Goal: Transaction & Acquisition: Book appointment/travel/reservation

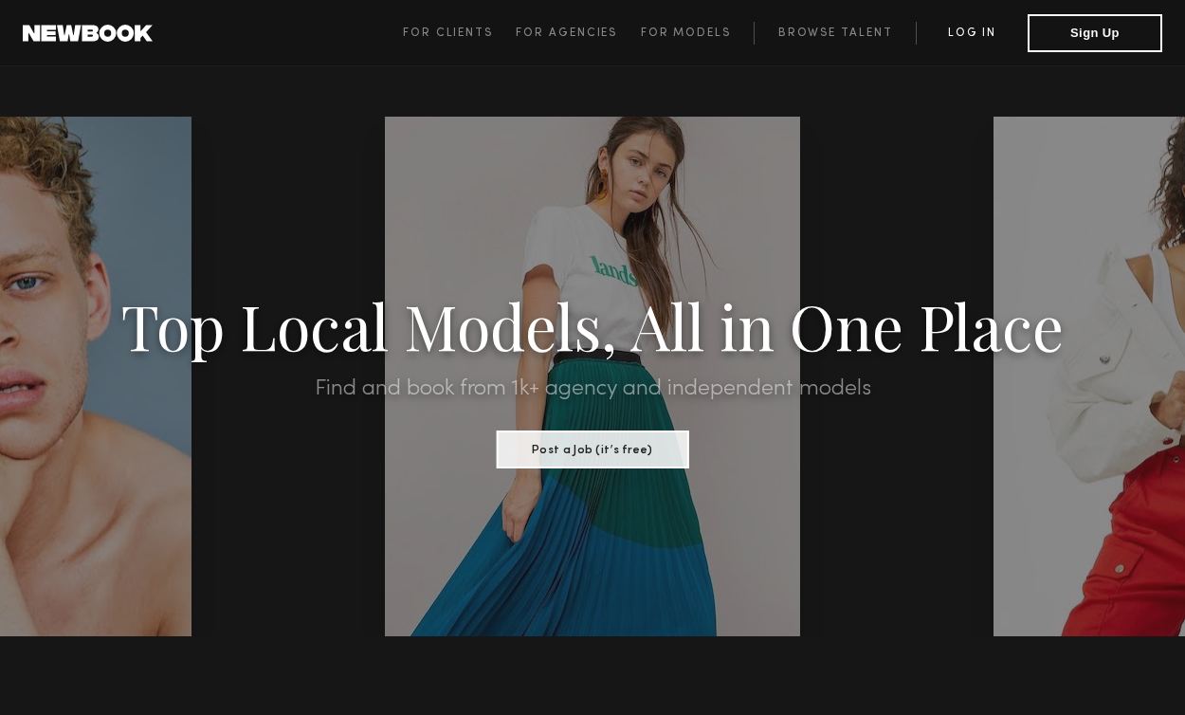
click at [979, 40] on link "Log in" at bounding box center [972, 33] width 112 height 23
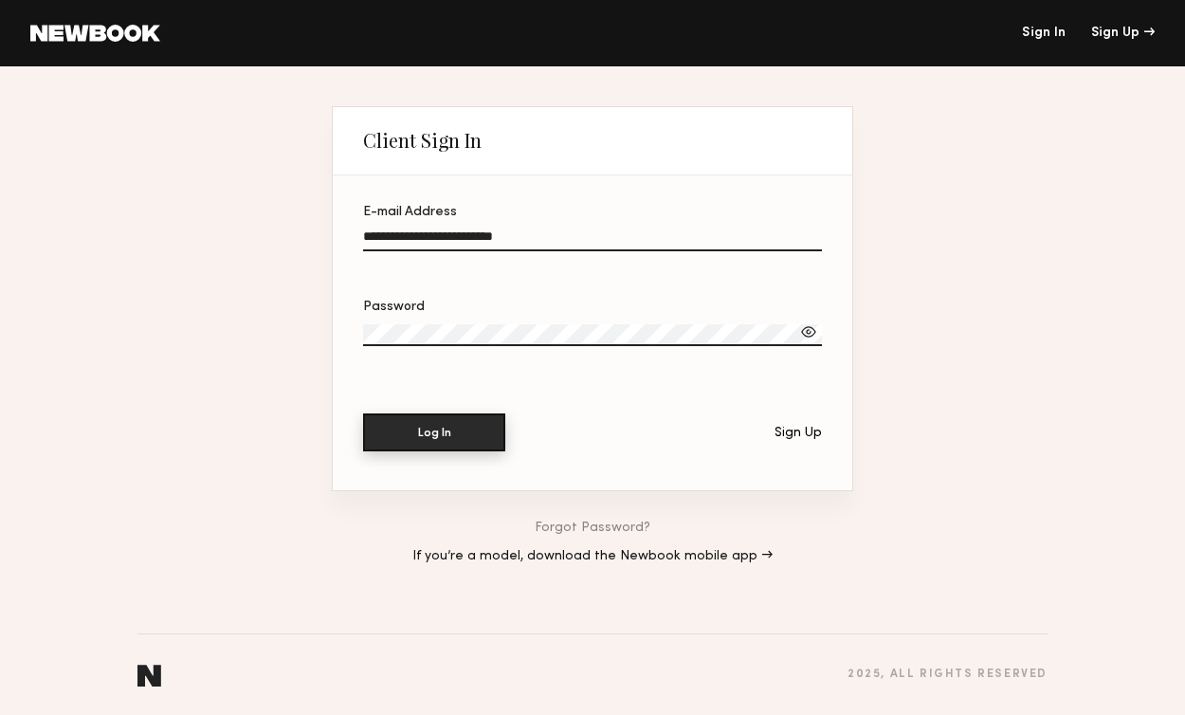
click at [423, 440] on button "Log In" at bounding box center [434, 432] width 142 height 38
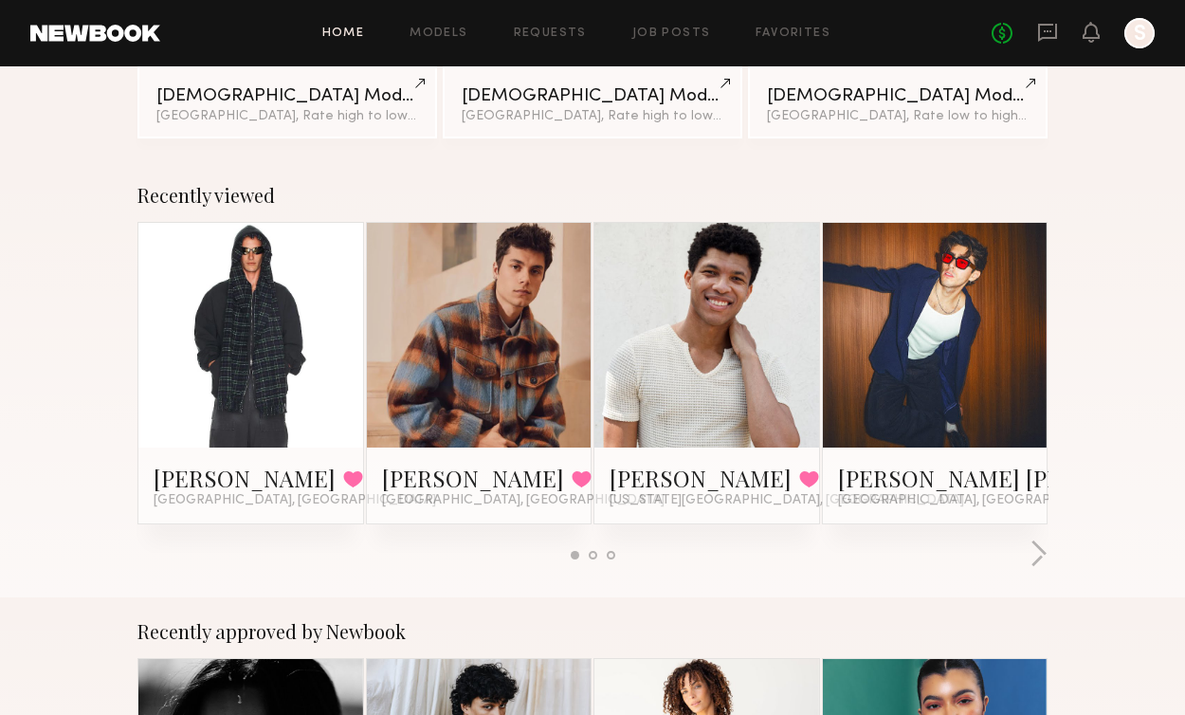
scroll to position [209, 0]
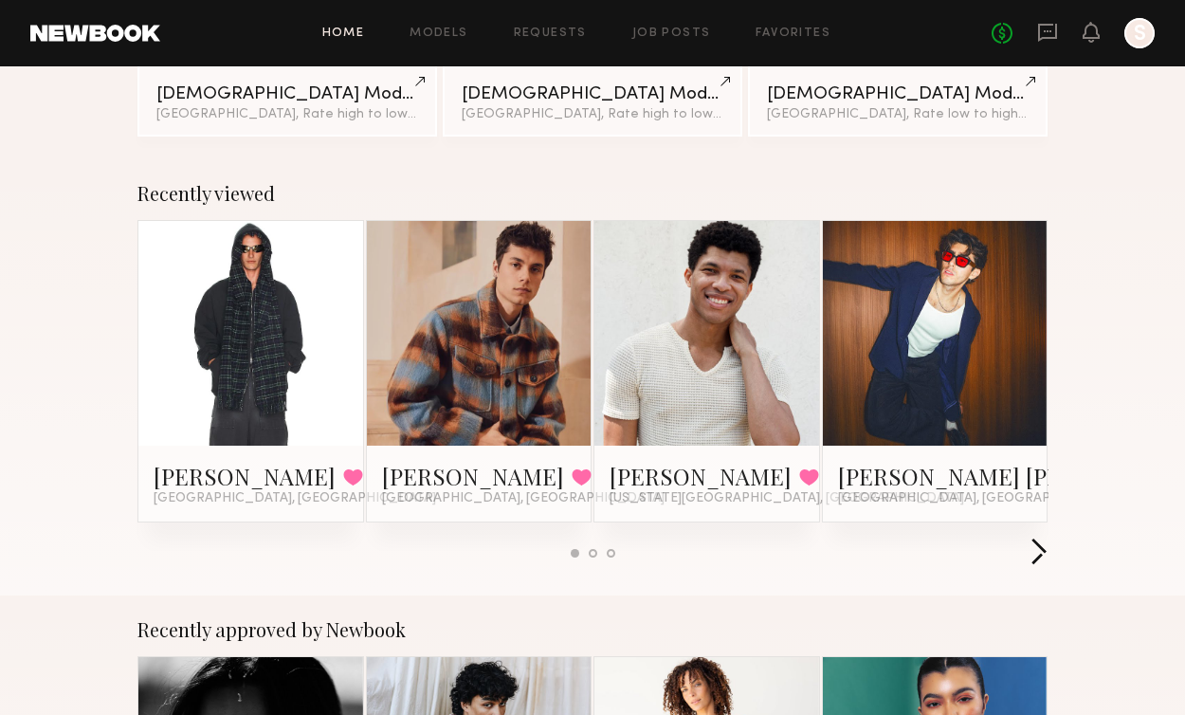
click at [1038, 546] on button "button" at bounding box center [1038, 552] width 18 height 31
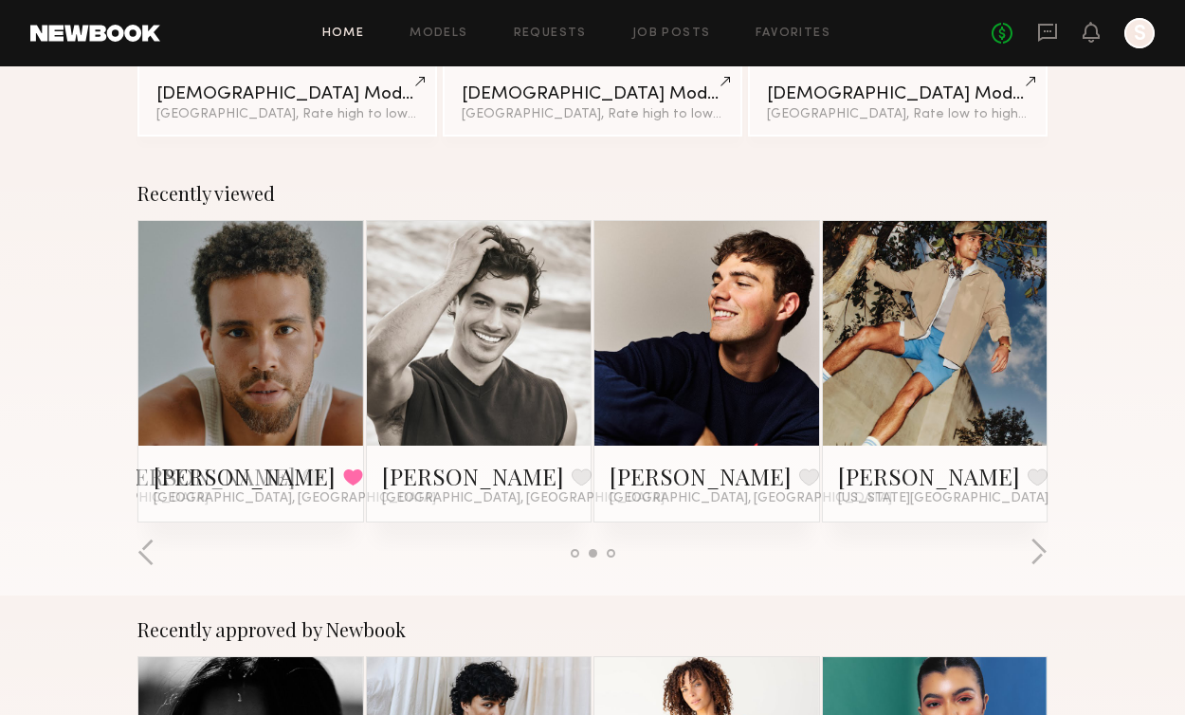
click at [433, 365] on link at bounding box center [479, 333] width 103 height 225
click at [941, 344] on link at bounding box center [934, 333] width 103 height 225
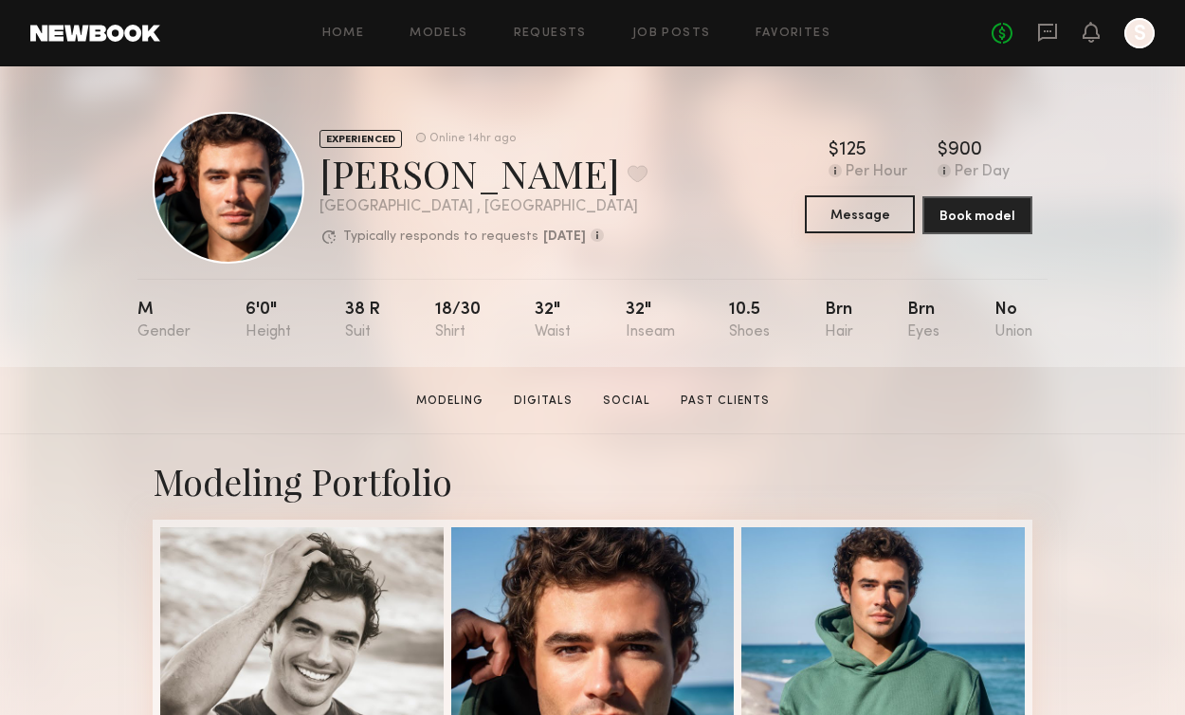
click at [863, 215] on button "Message" at bounding box center [860, 214] width 110 height 38
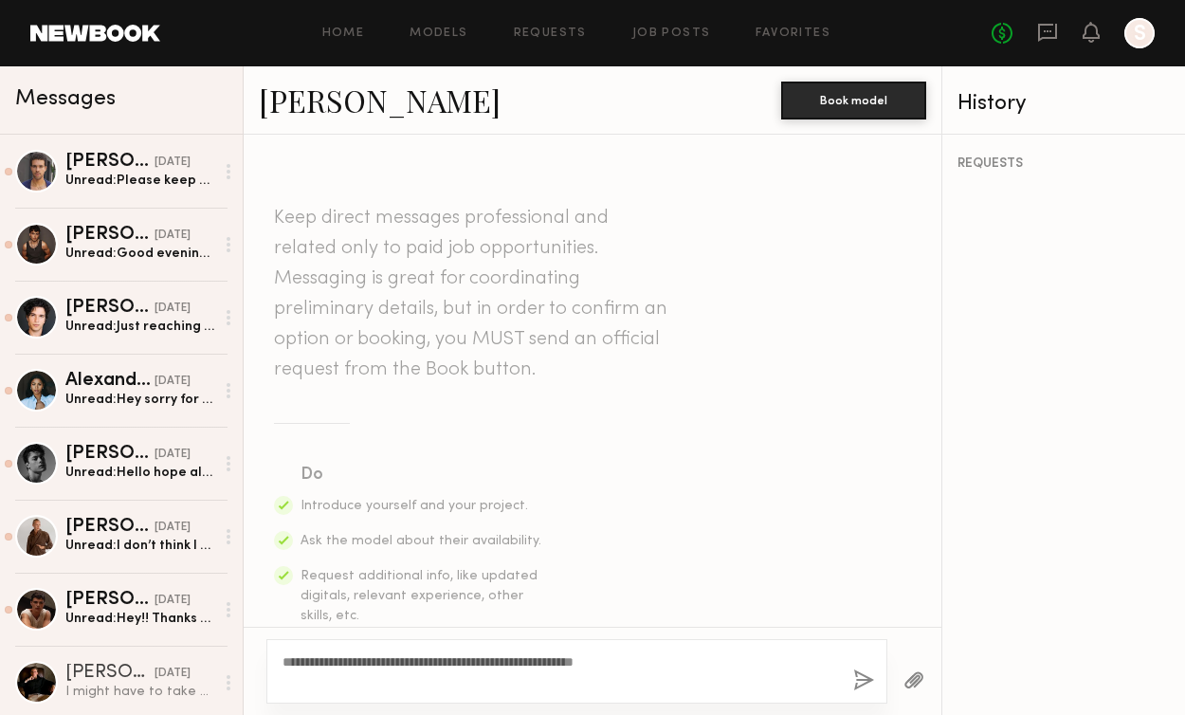
type textarea "**********"
click at [859, 681] on button "button" at bounding box center [863, 681] width 21 height 24
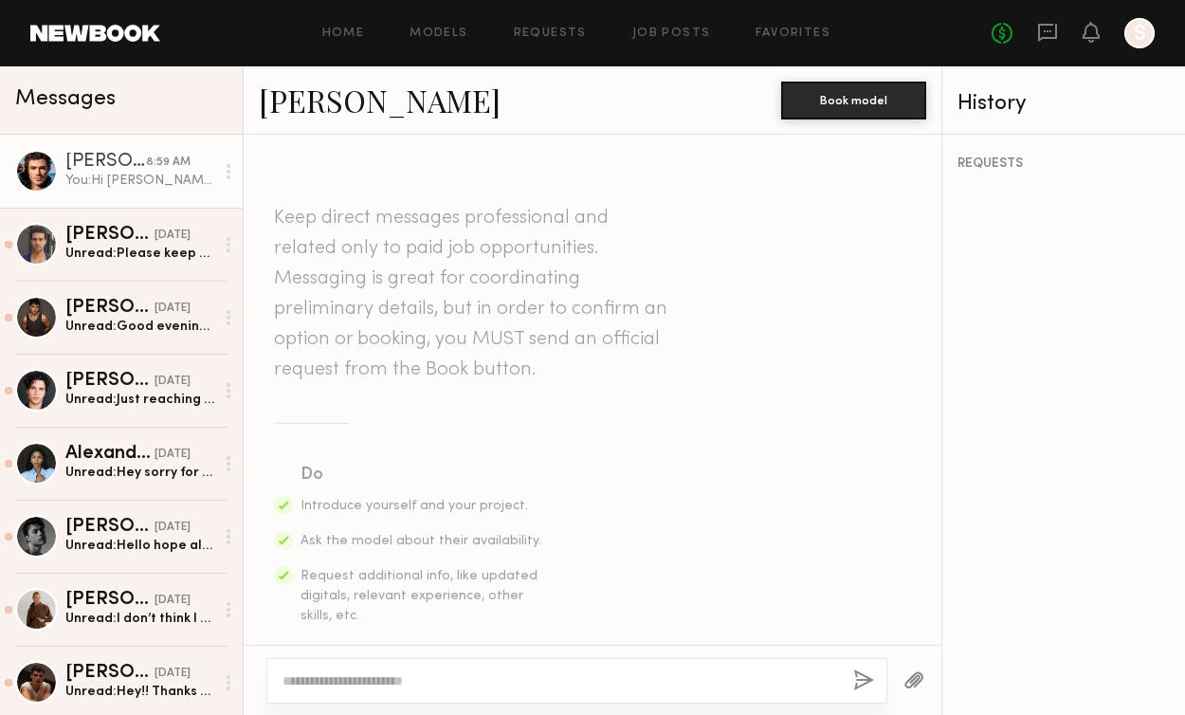
scroll to position [493, 0]
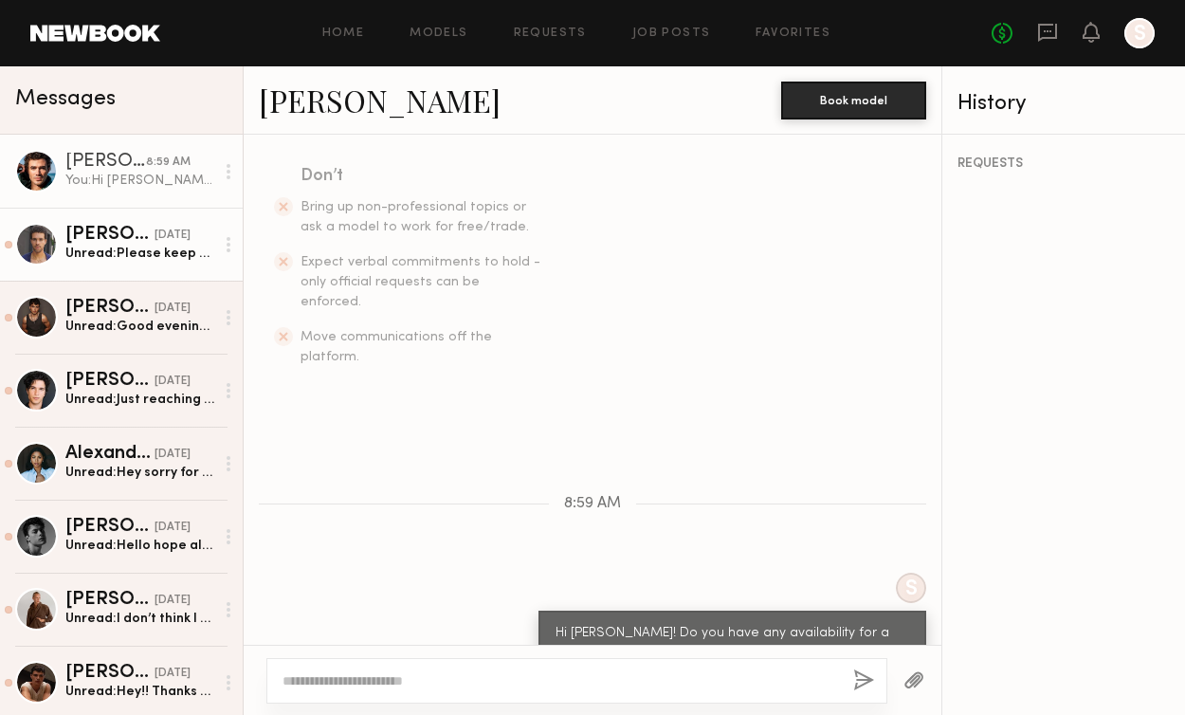
click at [168, 263] on div "Unread: Please keep me in consideration for future shoots. Idk how I missed thi…" at bounding box center [139, 254] width 149 height 18
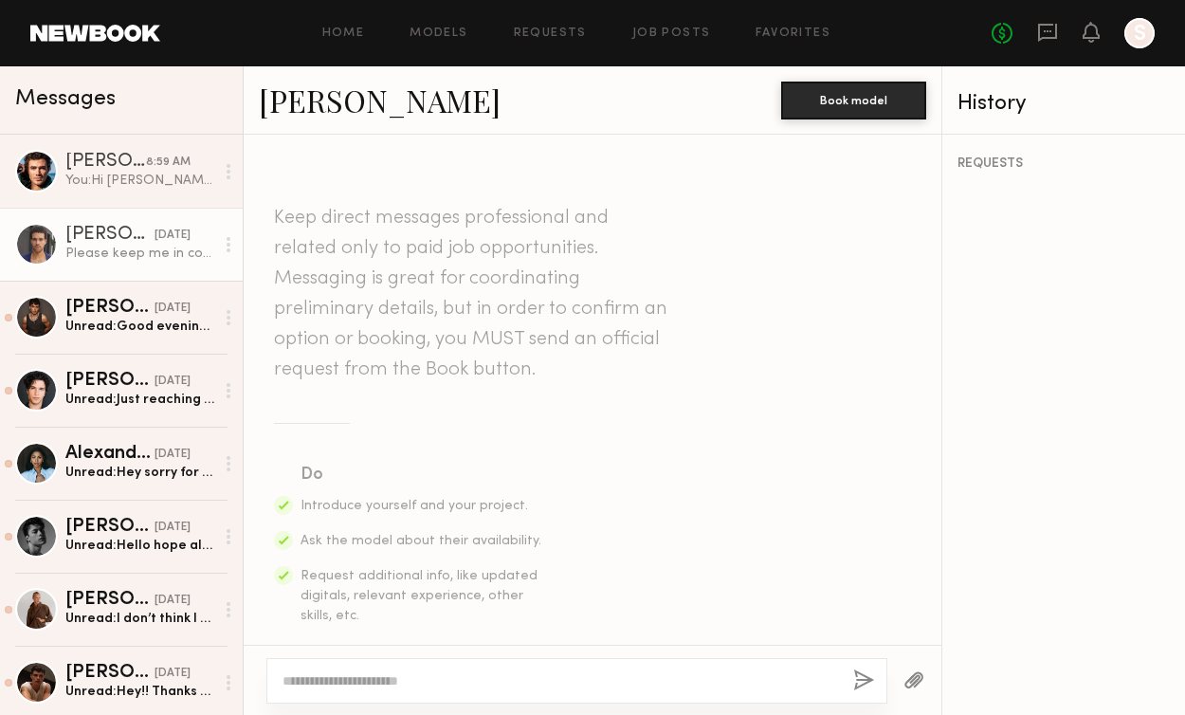
click at [305, 100] on link "Trae G." at bounding box center [380, 100] width 242 height 41
click at [104, 327] on div "Unread: Good evening, just checking in for an update on tomorrow. Have a good o…" at bounding box center [139, 327] width 149 height 18
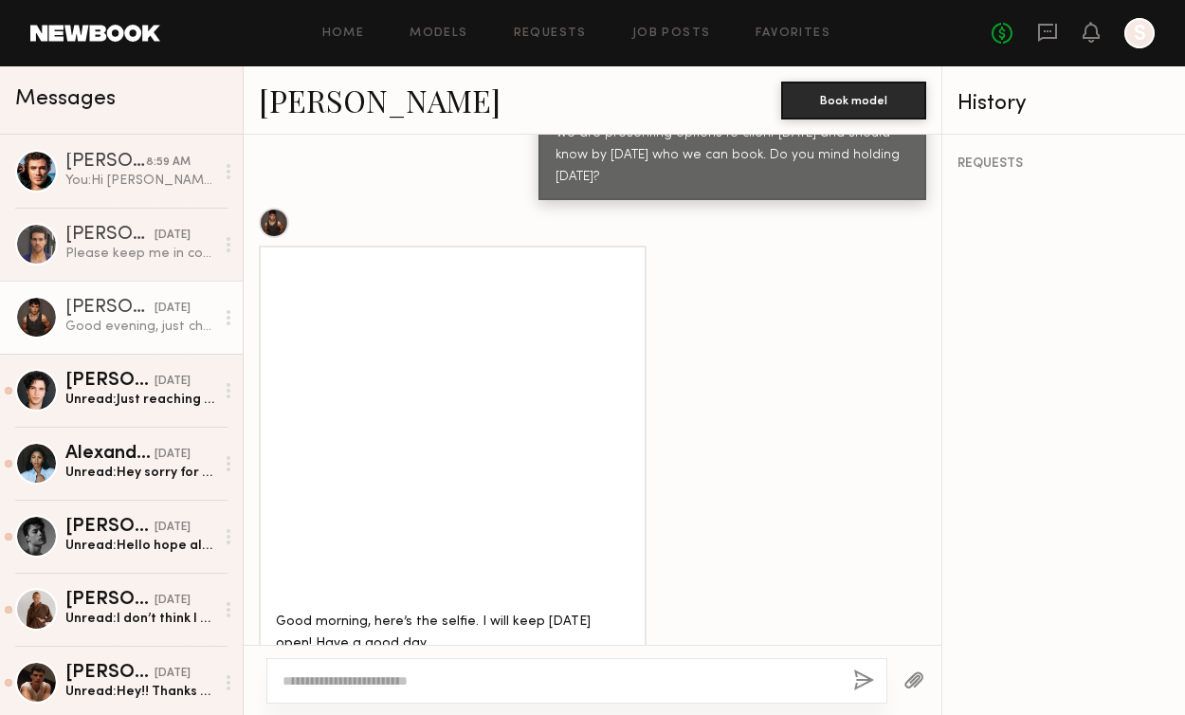
scroll to position [1603, 0]
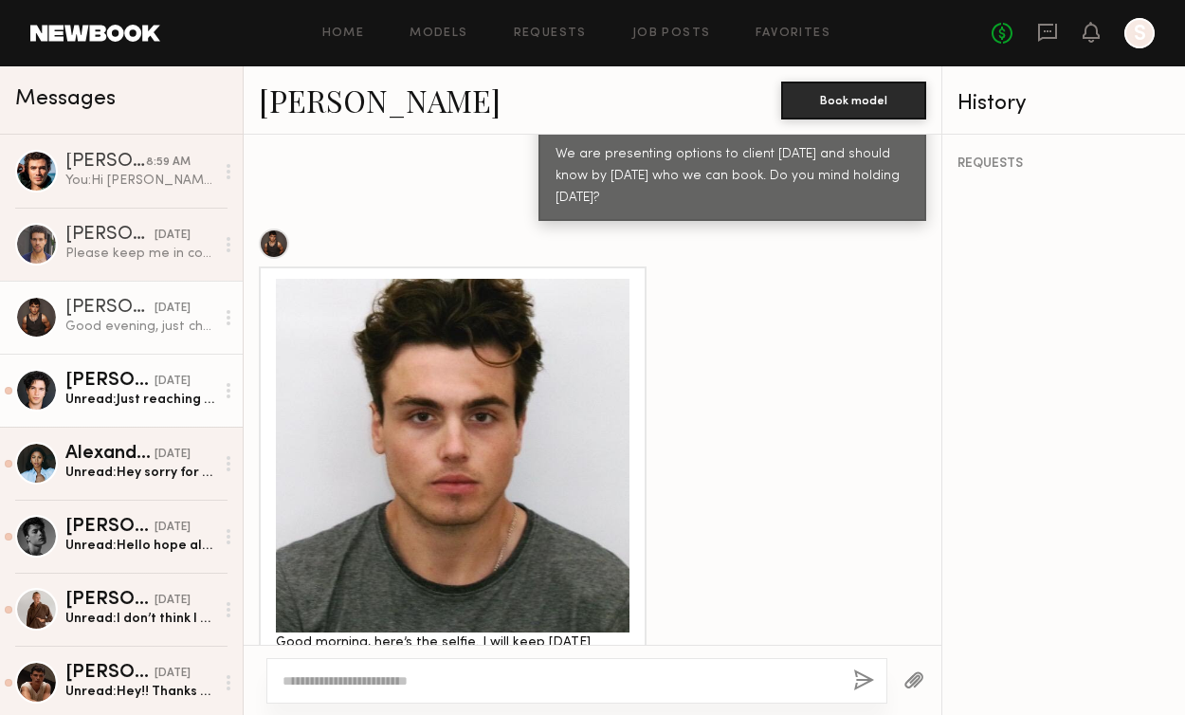
click at [111, 396] on div "Unread: Just reaching out one more time in case it can still work lol🙋🏽‍♂️" at bounding box center [139, 400] width 149 height 18
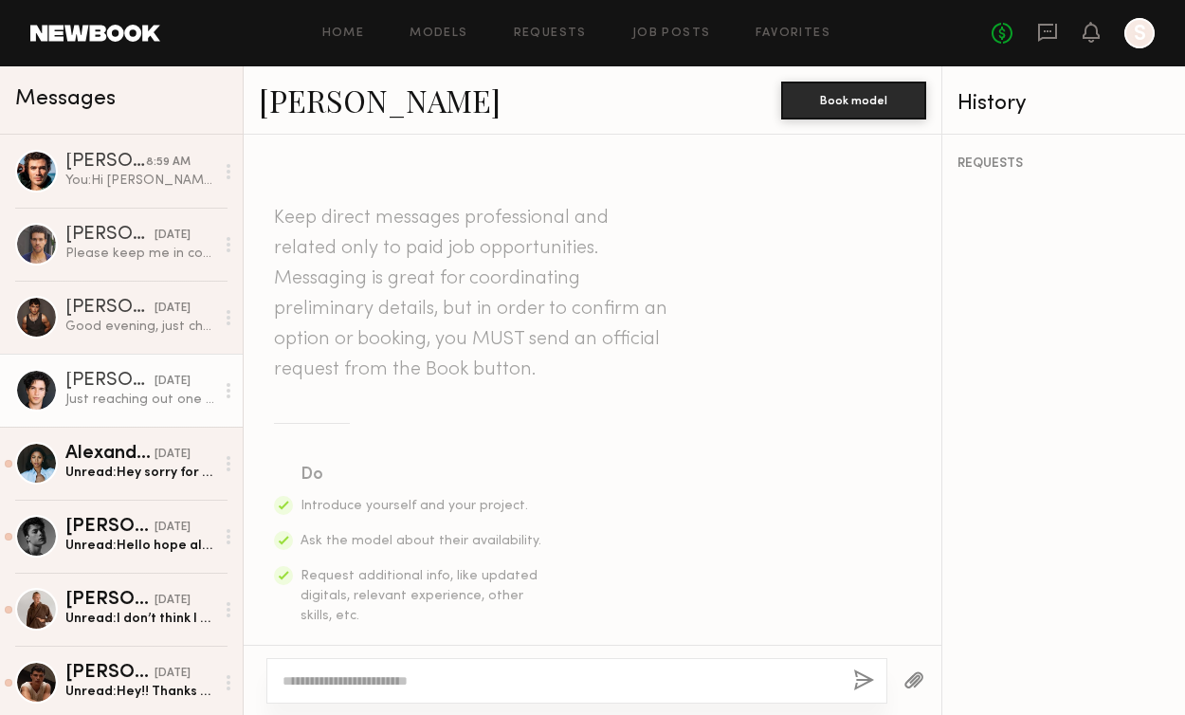
click at [313, 126] on div "Xavier G. Book model" at bounding box center [593, 100] width 698 height 68
click at [306, 109] on link "Xavier G." at bounding box center [380, 100] width 242 height 41
click at [385, 666] on div at bounding box center [576, 681] width 621 height 46
click at [365, 682] on textarea at bounding box center [559, 680] width 555 height 19
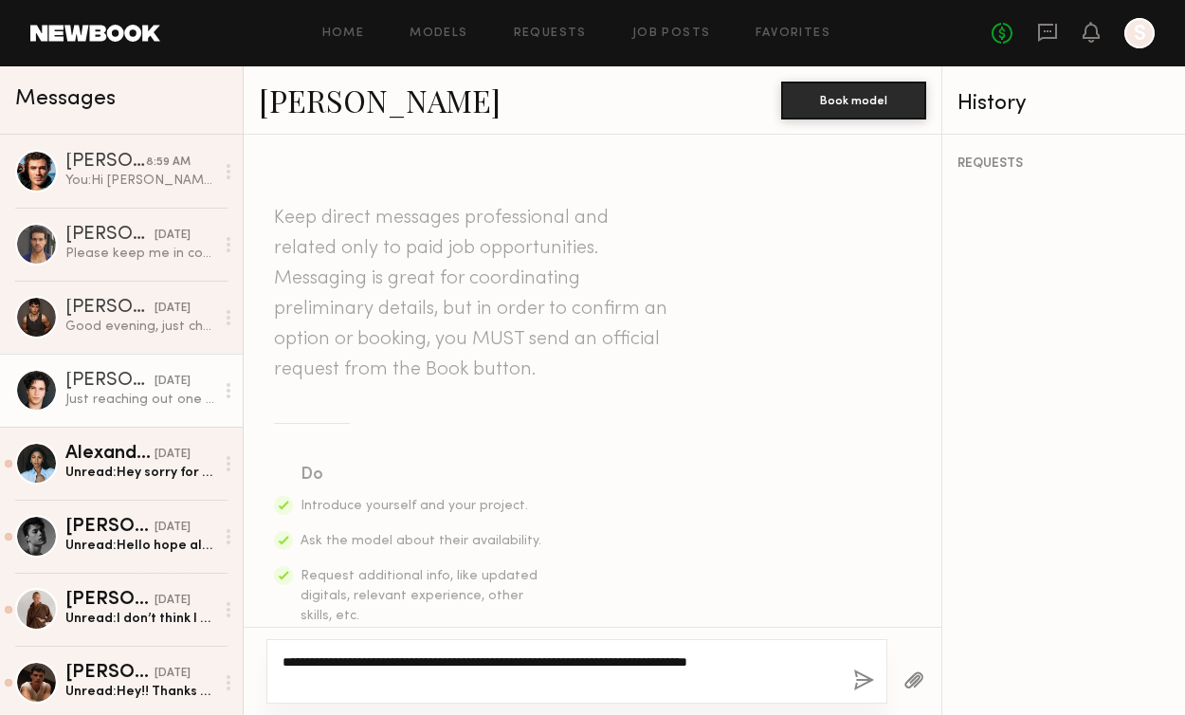
type textarea "**********"
click at [868, 679] on button "button" at bounding box center [863, 681] width 21 height 24
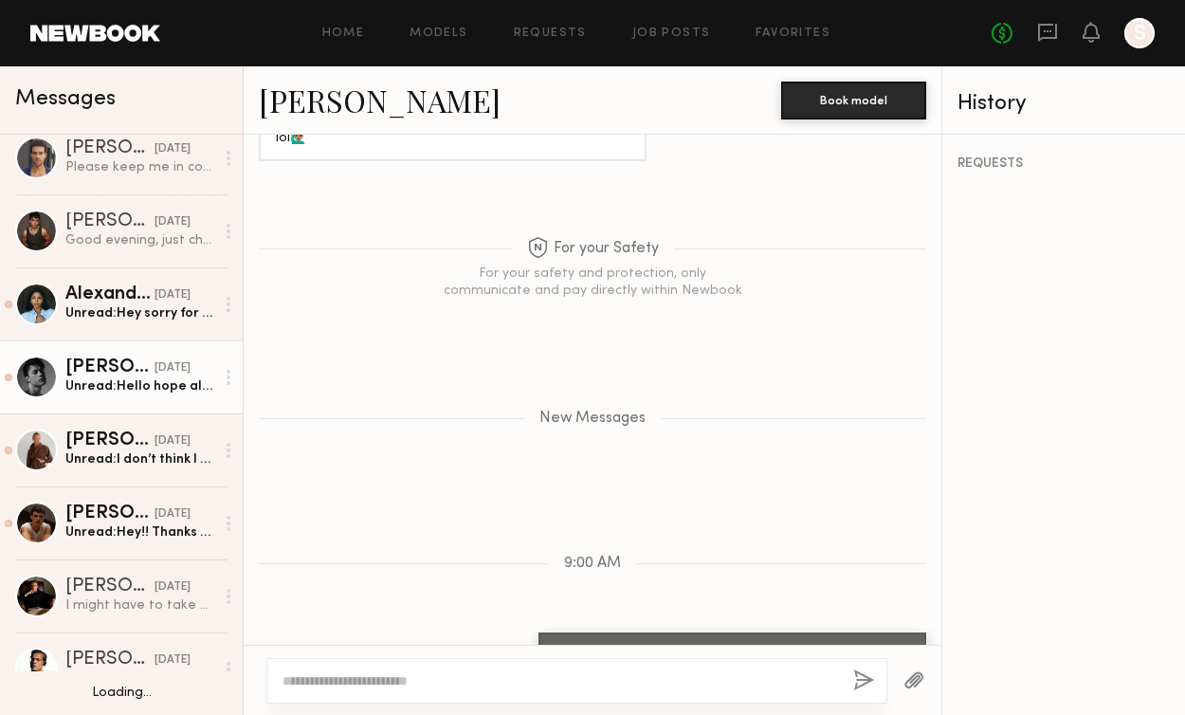
scroll to position [162, 0]
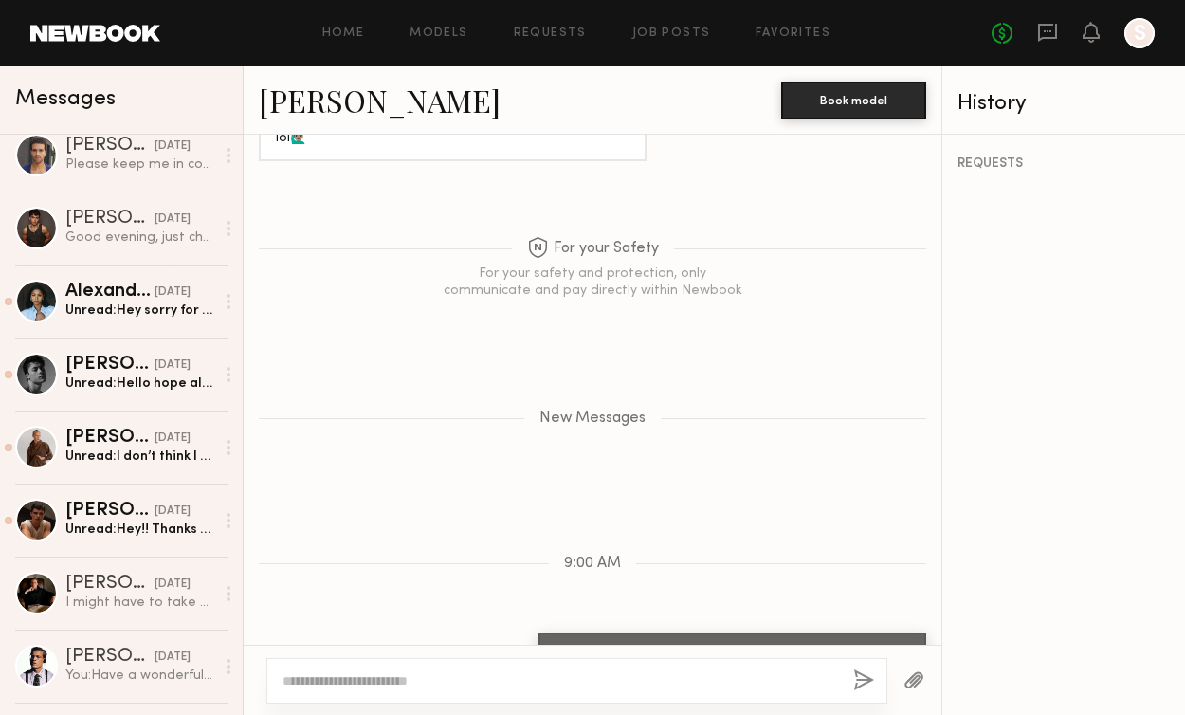
drag, startPoint x: 788, startPoint y: 604, endPoint x: 547, endPoint y: 585, distance: 241.5
click at [547, 632] on div "Hi Xavier! Do you have any availabilty for a shoot tomorrow from 10-6pm in Pasa…" at bounding box center [732, 665] width 388 height 67
copy div "Hi Xavier! Do you have any availabilty for a shoot tomorrow from 10-6pm in Pasa…"
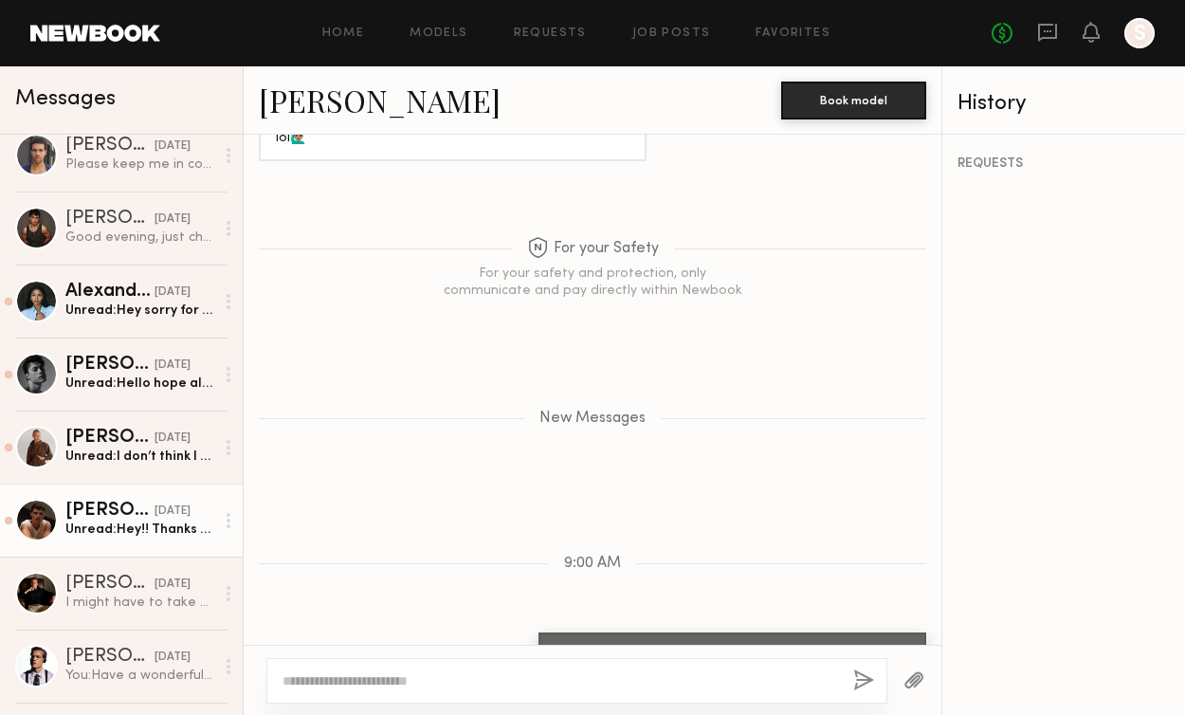
click at [96, 510] on div "Sterling R." at bounding box center [109, 510] width 89 height 19
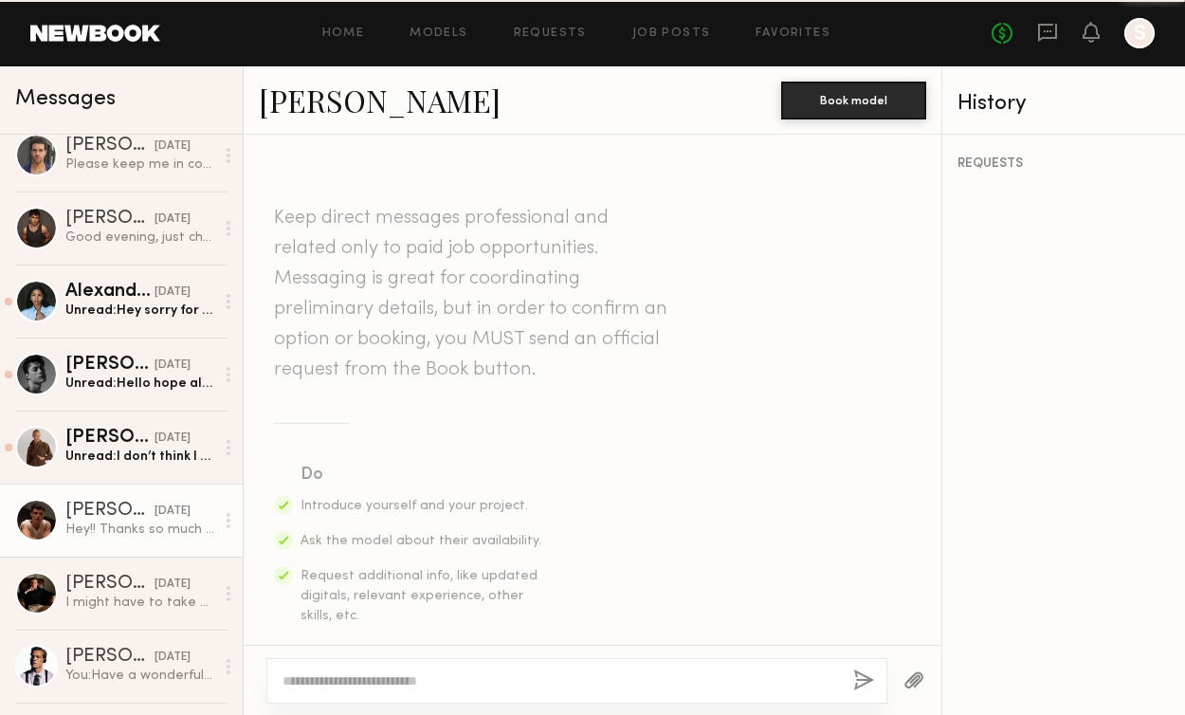
scroll to position [1104, 0]
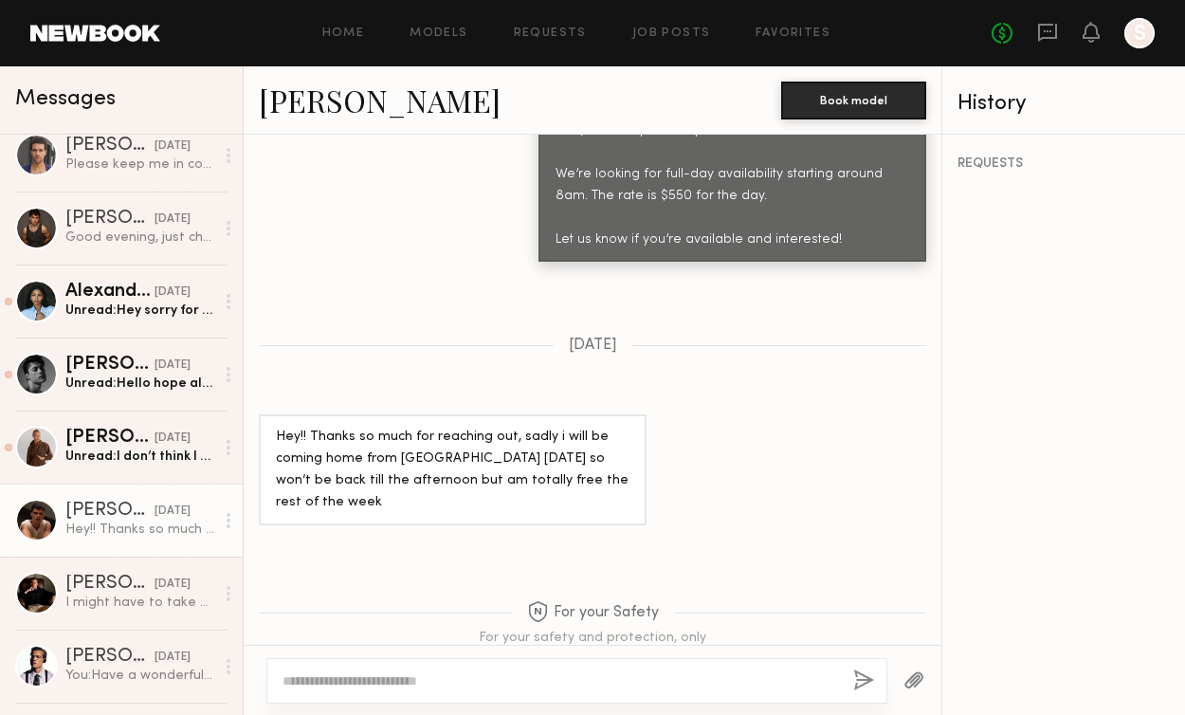
click at [368, 97] on link "Sterling R." at bounding box center [380, 100] width 242 height 41
click at [299, 683] on textarea at bounding box center [559, 680] width 555 height 19
paste textarea "**********"
drag, startPoint x: 338, startPoint y: 677, endPoint x: 298, endPoint y: 676, distance: 40.8
click at [298, 676] on textarea "**********" at bounding box center [559, 680] width 555 height 19
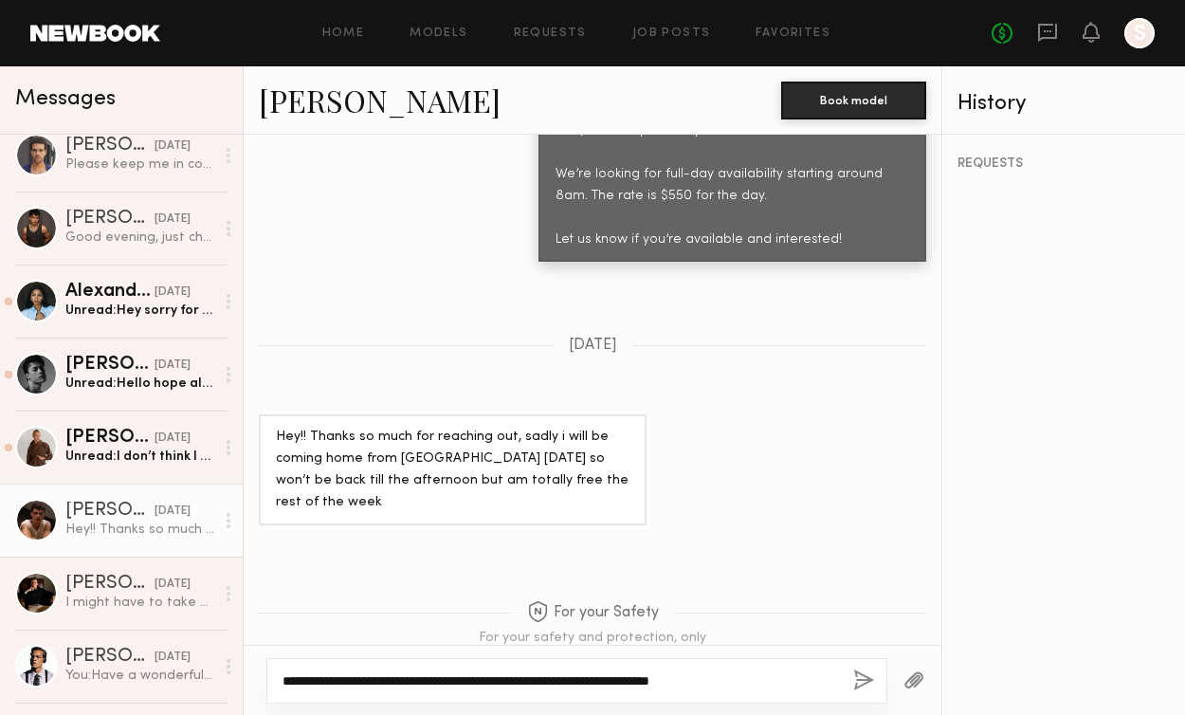
type textarea "**********"
click at [858, 682] on button "button" at bounding box center [863, 681] width 21 height 24
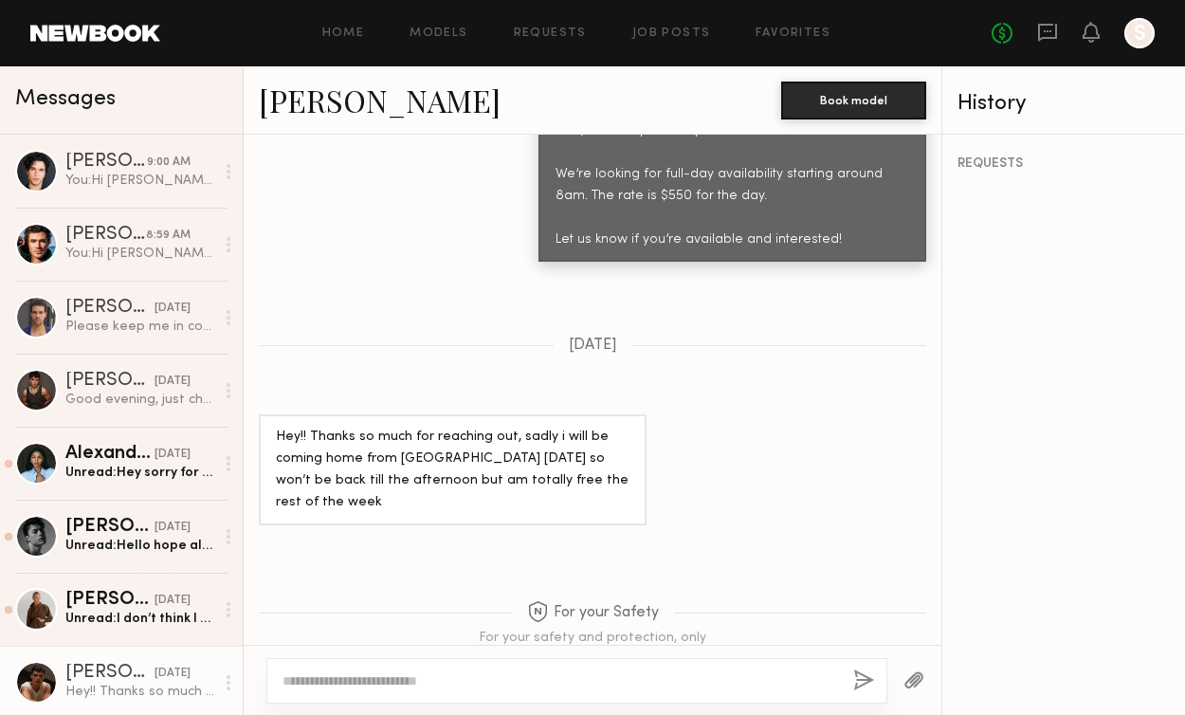
scroll to position [1506, 0]
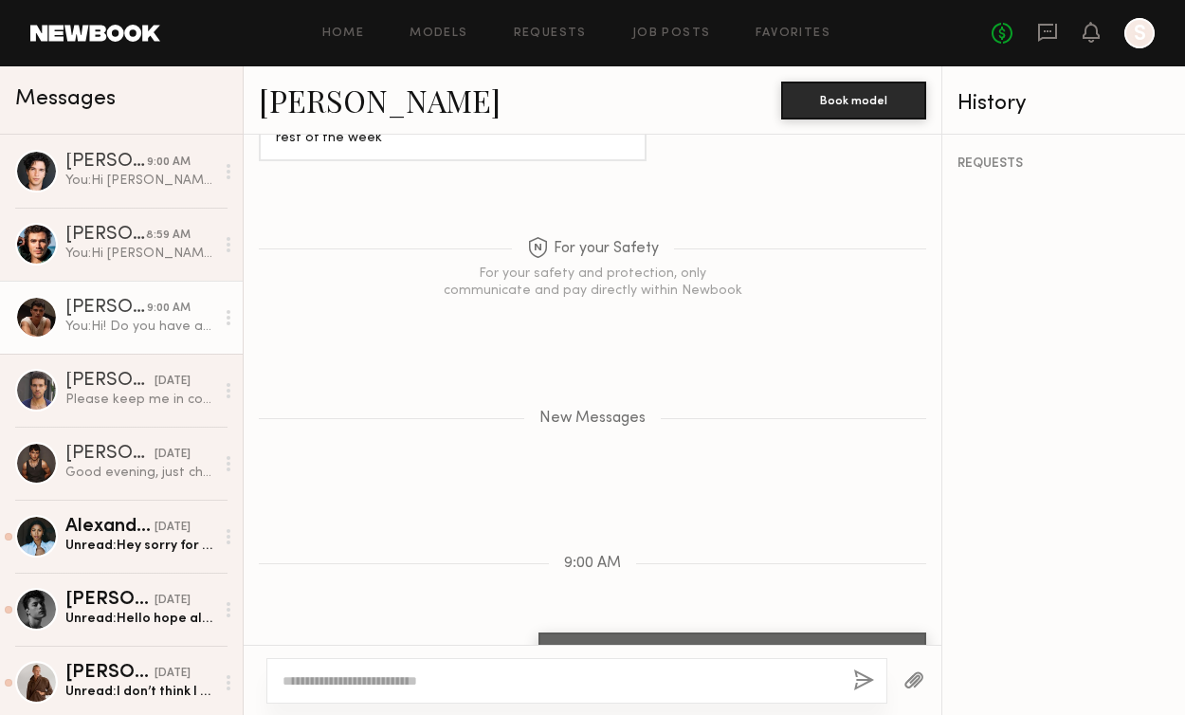
drag, startPoint x: 701, startPoint y: 605, endPoint x: 550, endPoint y: 571, distance: 155.5
click at [550, 632] on div "Hi! Do you have any availabilty for a shoot tomorrow from 10-6pm in Pasadena?" at bounding box center [732, 665] width 388 height 67
copy div "Hi! Do you have any availabilty for a shoot tomorrow from 10-6pm in Pasadena?"
click at [112, 607] on div "Daniel F." at bounding box center [109, 600] width 89 height 19
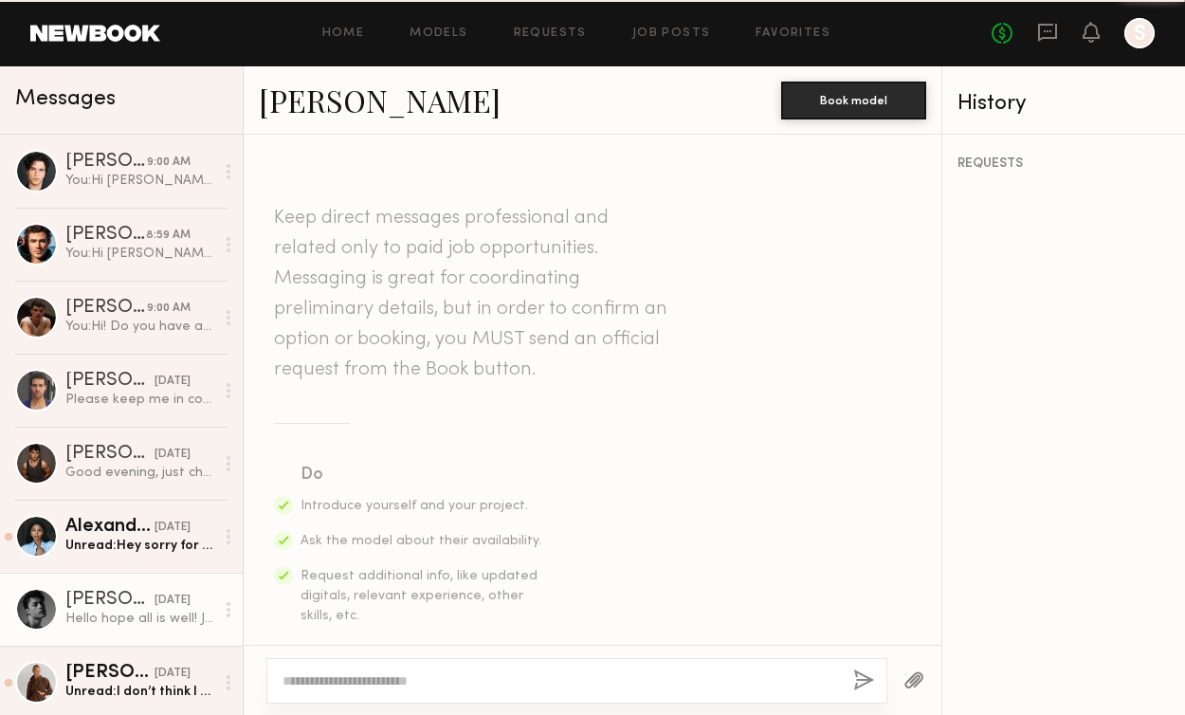
scroll to position [2300, 0]
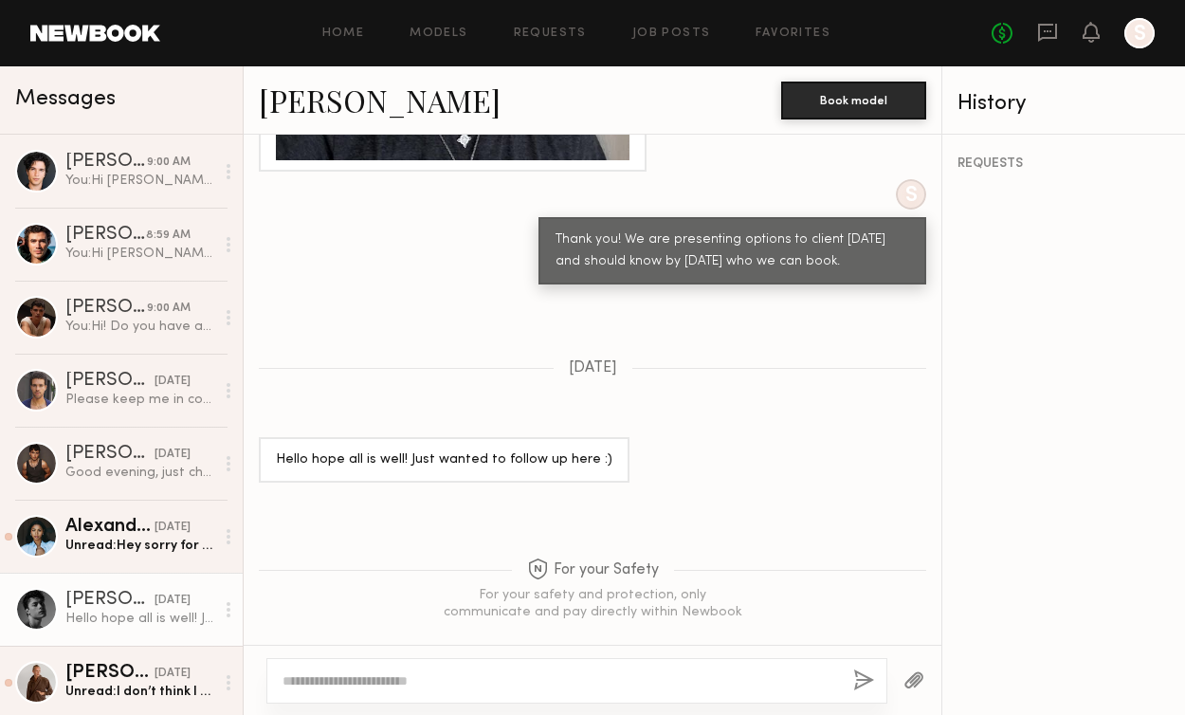
click at [411, 677] on textarea at bounding box center [559, 680] width 555 height 19
click at [429, 682] on textarea "**********" at bounding box center [559, 680] width 555 height 19
type textarea "**********"
click at [860, 677] on button "button" at bounding box center [863, 681] width 21 height 24
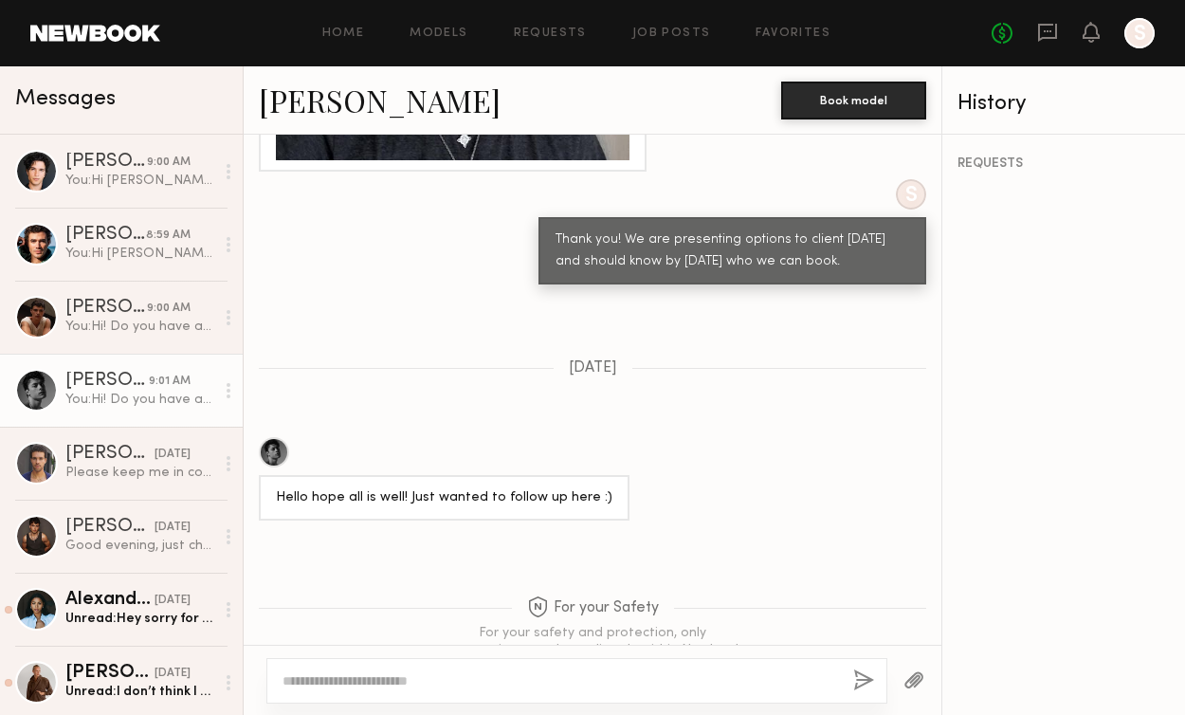
scroll to position [2703, 0]
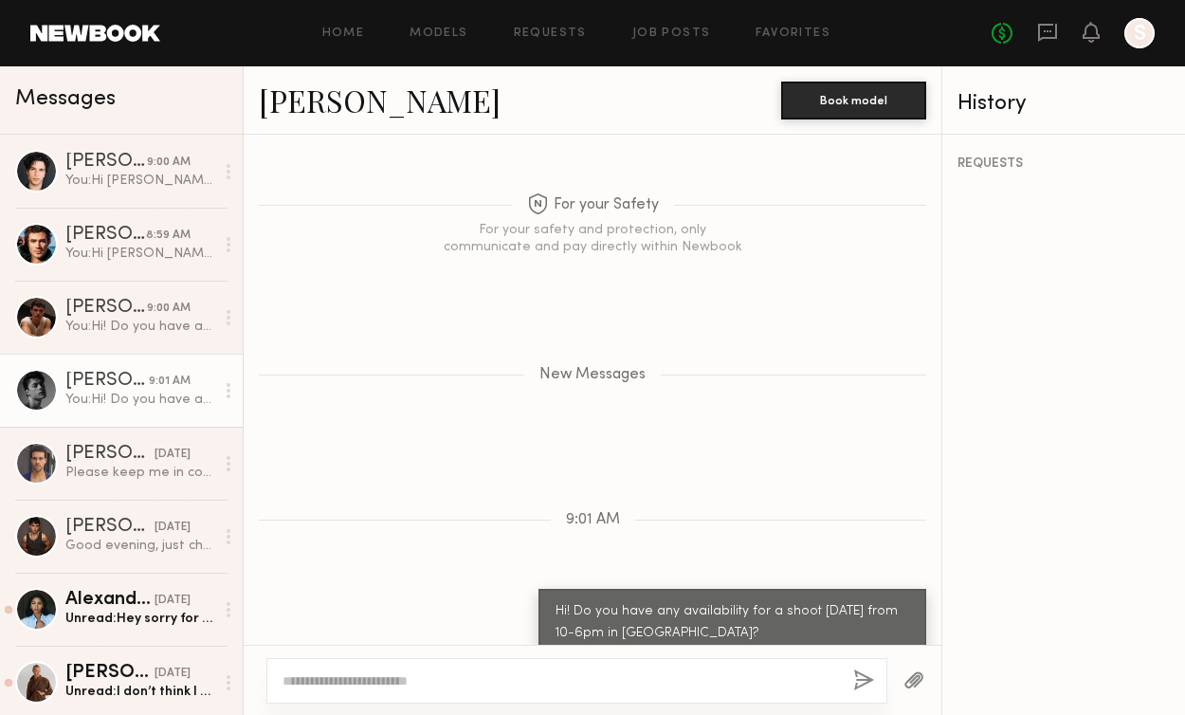
click at [338, 102] on link "Daniel F." at bounding box center [380, 100] width 242 height 41
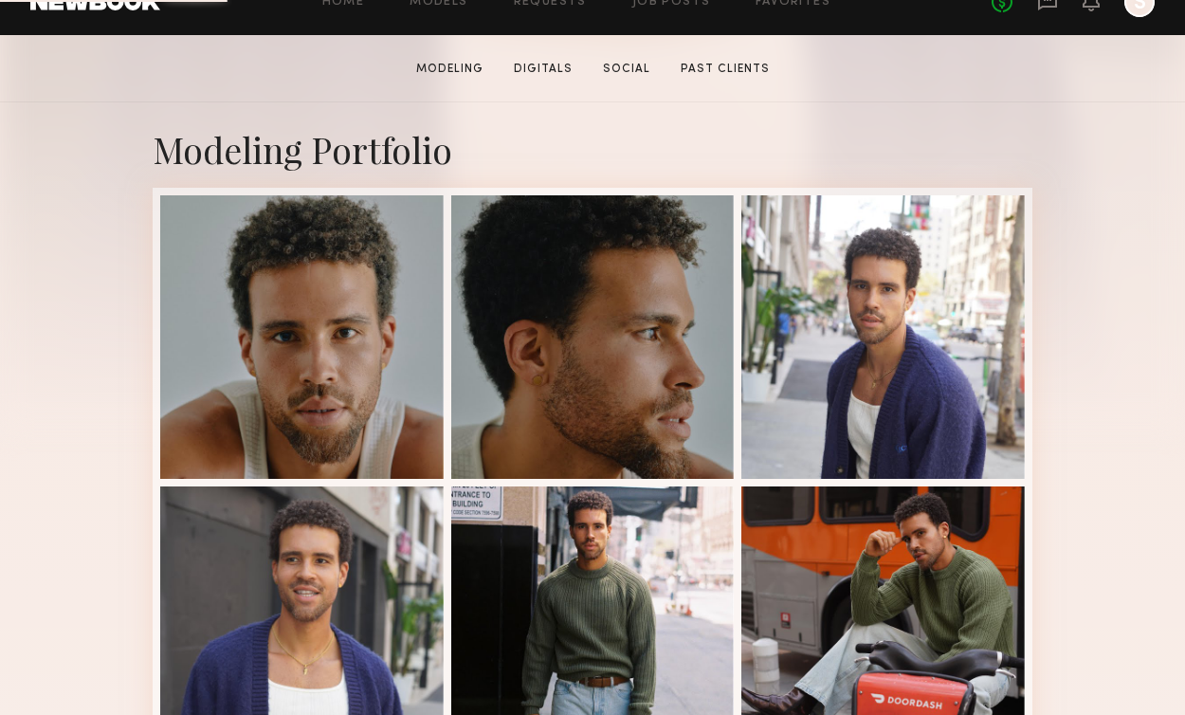
scroll to position [343, 0]
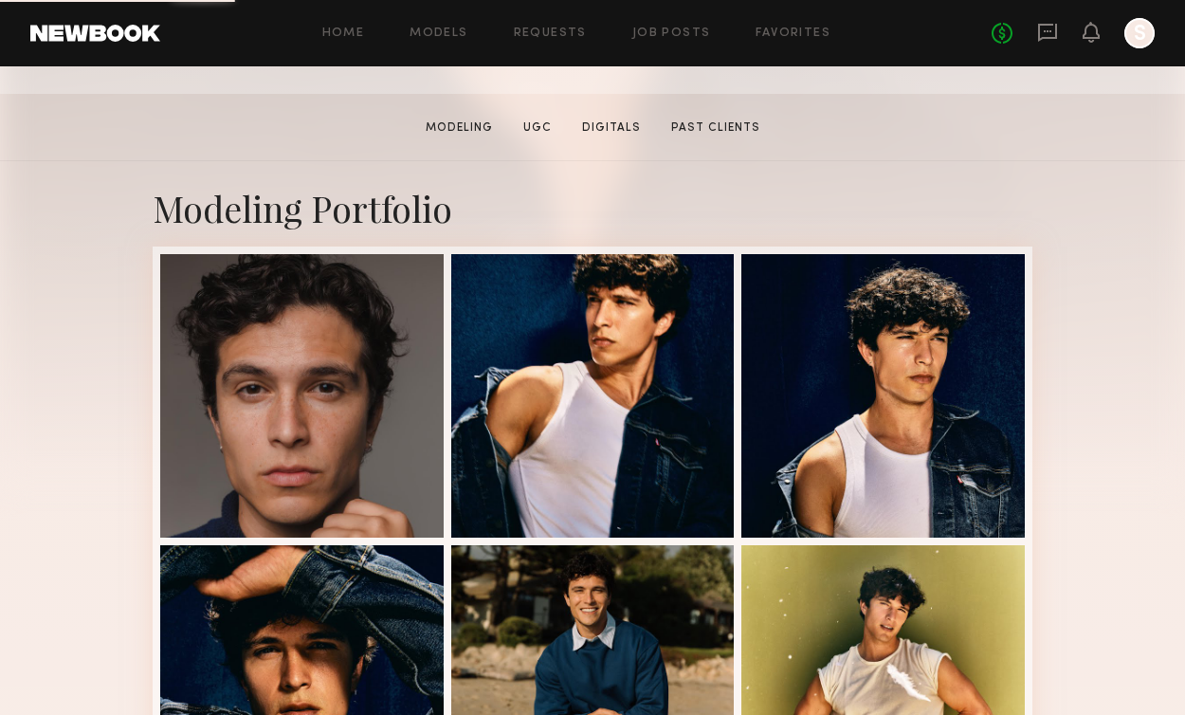
scroll to position [276, 0]
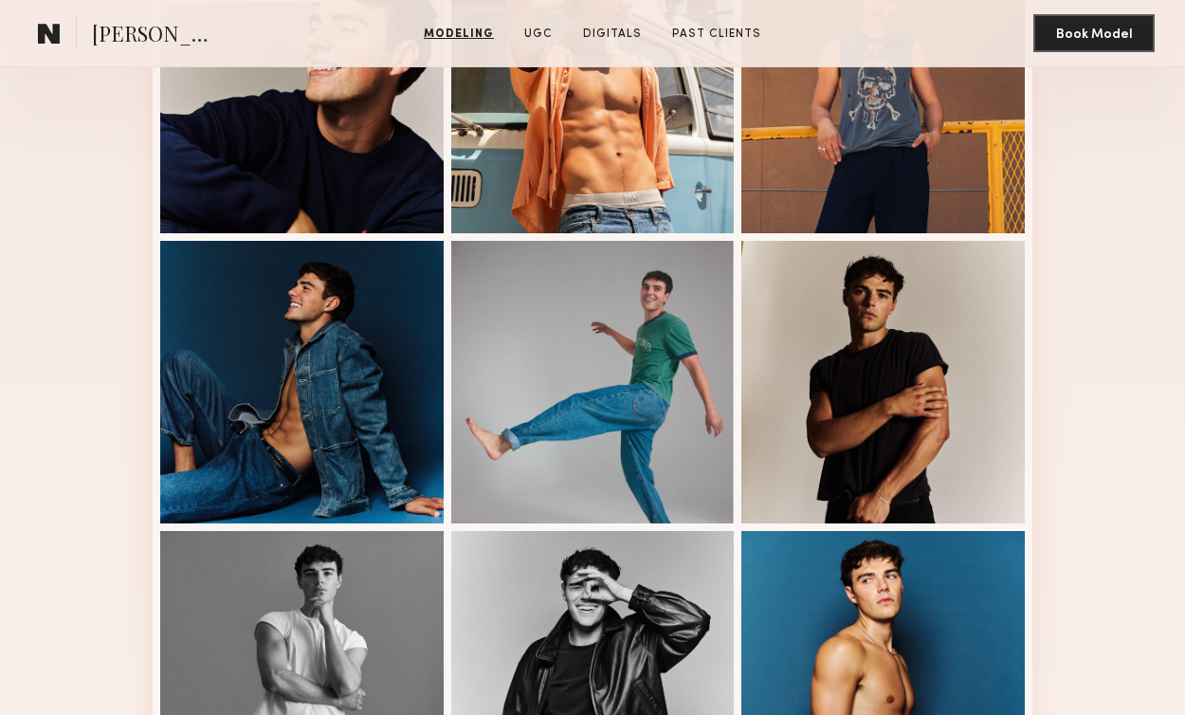
scroll to position [580, 0]
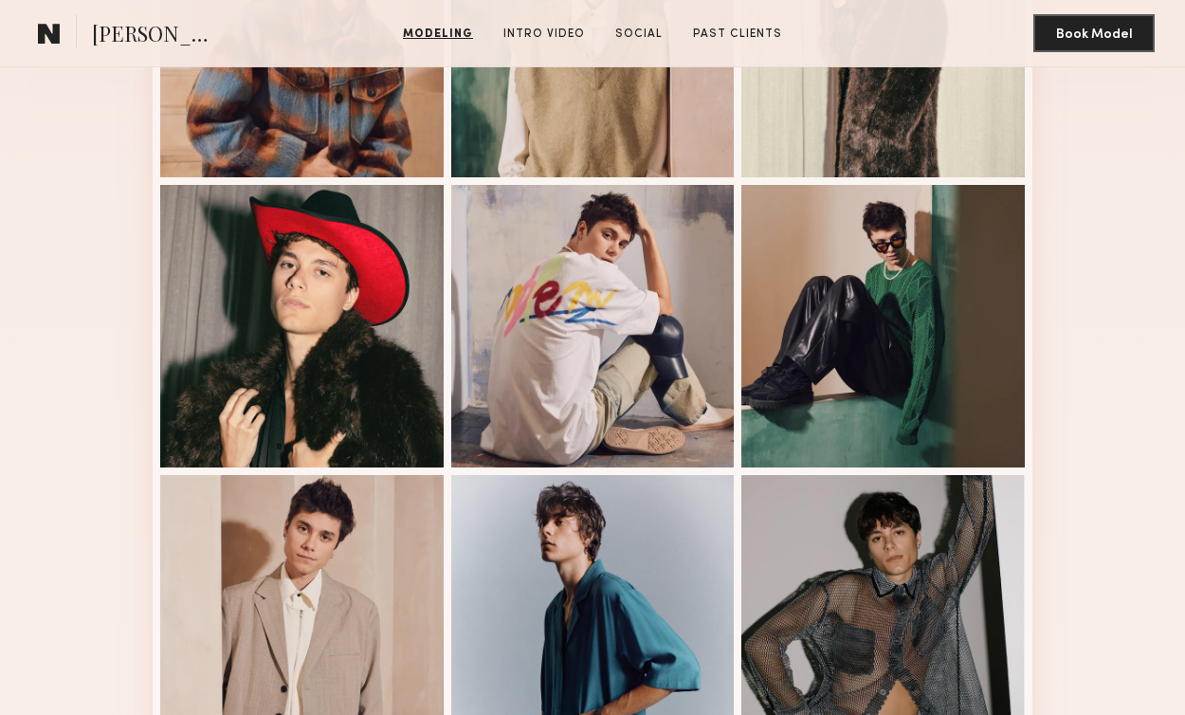
scroll to position [634, 0]
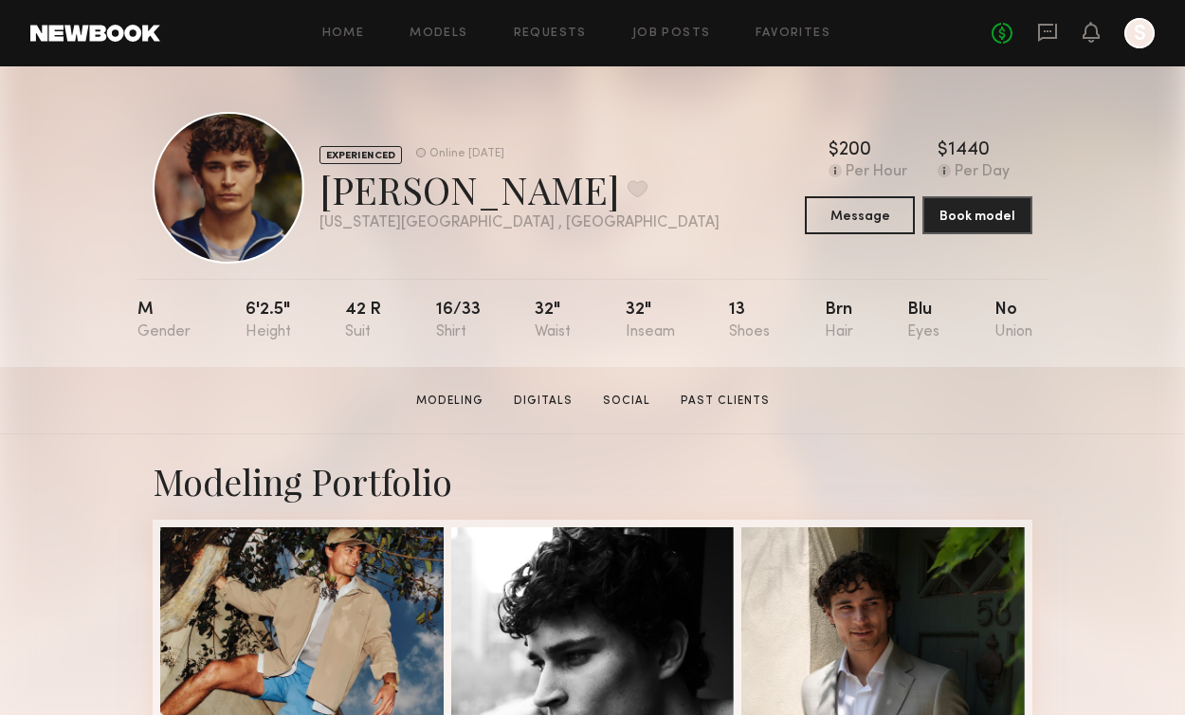
click at [103, 35] on link at bounding box center [95, 33] width 130 height 17
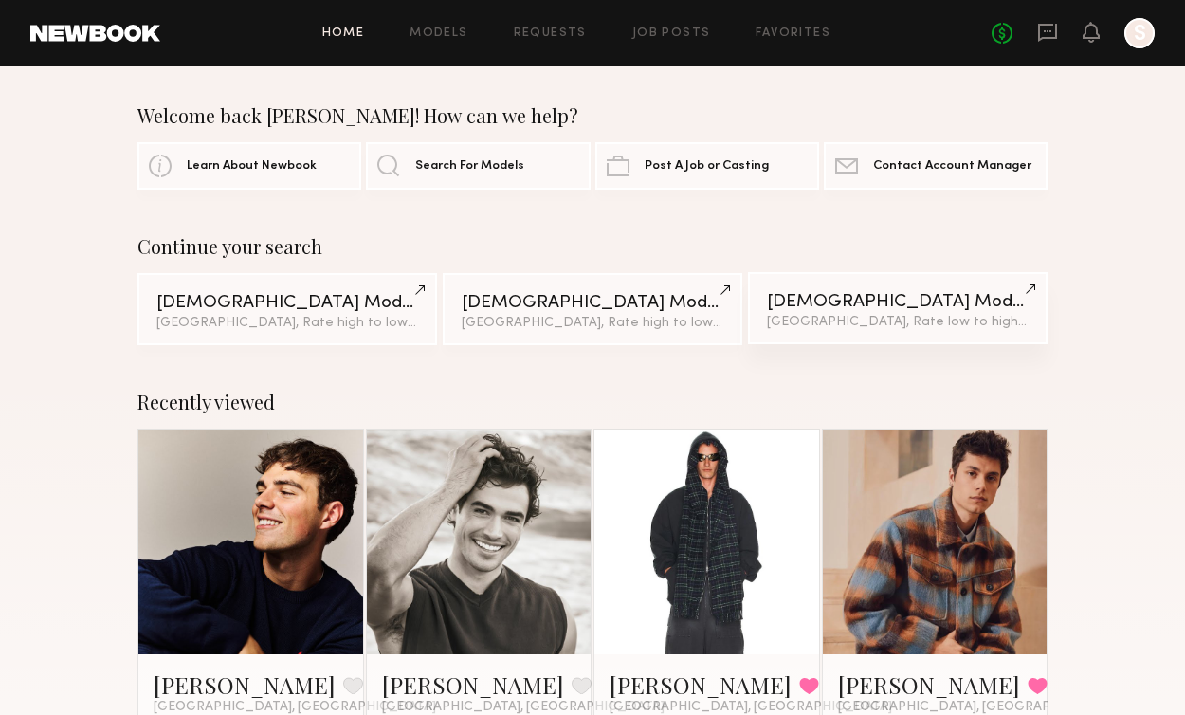
click at [1018, 319] on span "& 2 other filter s" at bounding box center [1063, 322] width 91 height 12
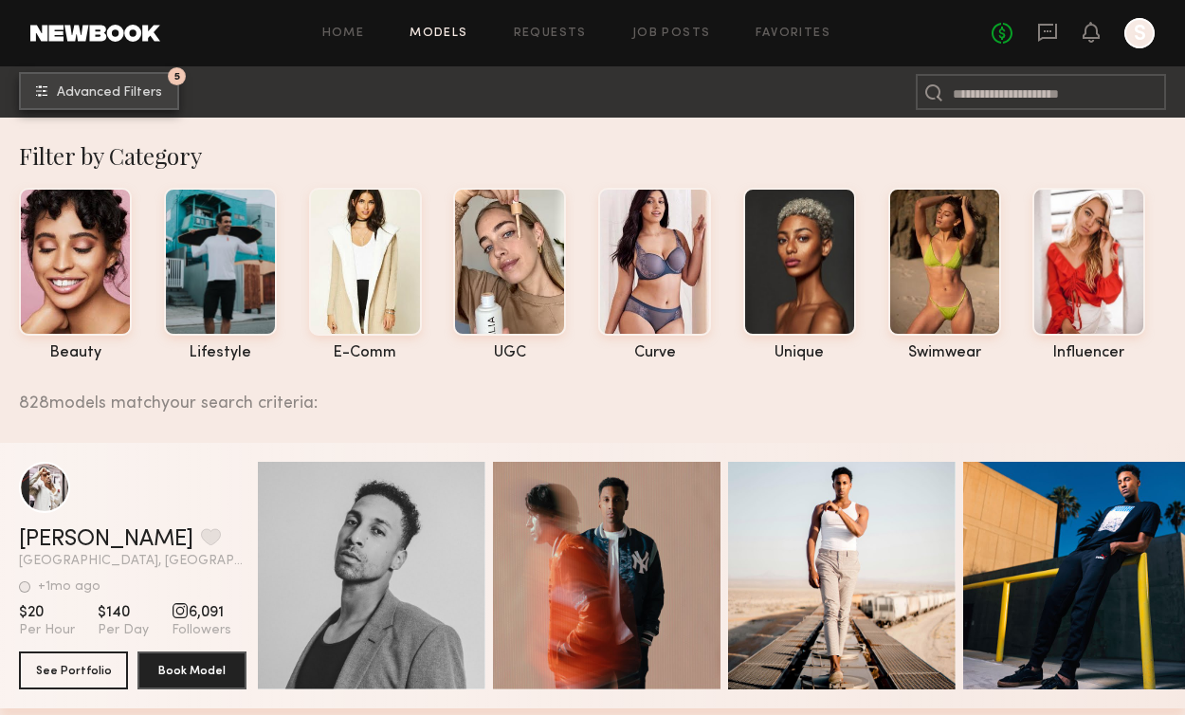
click at [119, 109] on button "5 Advanced Filters" at bounding box center [99, 91] width 160 height 38
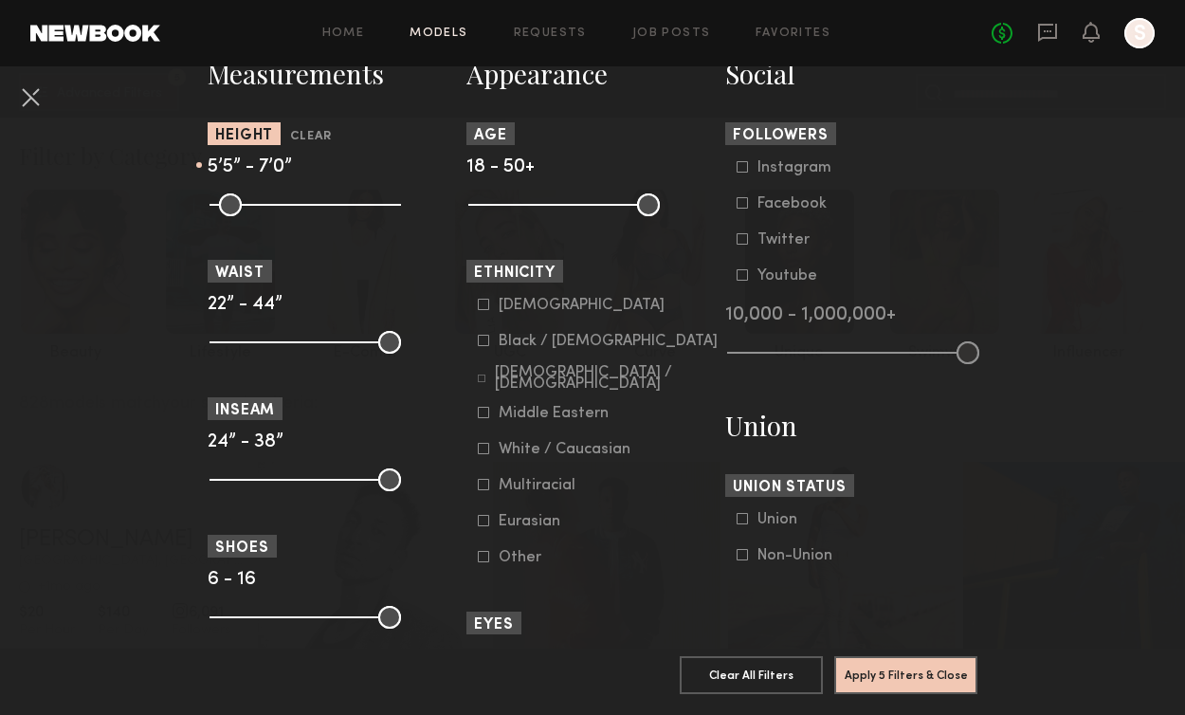
scroll to position [839, 0]
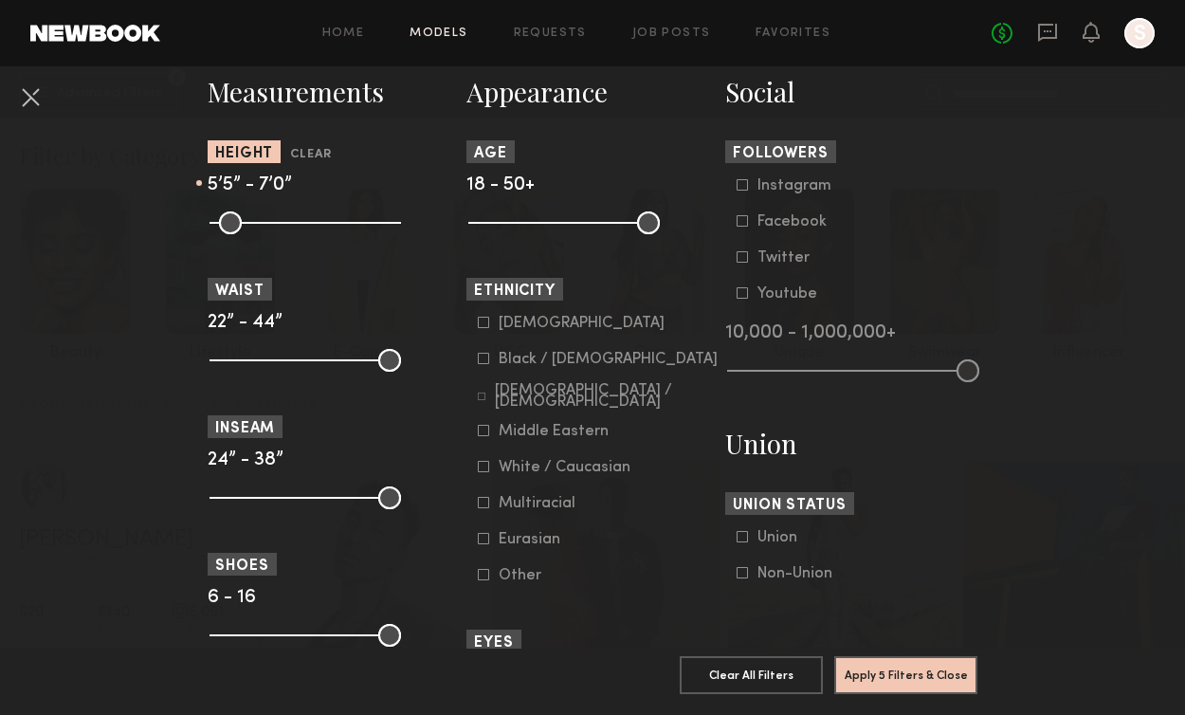
click at [484, 461] on icon at bounding box center [483, 466] width 11 height 11
click at [480, 497] on icon at bounding box center [483, 502] width 11 height 11
click at [482, 531] on common-framework-checkbox "Eurasian" at bounding box center [598, 539] width 241 height 17
click at [484, 533] on icon at bounding box center [483, 538] width 11 height 11
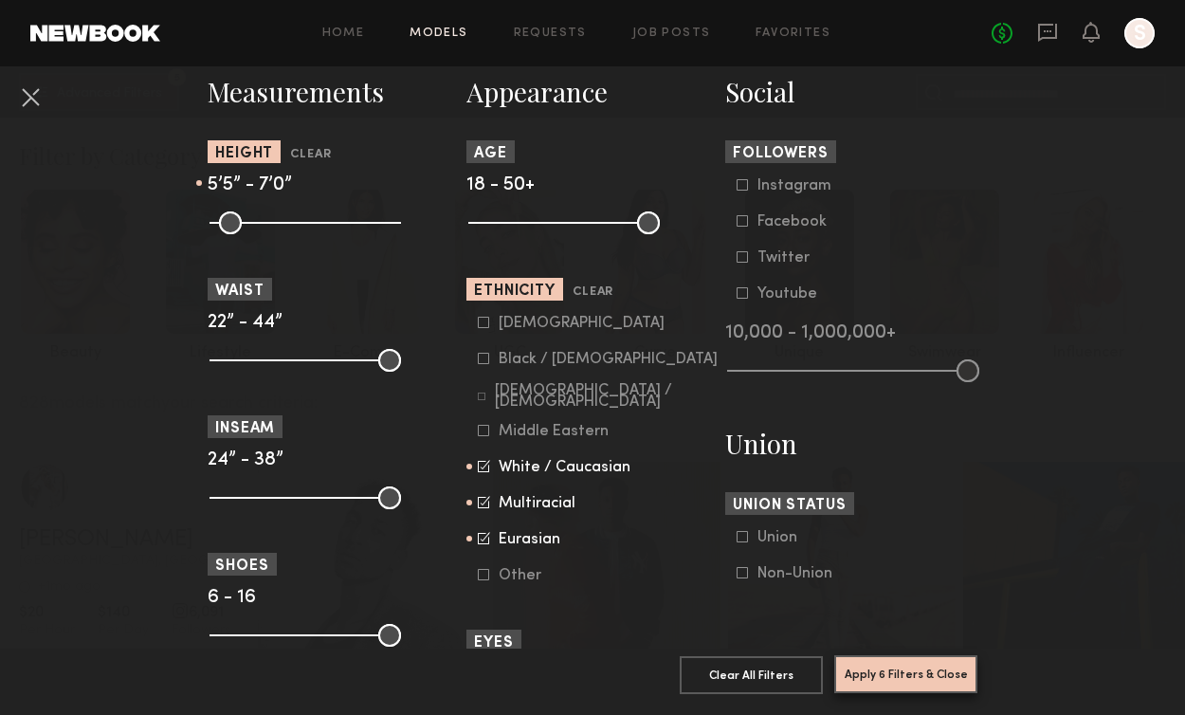
click at [905, 675] on button "Apply 6 Filters & Close" at bounding box center [905, 674] width 143 height 38
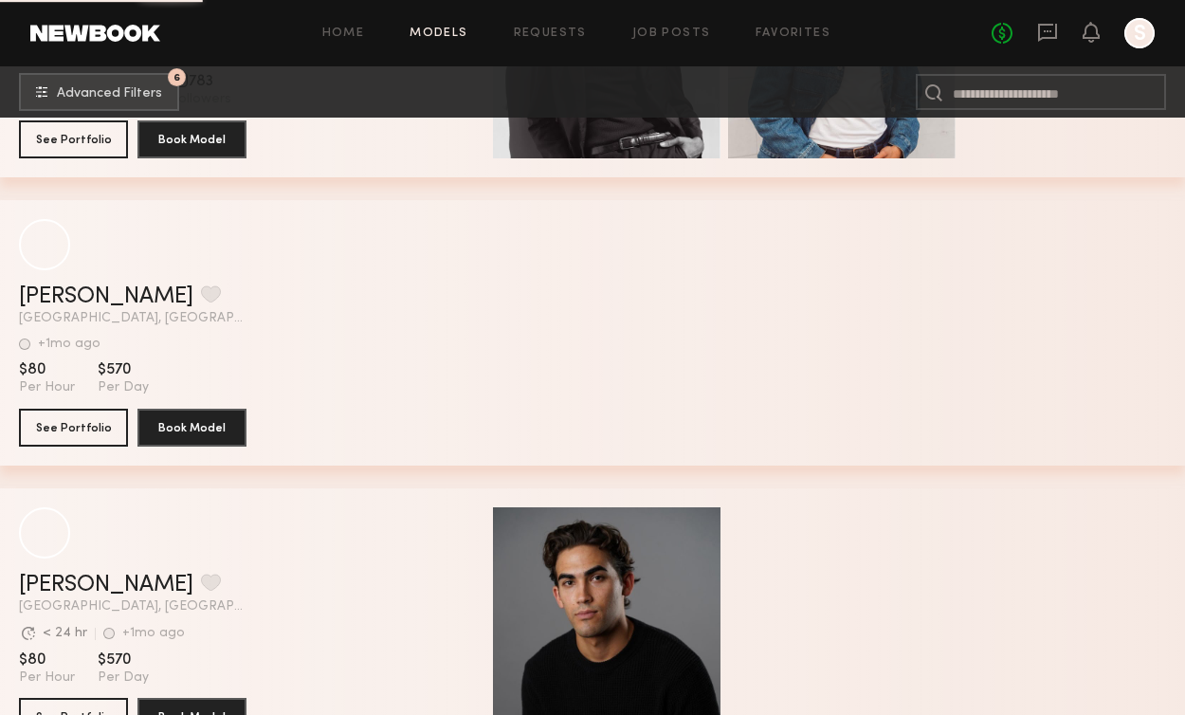
scroll to position [20135, 0]
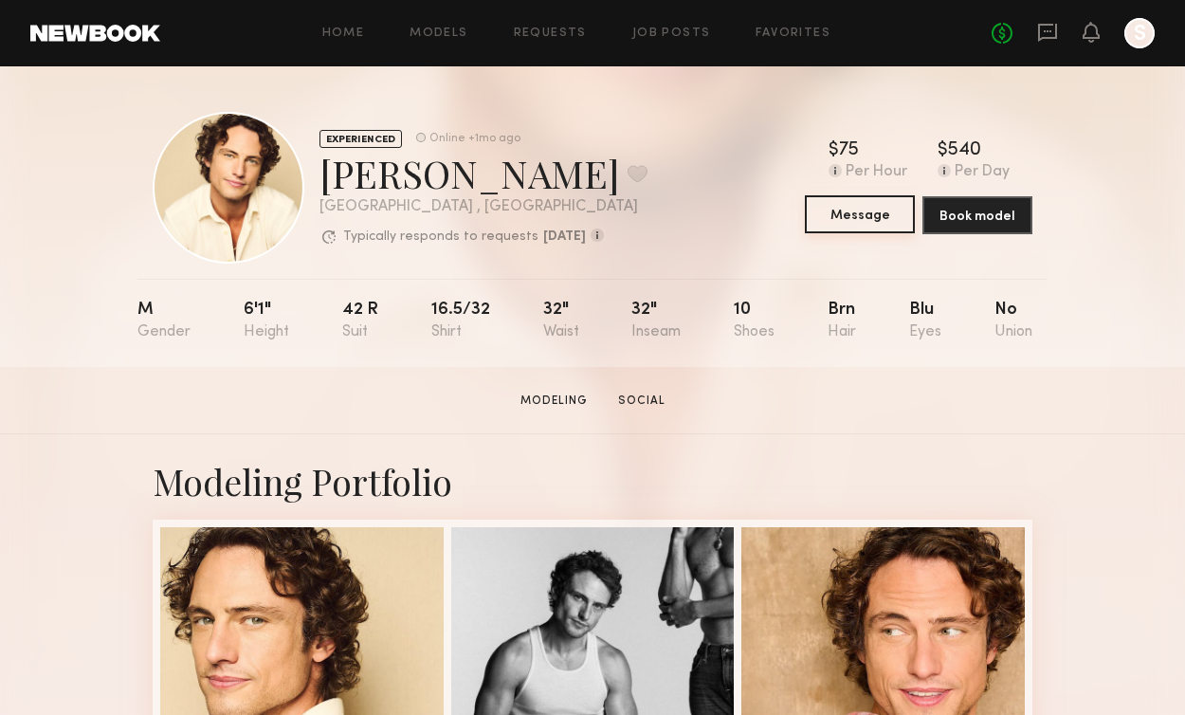
click at [855, 214] on button "Message" at bounding box center [860, 214] width 110 height 38
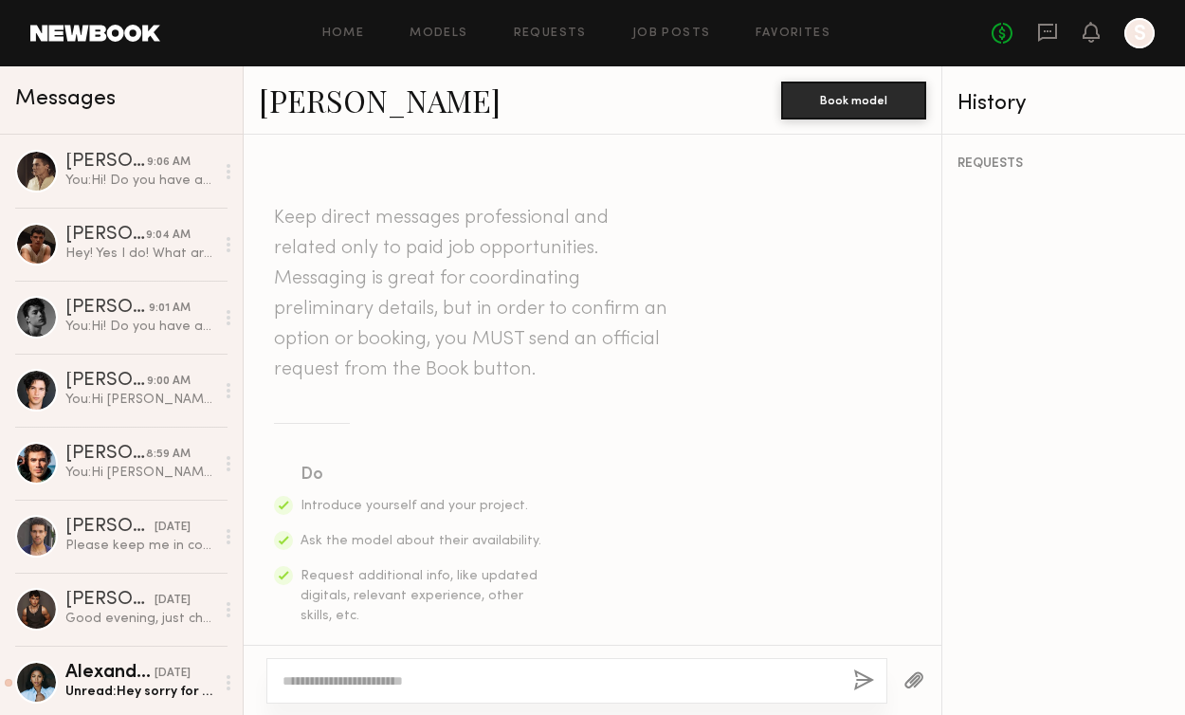
type textarea "**********"
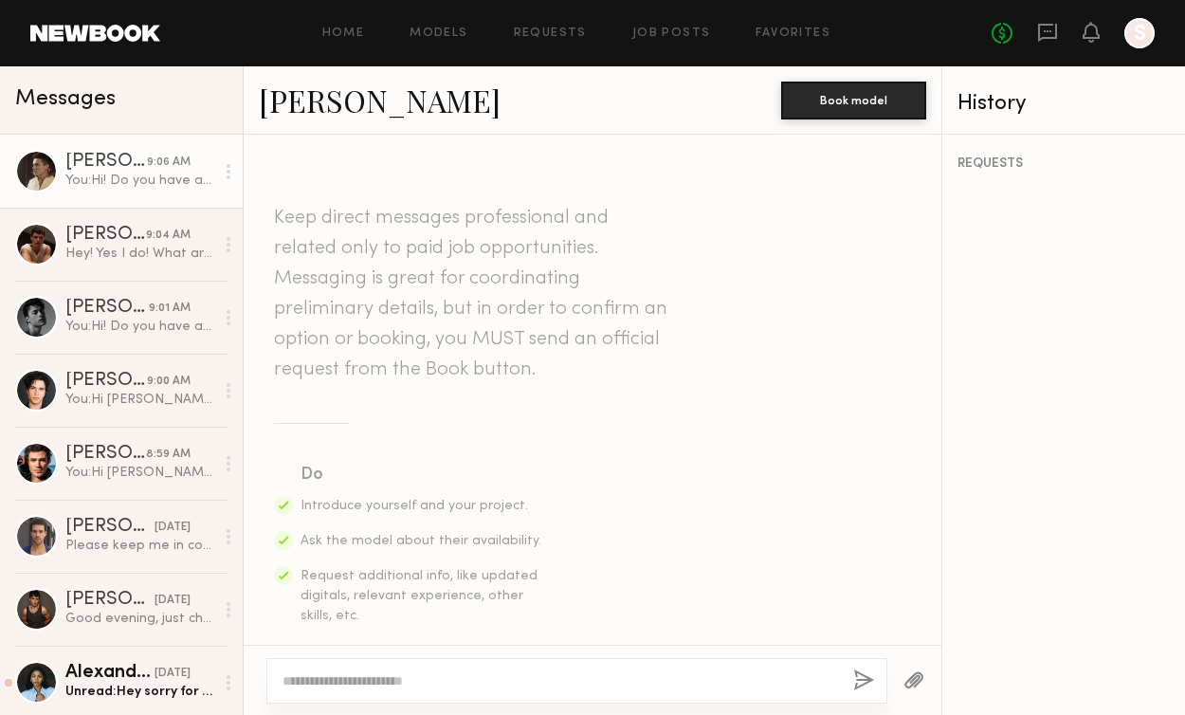
click at [110, 165] on div "Connell O." at bounding box center [106, 162] width 82 height 19
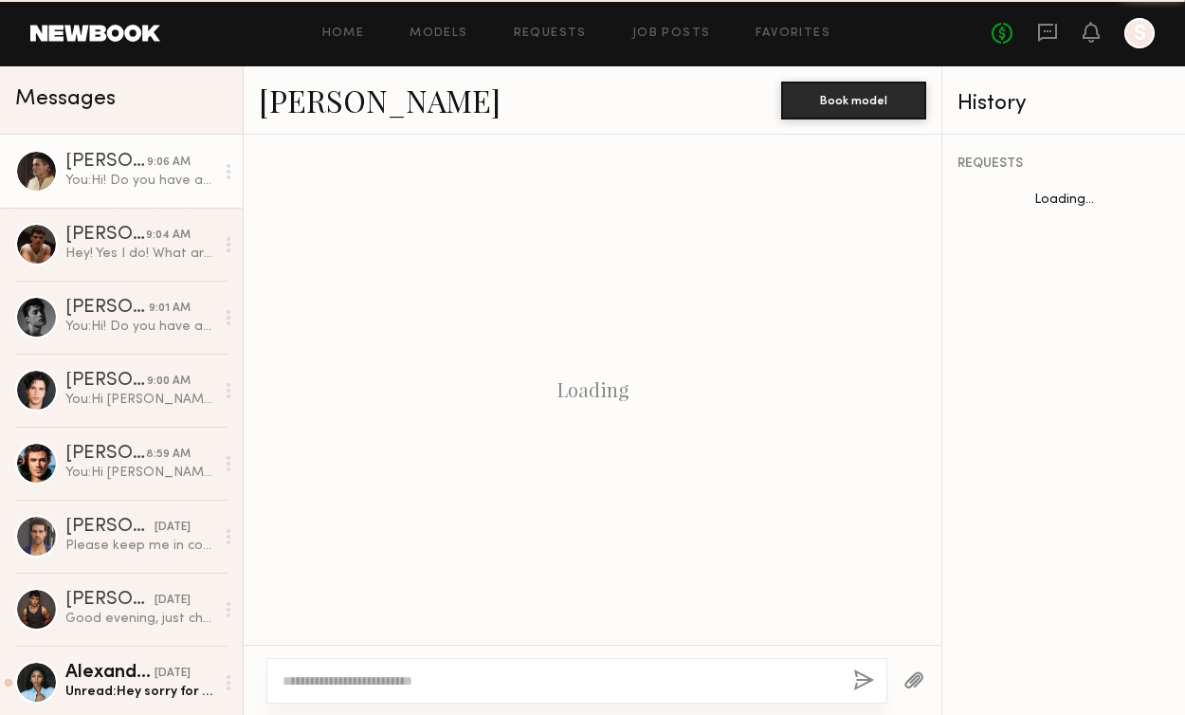
scroll to position [493, 0]
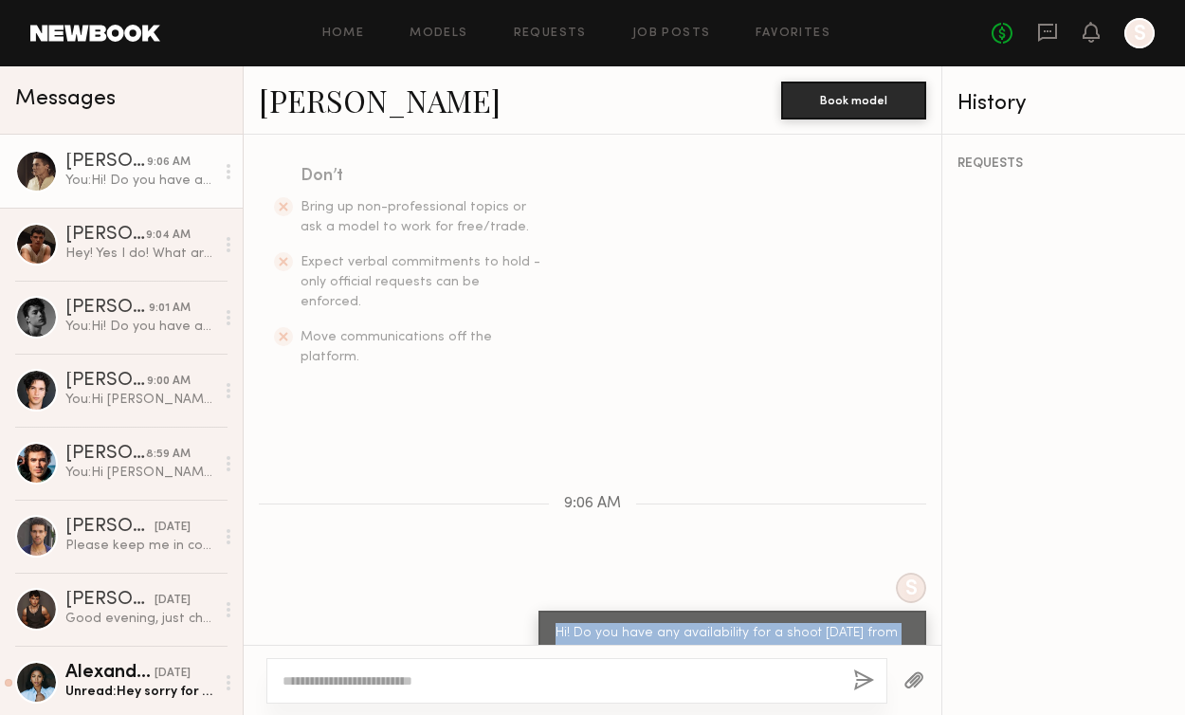
drag, startPoint x: 712, startPoint y: 610, endPoint x: 547, endPoint y: 577, distance: 168.2
click at [547, 610] on div "Hi! Do you have any availability for a shoot tomorrow from 10-6pm in Pasadena?" at bounding box center [732, 643] width 388 height 67
copy div "Hi! Do you have any availability for a shoot tomorrow from 10-6pm in Pasadena?"
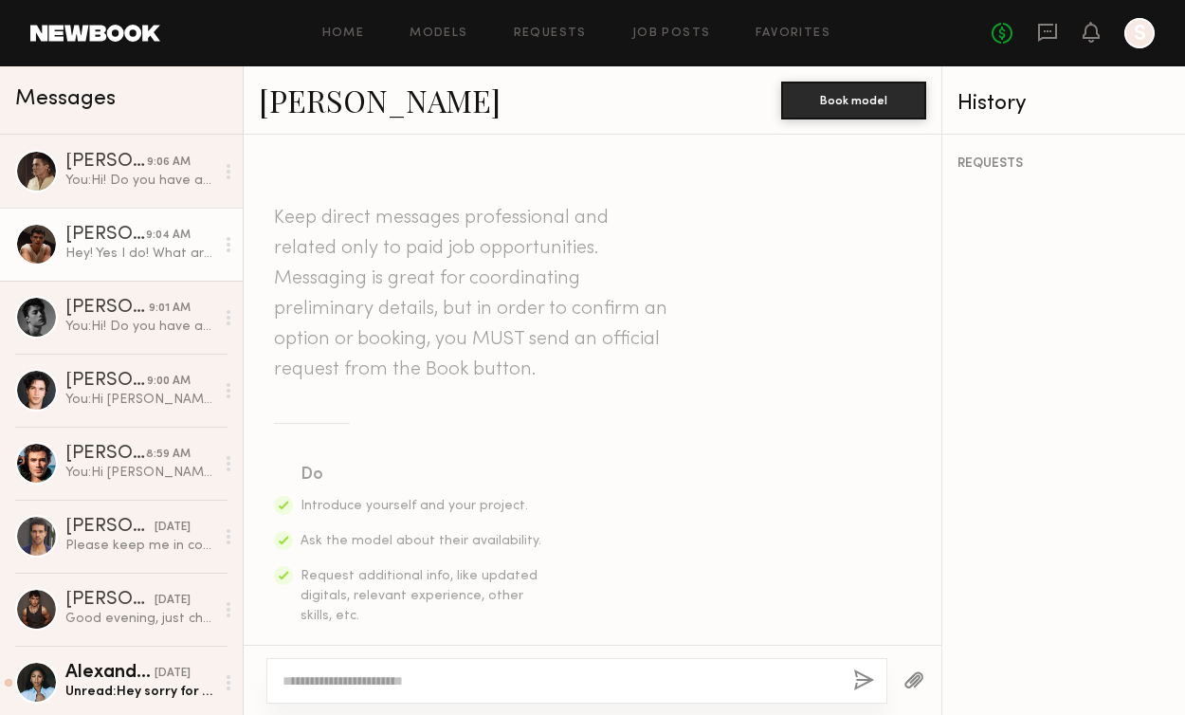
click at [126, 240] on div "[PERSON_NAME]" at bounding box center [105, 235] width 81 height 19
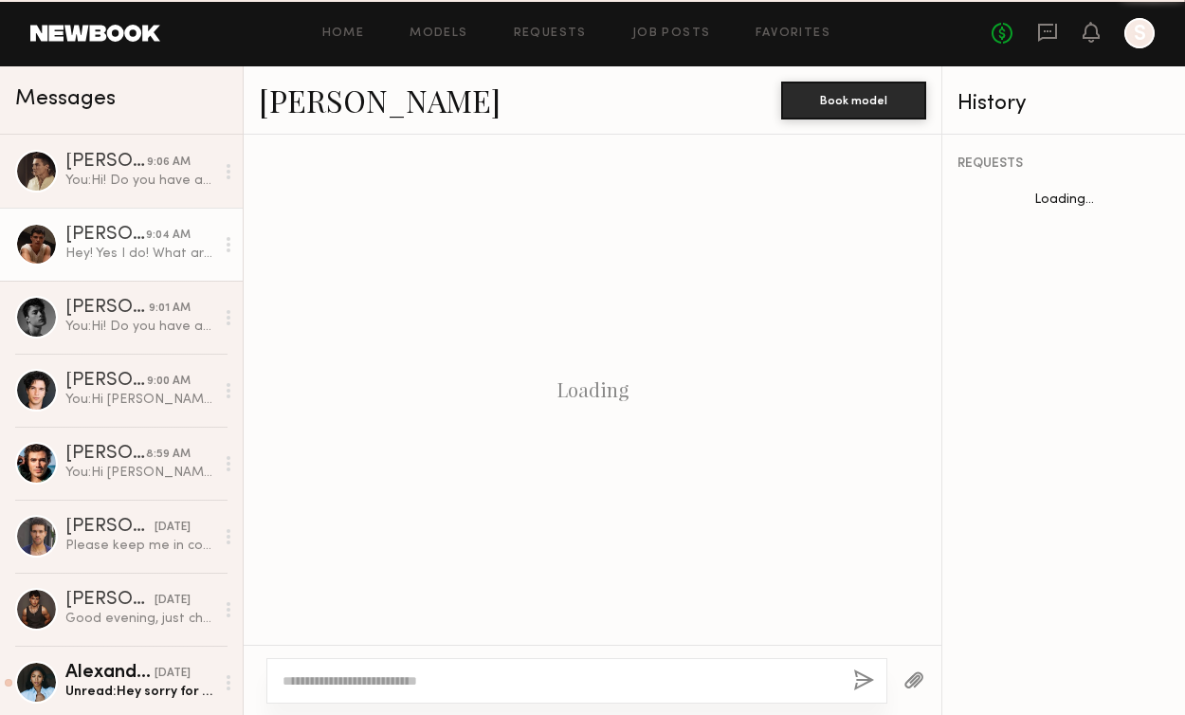
scroll to position [1452, 0]
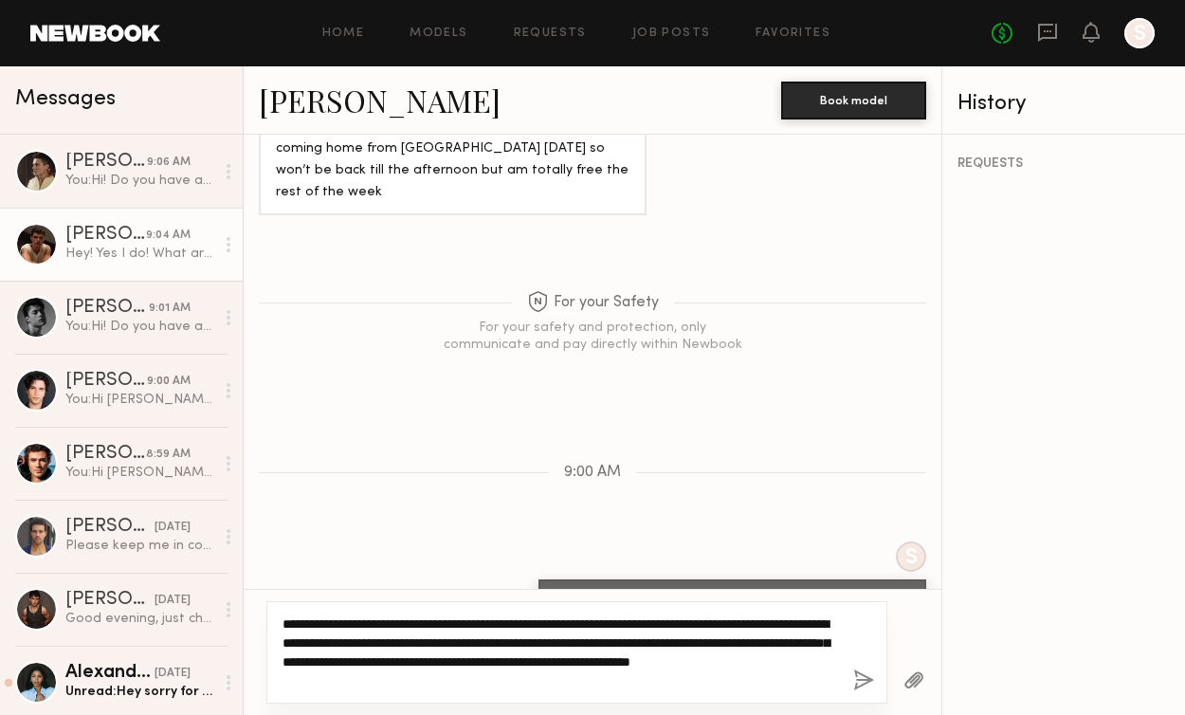
type textarea "**********"
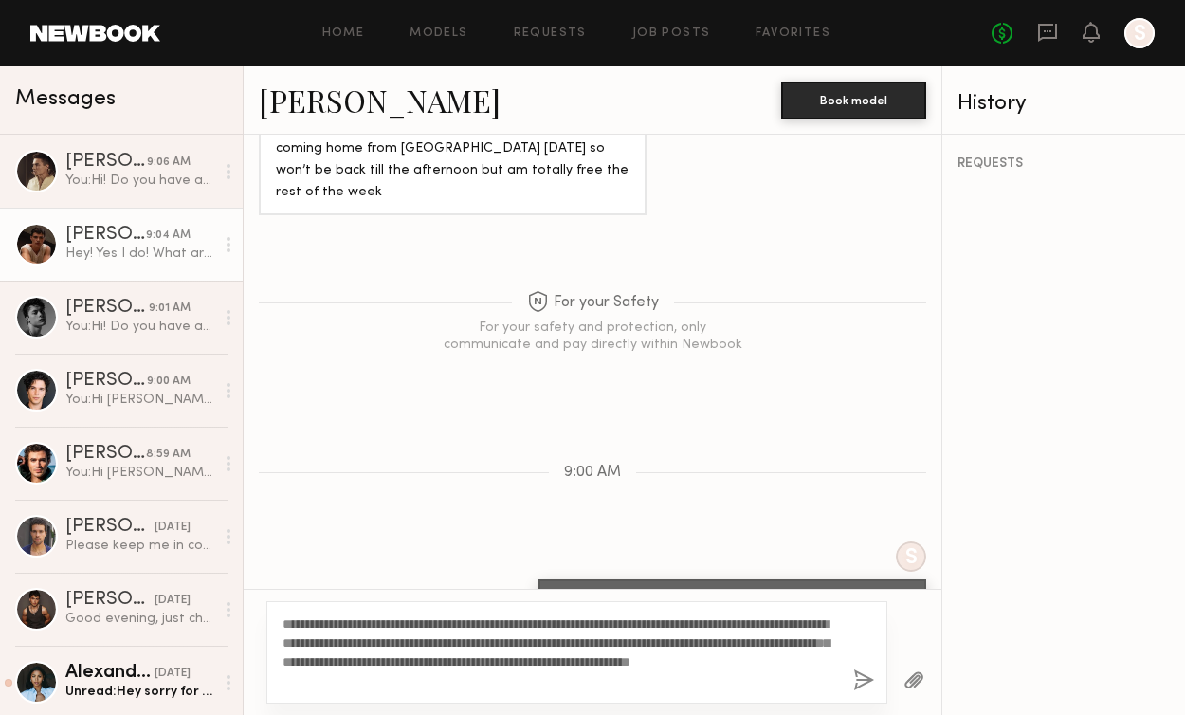
click at [860, 683] on button "button" at bounding box center [863, 681] width 21 height 24
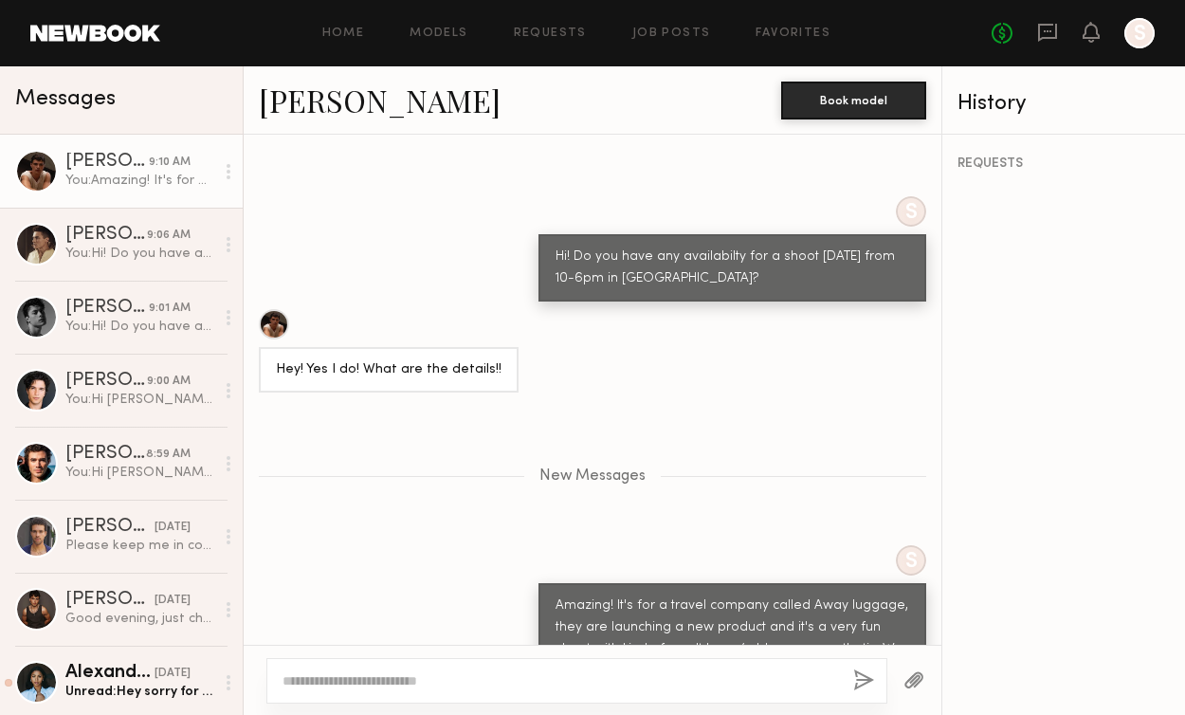
scroll to position [2023, 0]
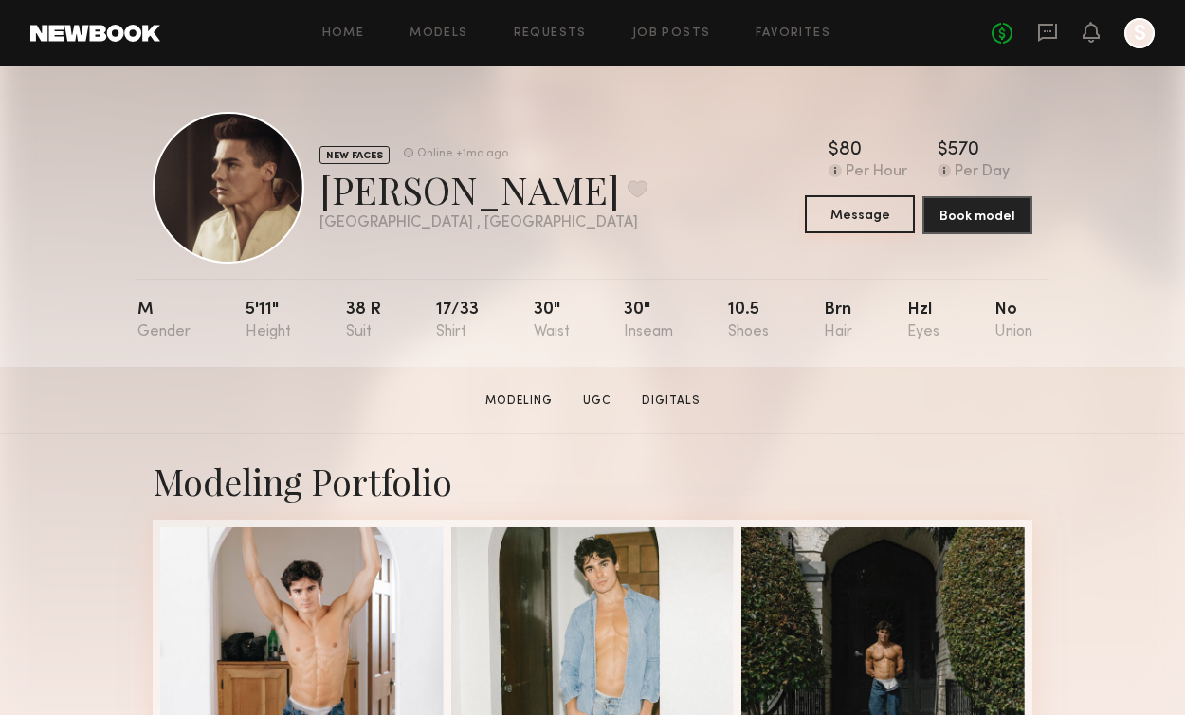
click at [857, 217] on button "Message" at bounding box center [860, 214] width 110 height 38
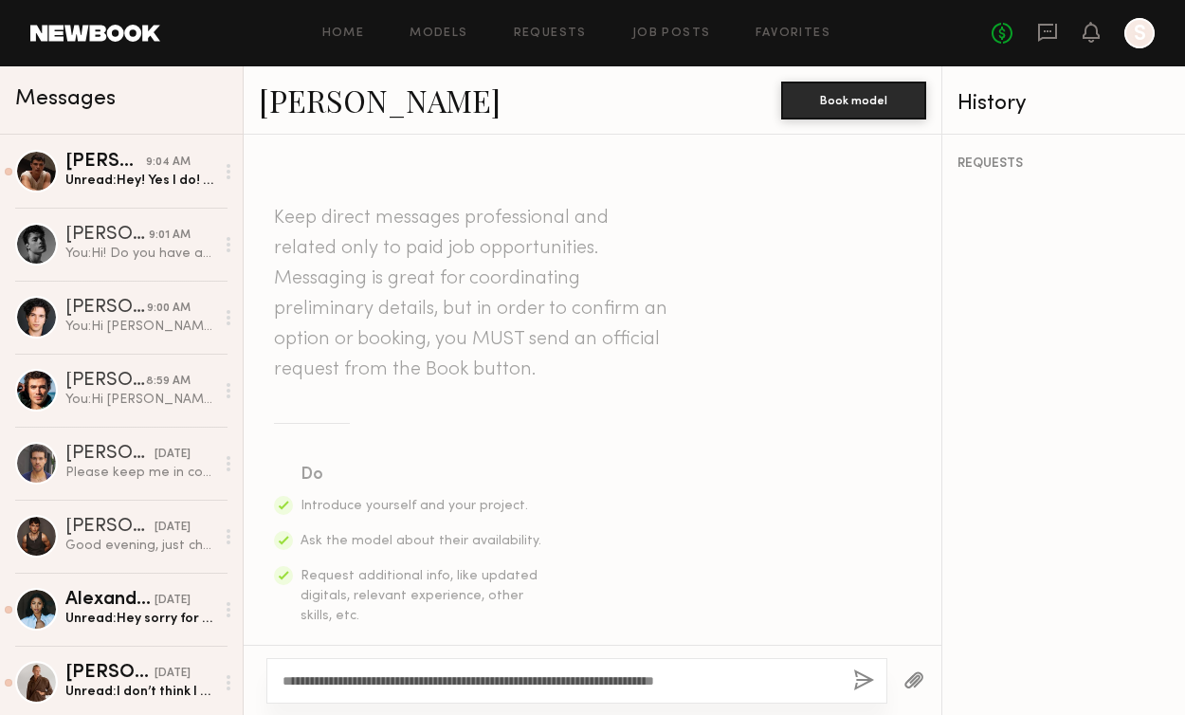
type textarea "**********"
click at [859, 683] on button "button" at bounding box center [863, 681] width 21 height 24
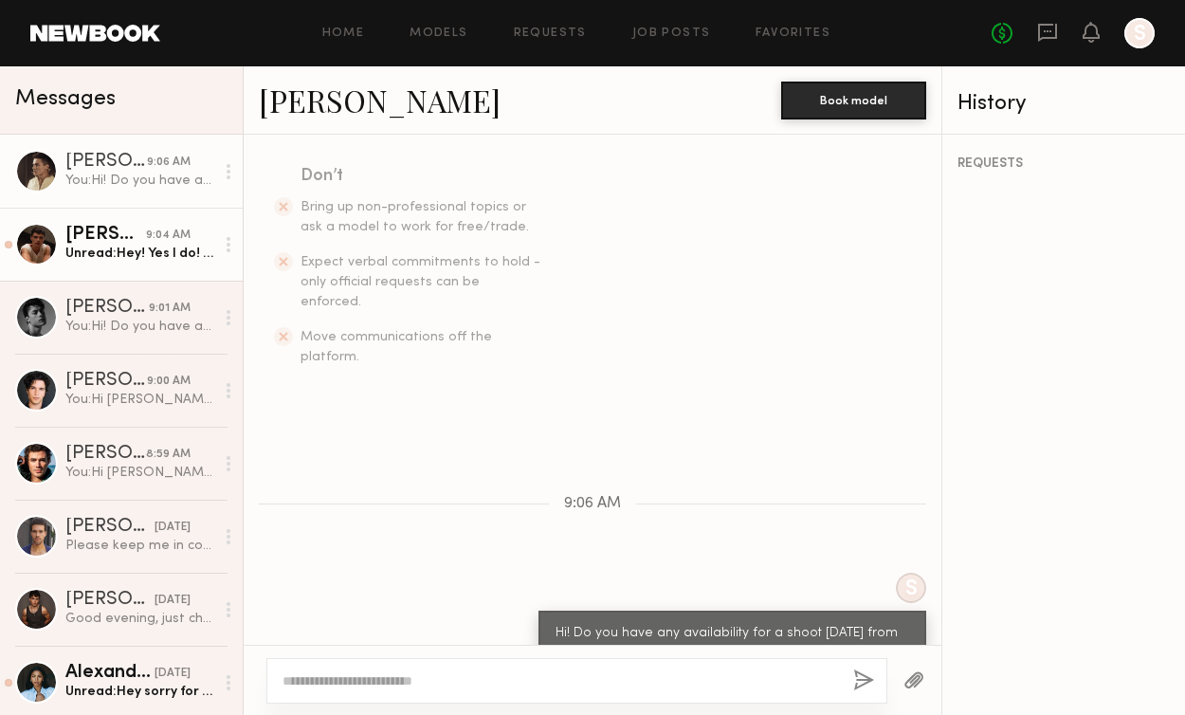
click at [134, 264] on link "Sterling R. 9:04 AM Unread: Hey! Yes I do! What are the details!!" at bounding box center [121, 244] width 243 height 73
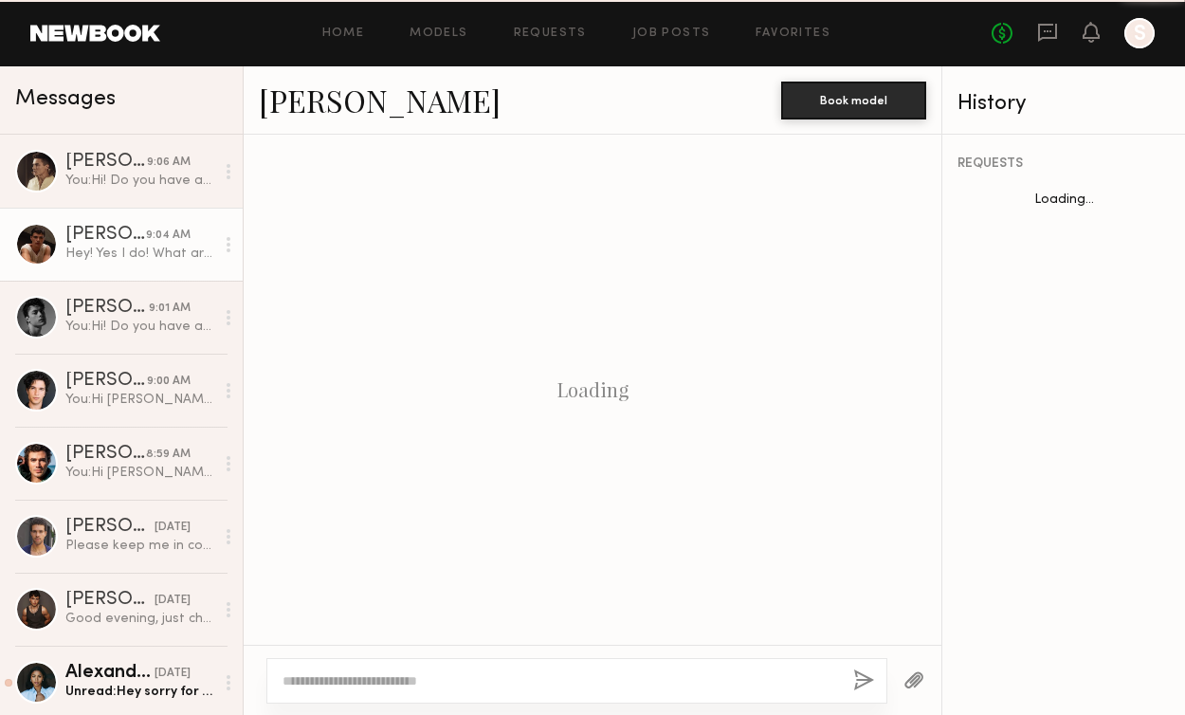
scroll to position [1452, 0]
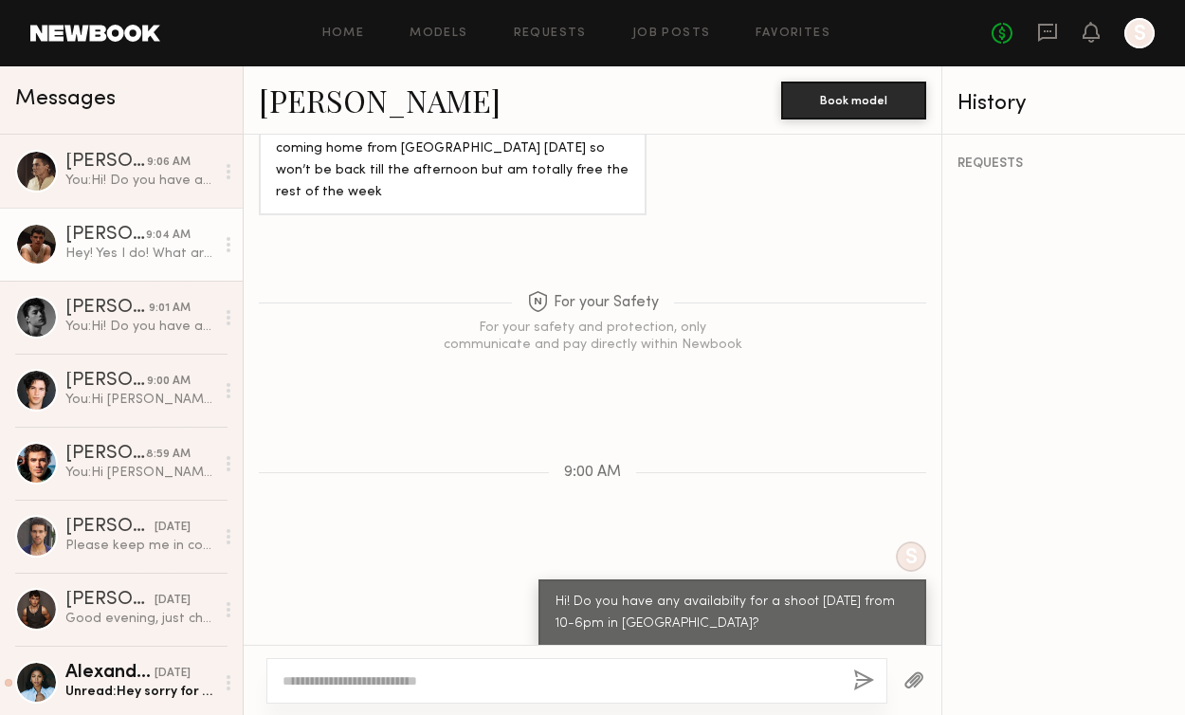
click at [370, 102] on link "Sterling R." at bounding box center [380, 100] width 242 height 41
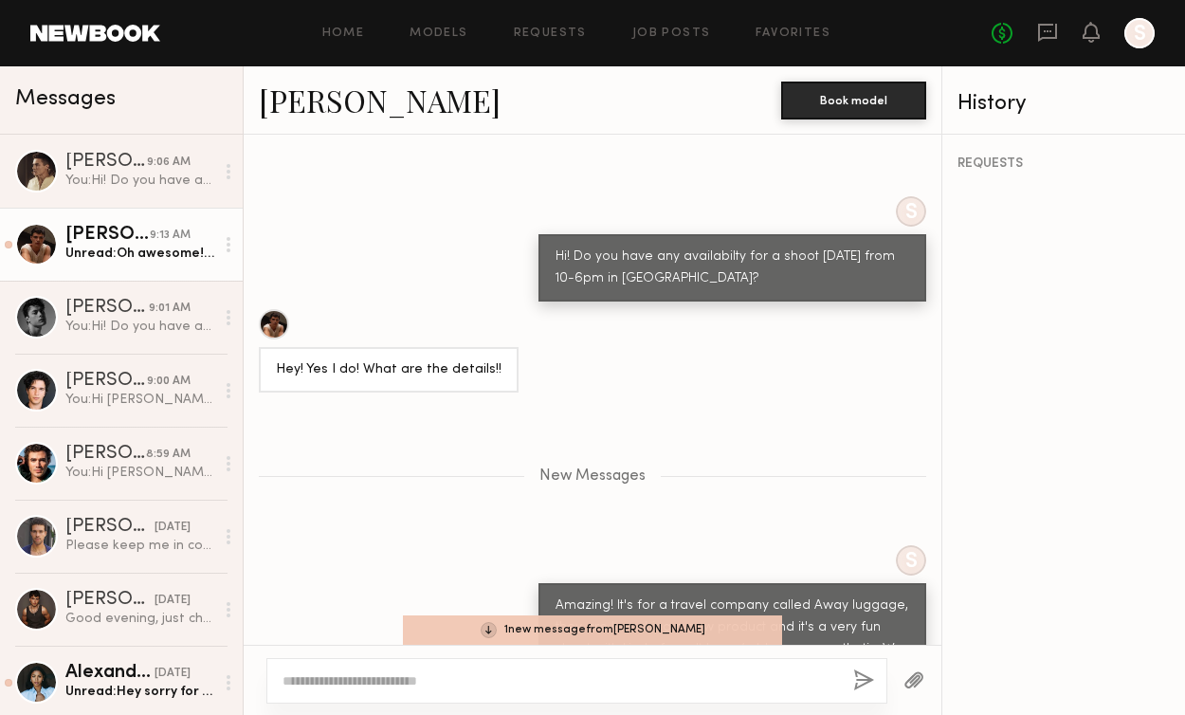
scroll to position [1910, 0]
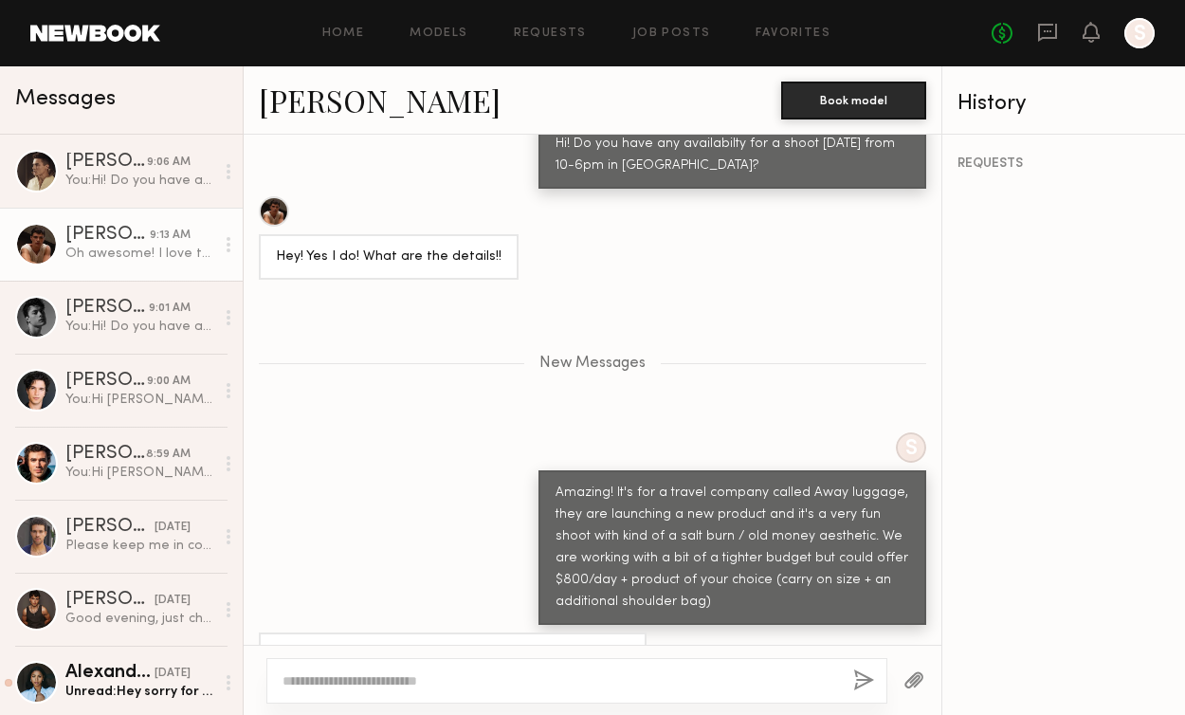
click at [356, 680] on textarea at bounding box center [559, 680] width 555 height 19
type textarea "*"
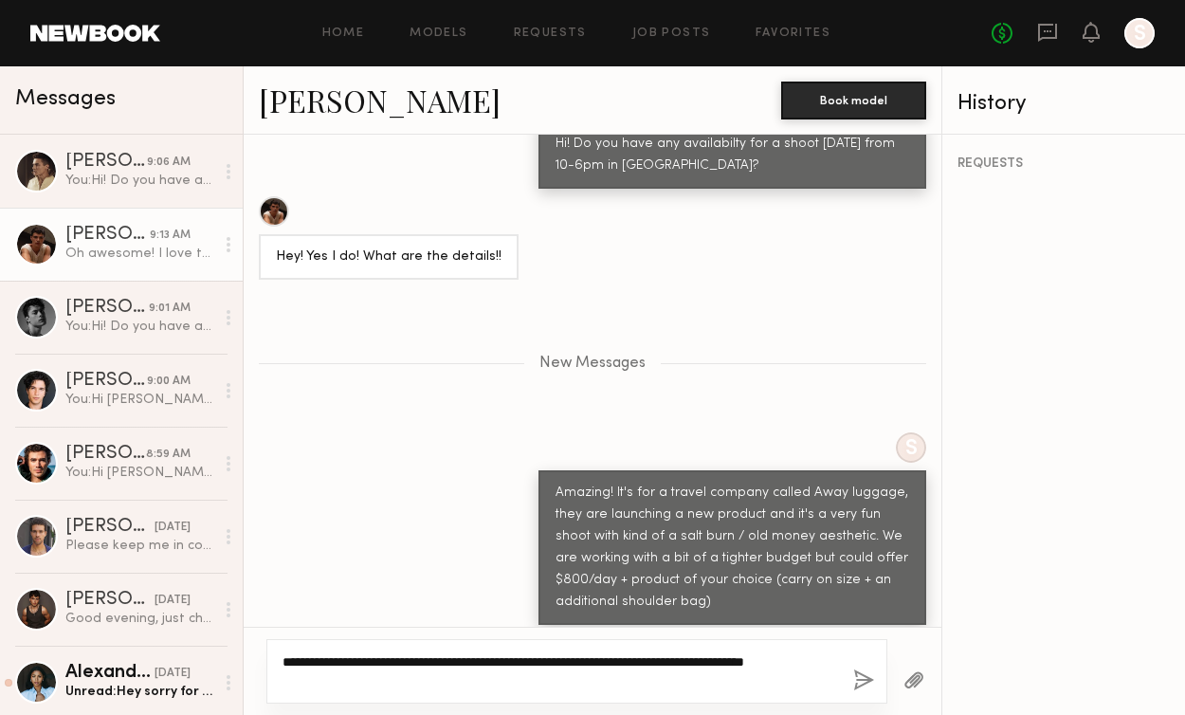
click at [723, 660] on textarea "**********" at bounding box center [559, 671] width 555 height 38
click at [591, 697] on div "**********" at bounding box center [576, 671] width 621 height 64
click at [483, 678] on textarea "**********" at bounding box center [559, 671] width 555 height 38
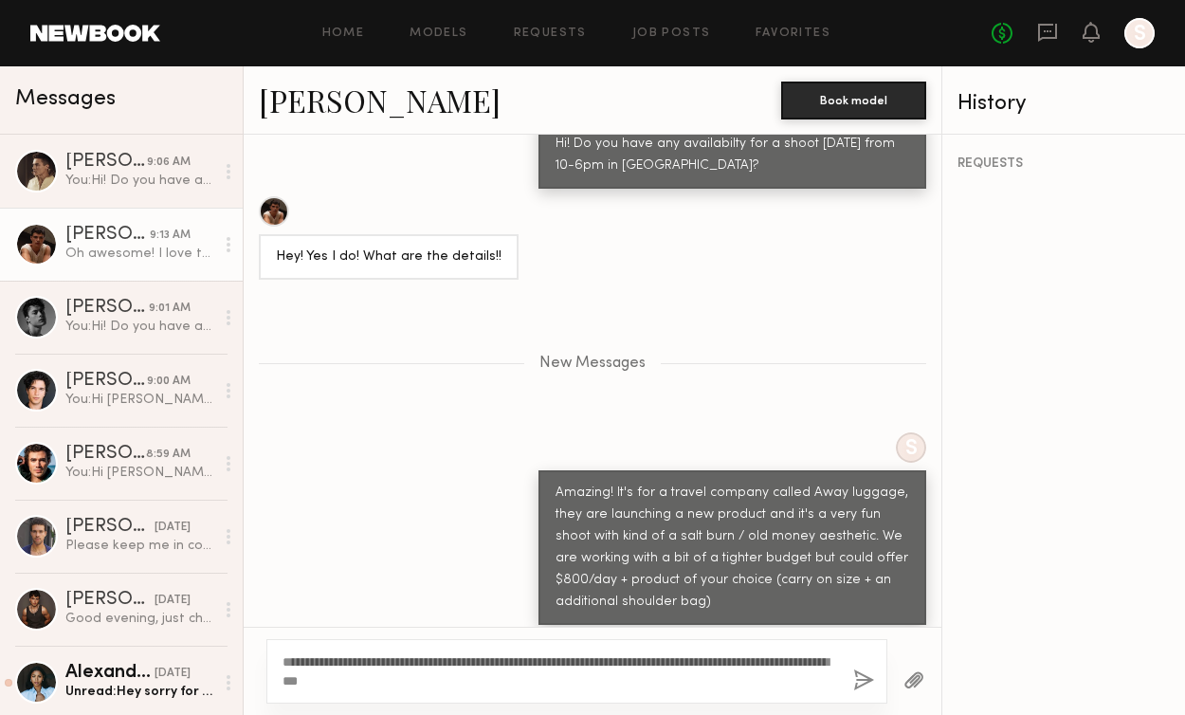
click at [845, 683] on div "**********" at bounding box center [576, 671] width 621 height 64
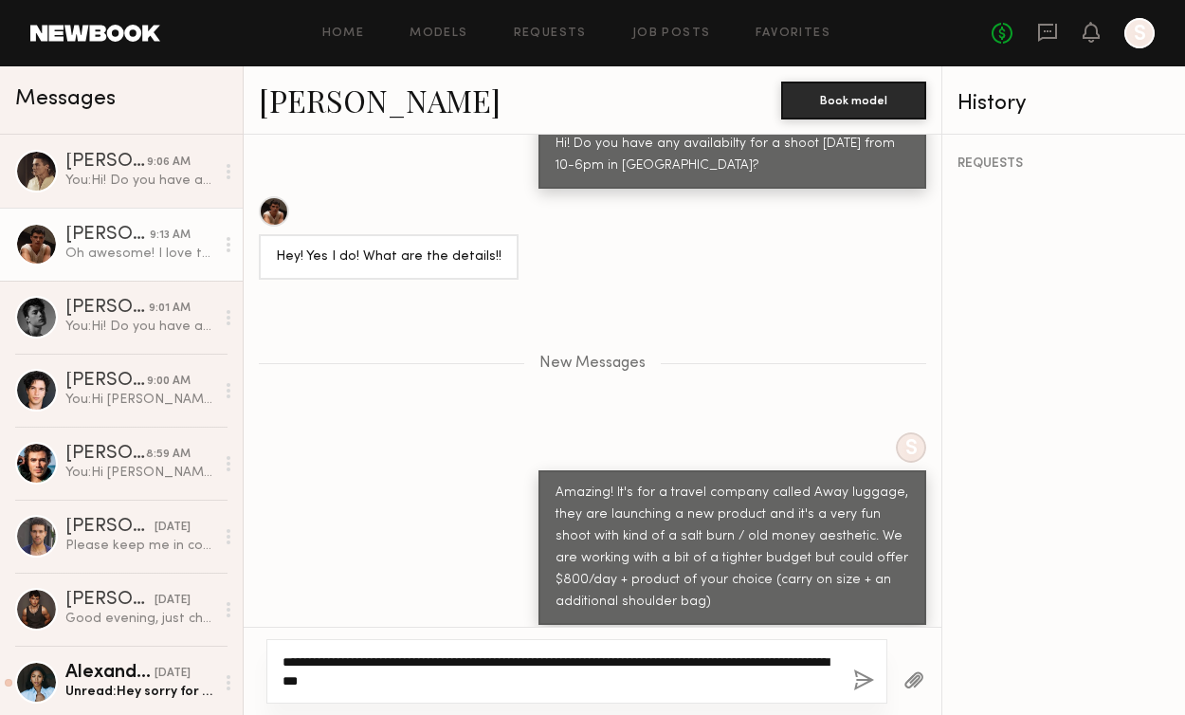
click at [712, 664] on textarea "**********" at bounding box center [559, 671] width 555 height 38
click at [717, 662] on textarea "**********" at bounding box center [559, 671] width 555 height 38
type textarea "**********"
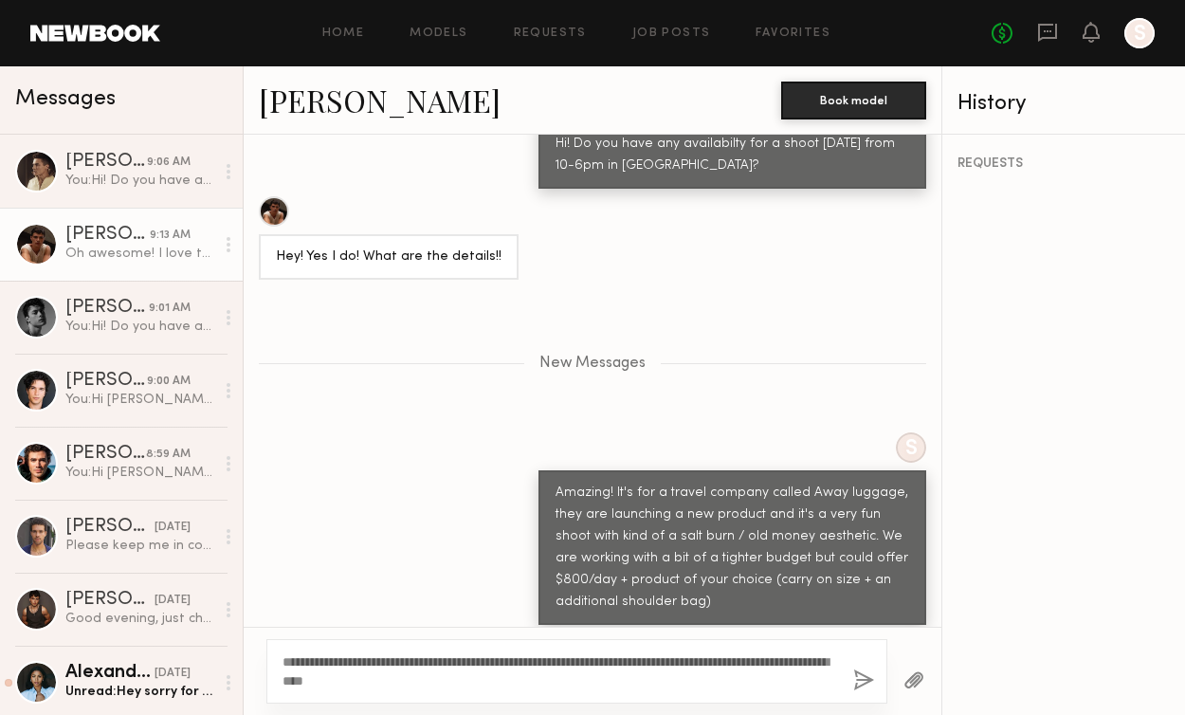
click at [865, 680] on button "button" at bounding box center [863, 681] width 21 height 24
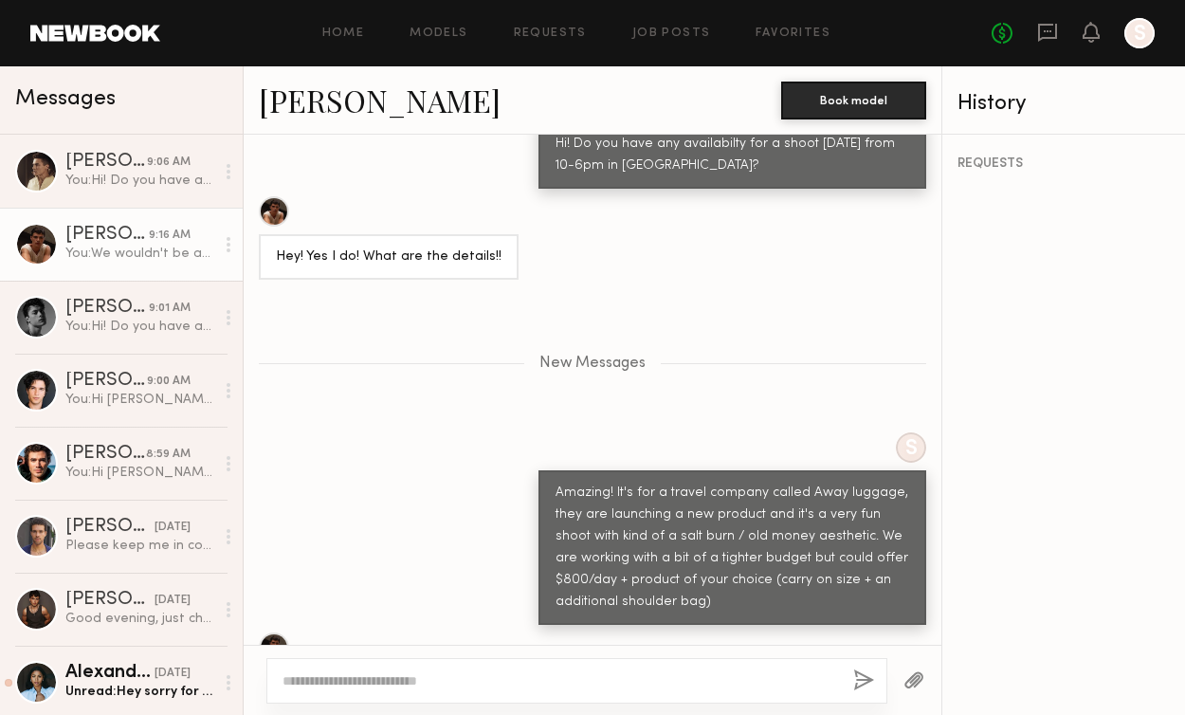
scroll to position [2023, 0]
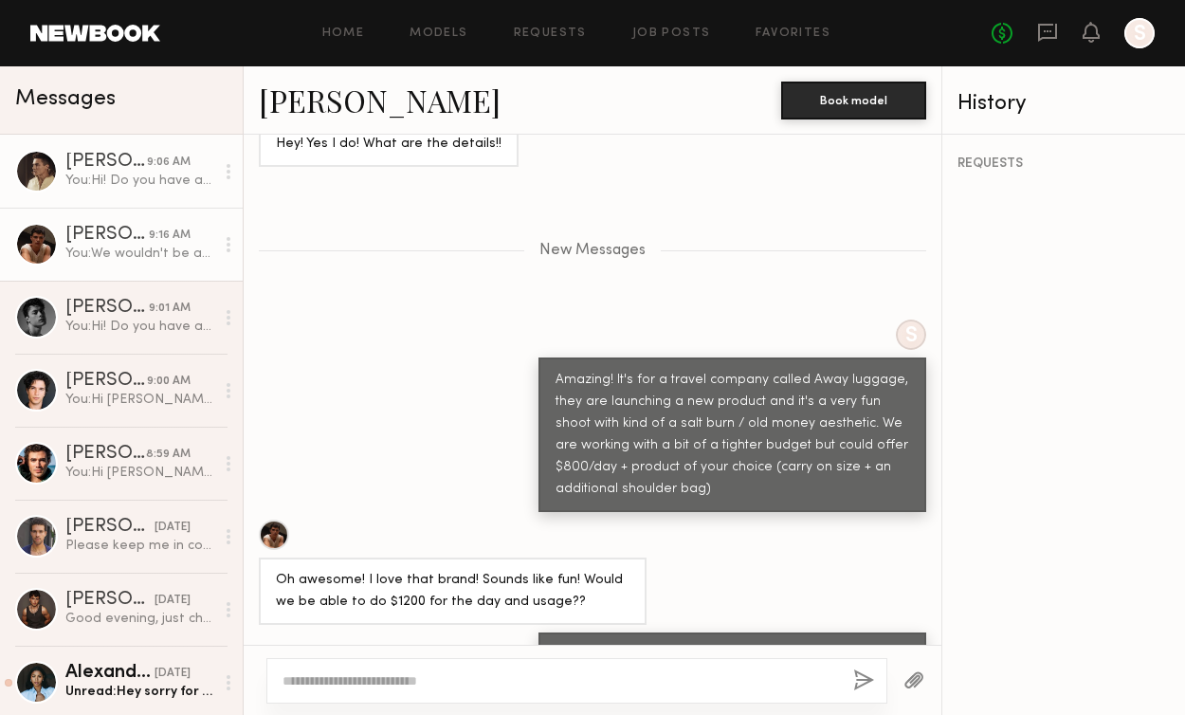
click at [112, 162] on div "[PERSON_NAME]" at bounding box center [106, 162] width 82 height 19
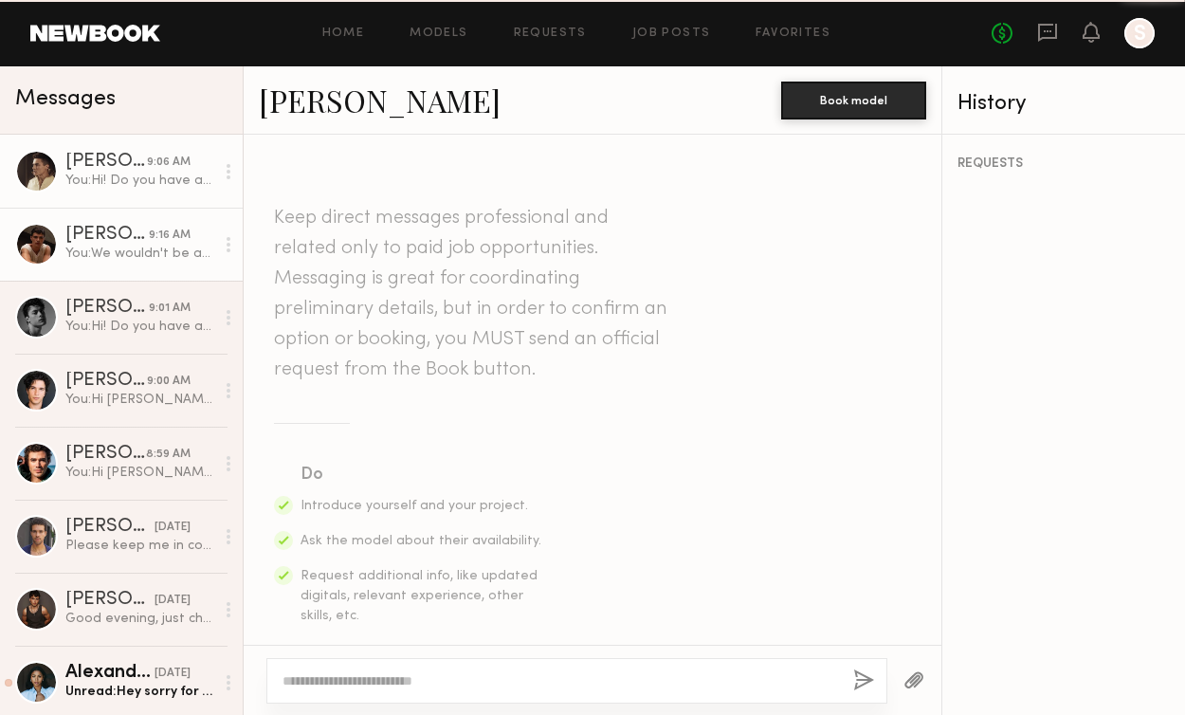
scroll to position [493, 0]
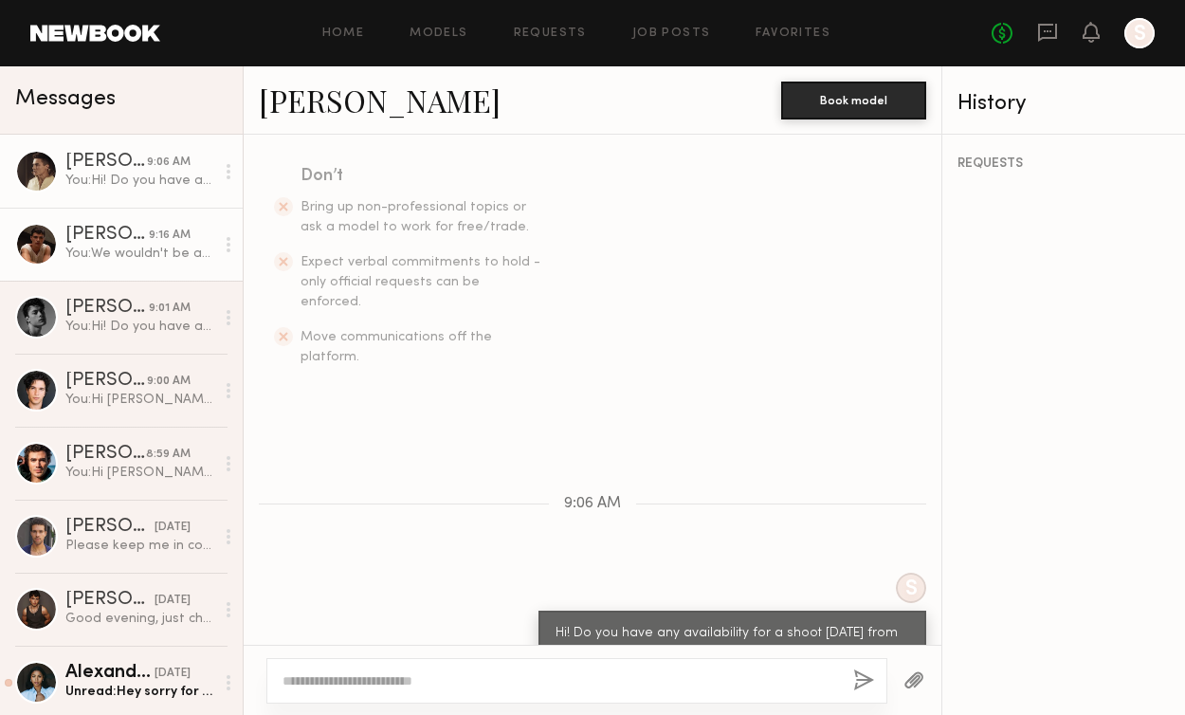
click at [121, 259] on div "You: We wouldn't be able to flex that high. Also for context this is JUST for i…" at bounding box center [139, 254] width 149 height 18
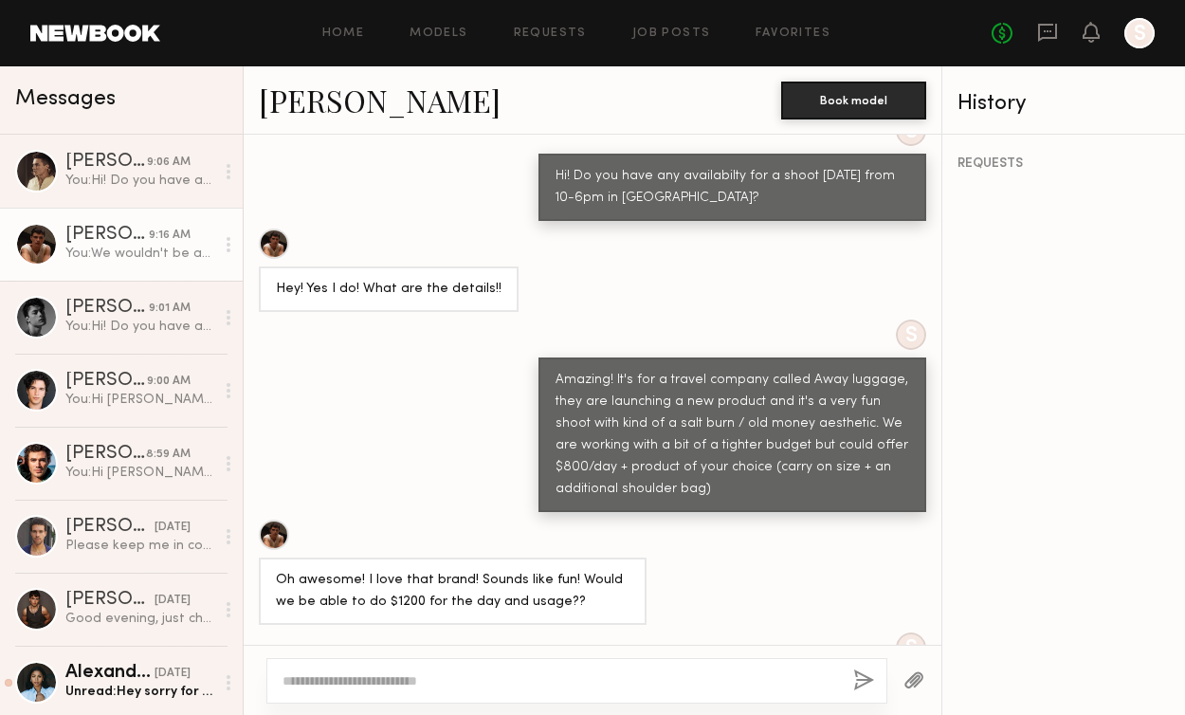
scroll to position [1969, 0]
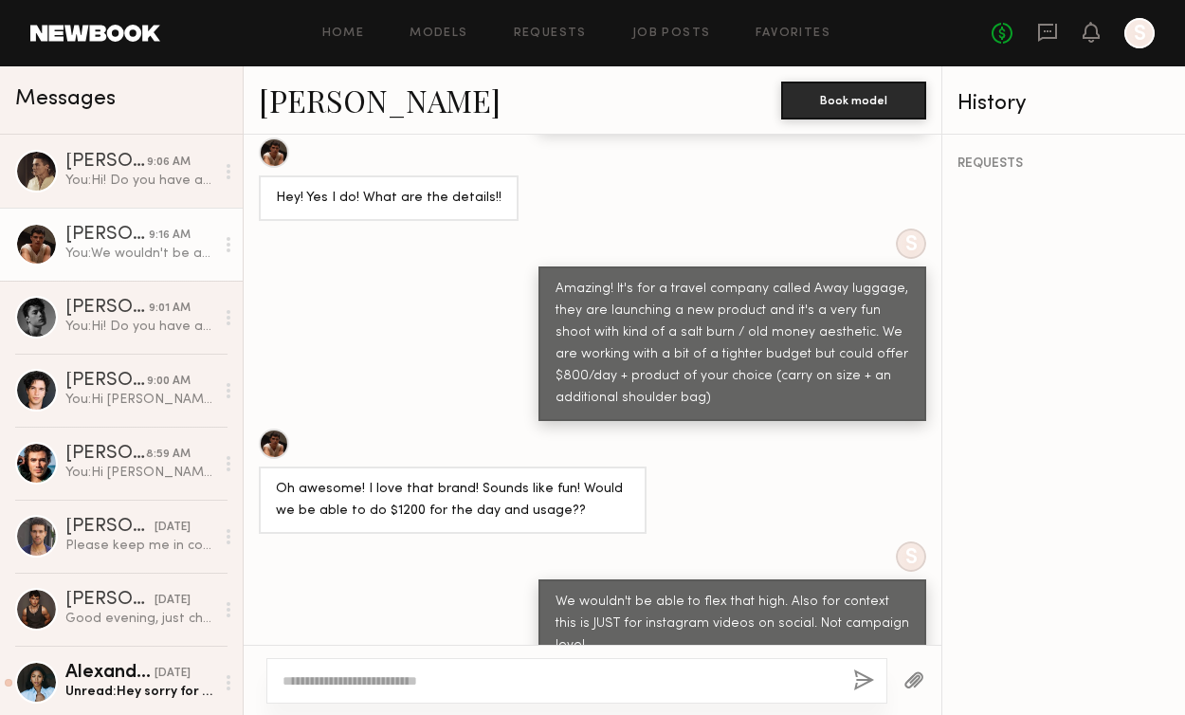
click at [391, 689] on div at bounding box center [559, 680] width 555 height 19
click at [364, 675] on textarea at bounding box center [559, 680] width 555 height 19
type textarea "**********"
click at [855, 678] on button "button" at bounding box center [863, 681] width 21 height 24
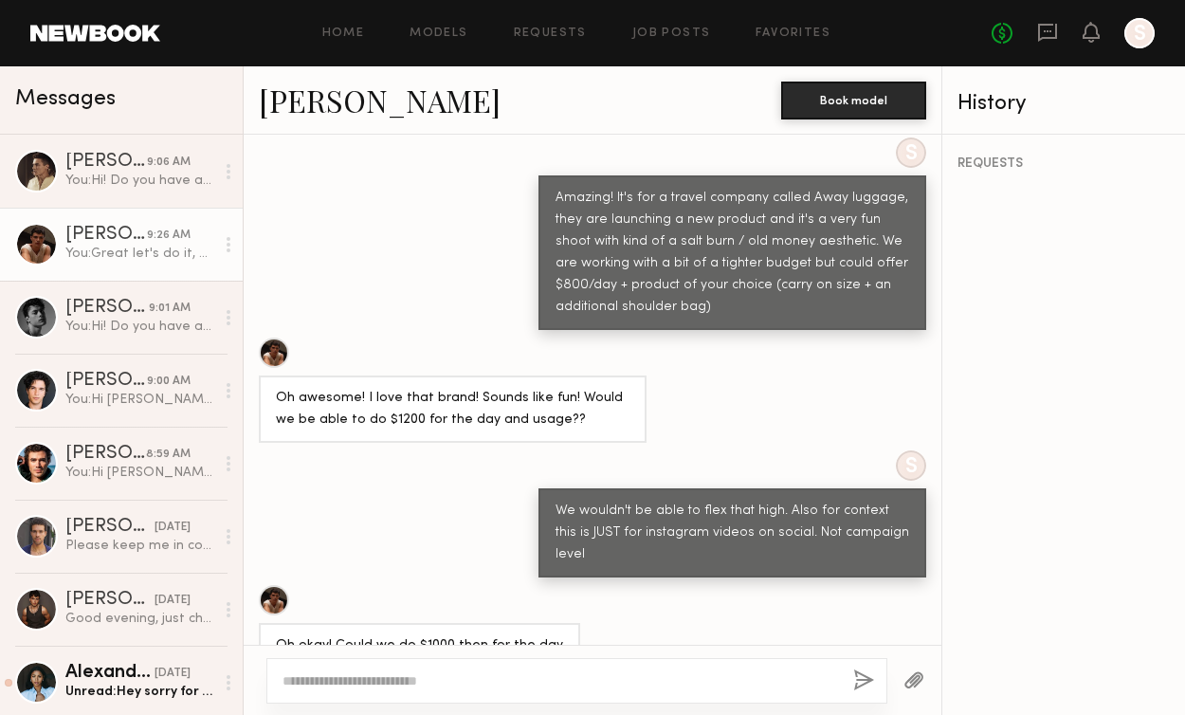
click at [359, 661] on div at bounding box center [576, 681] width 621 height 46
click at [356, 690] on div at bounding box center [576, 681] width 621 height 46
click at [317, 685] on textarea at bounding box center [559, 680] width 555 height 19
type textarea "**********"
click at [852, 665] on div "**********" at bounding box center [576, 681] width 621 height 46
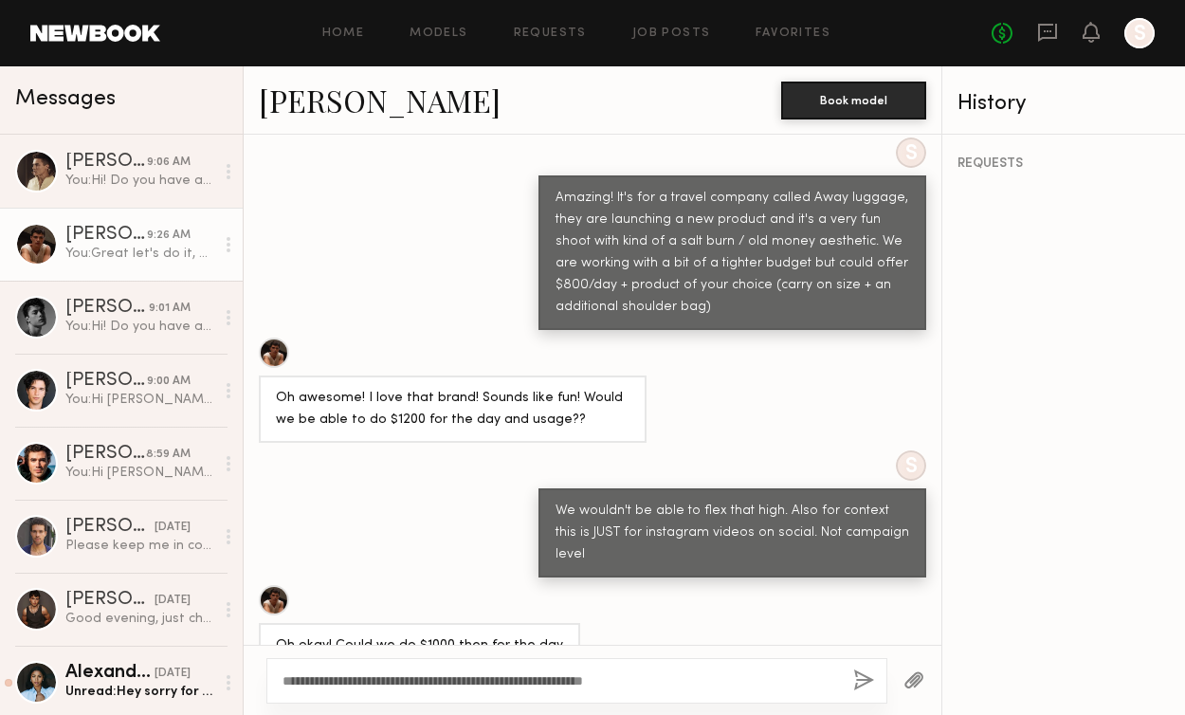
click at [865, 683] on button "button" at bounding box center [863, 681] width 21 height 24
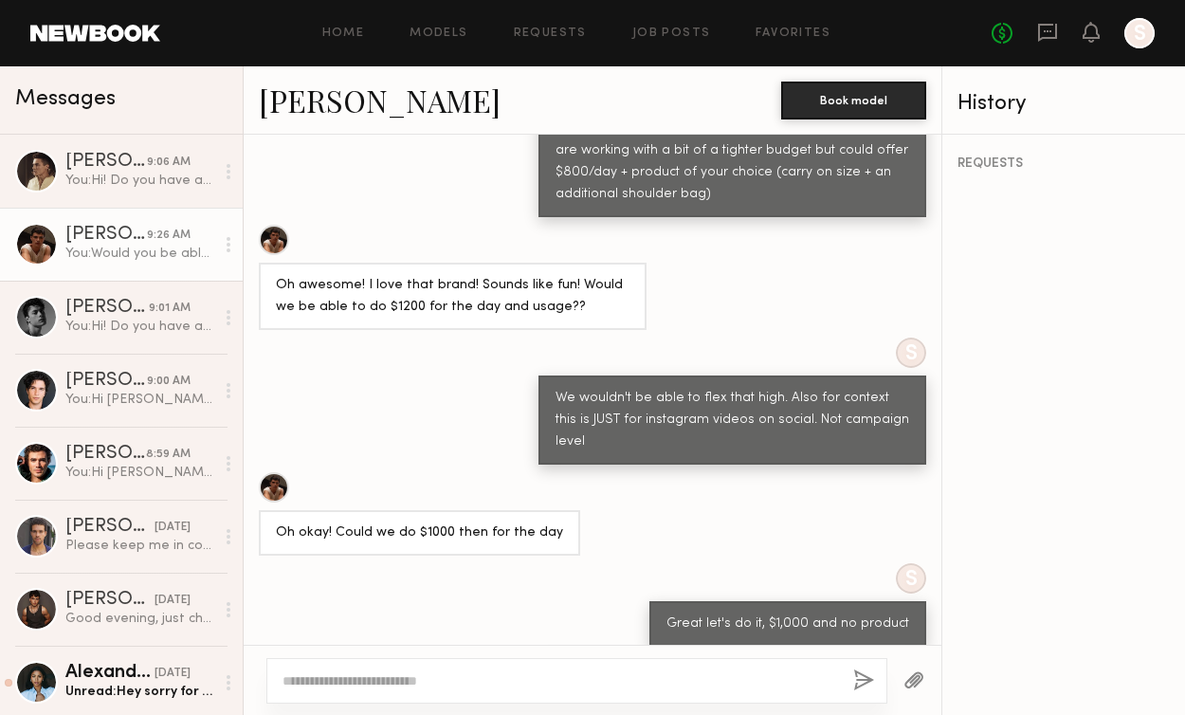
scroll to position [2291, 0]
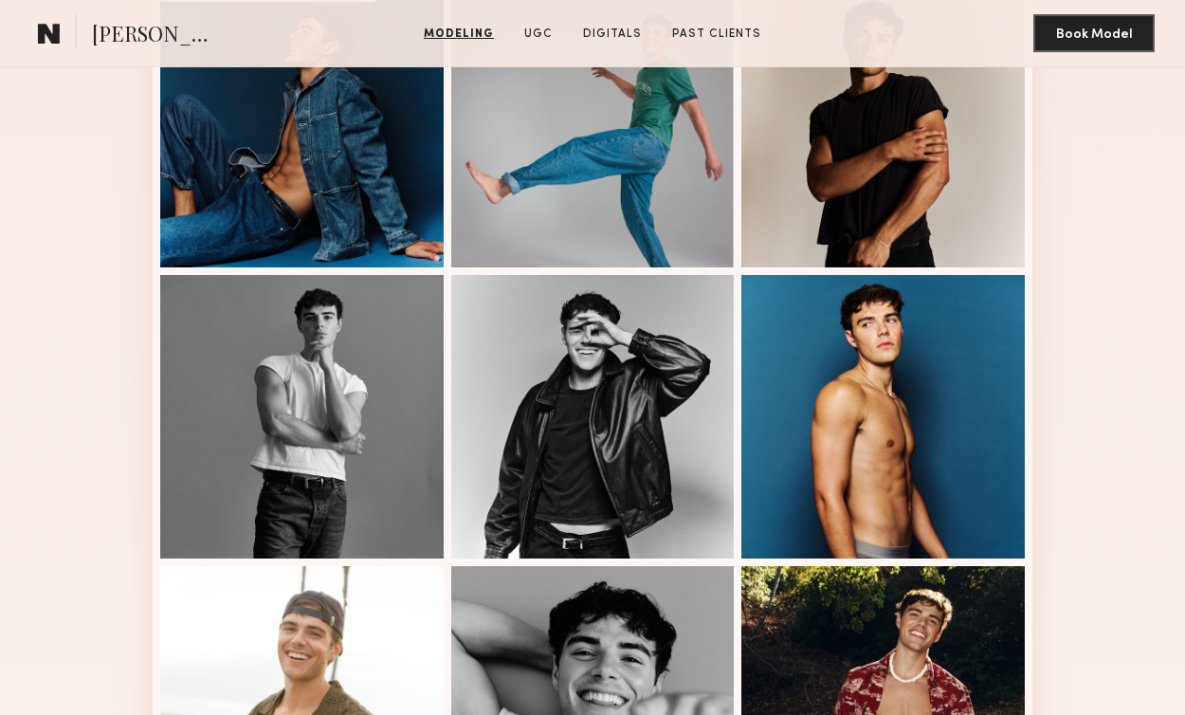
scroll to position [838, 0]
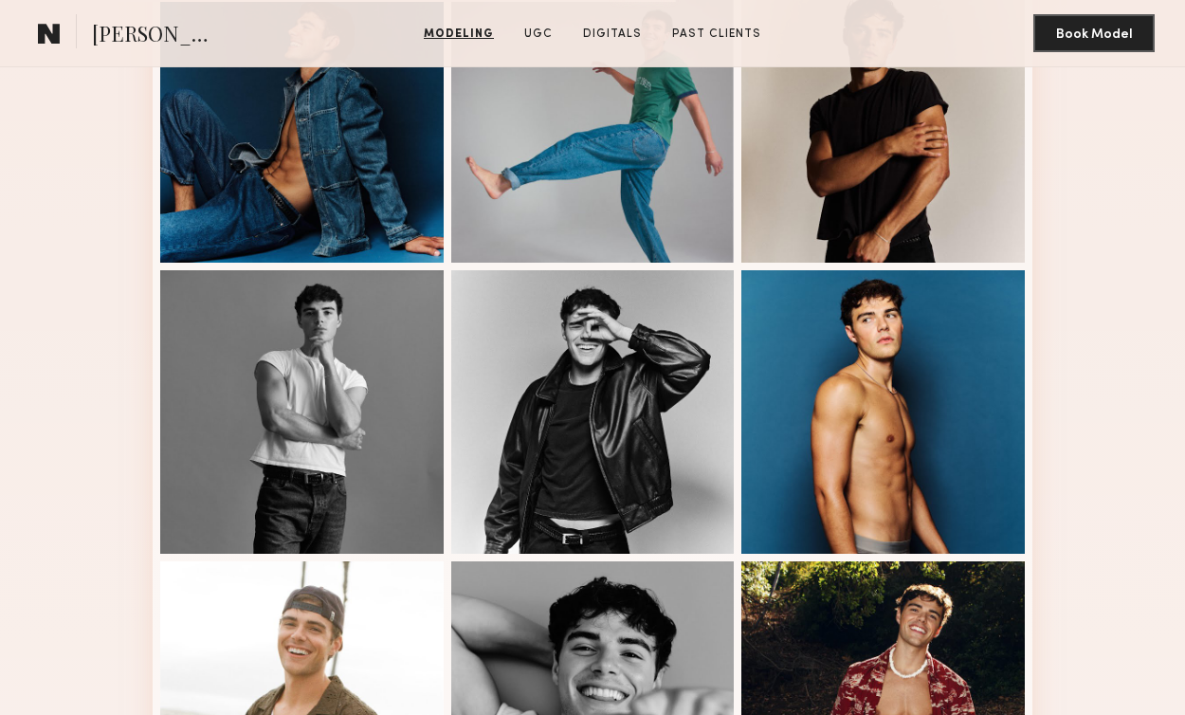
click at [1138, 236] on div "Modeling Portfolio View More" at bounding box center [592, 262] width 1185 height 1332
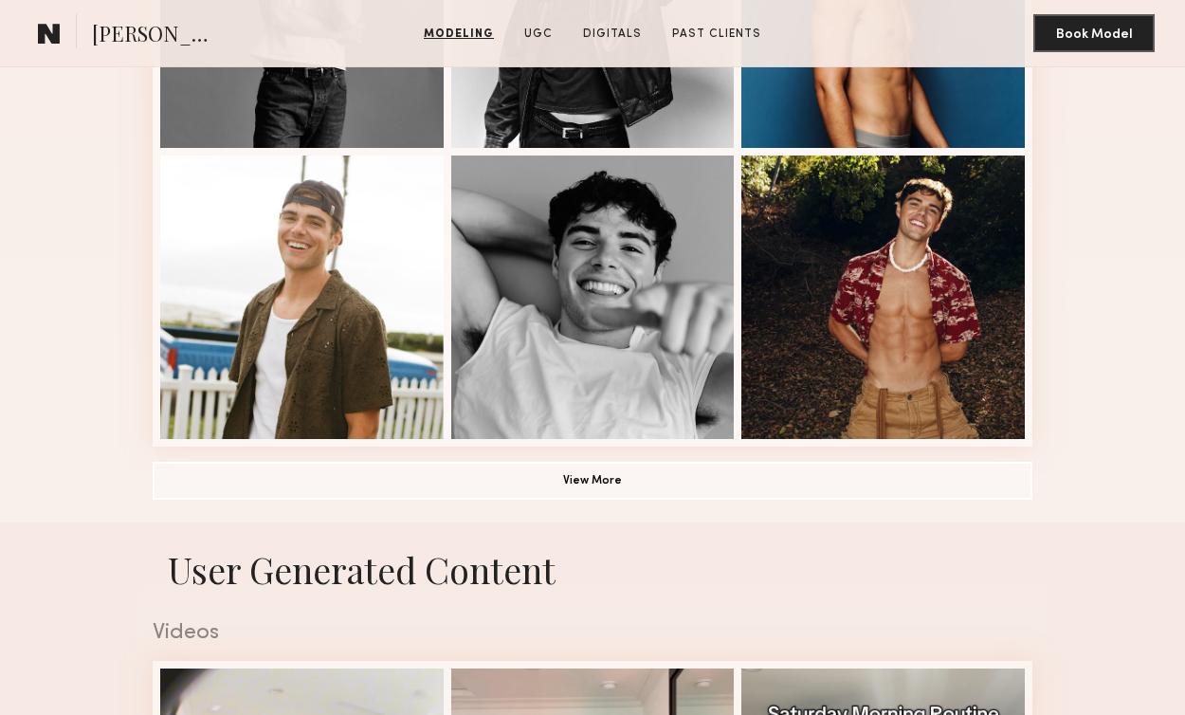
scroll to position [1245, 0]
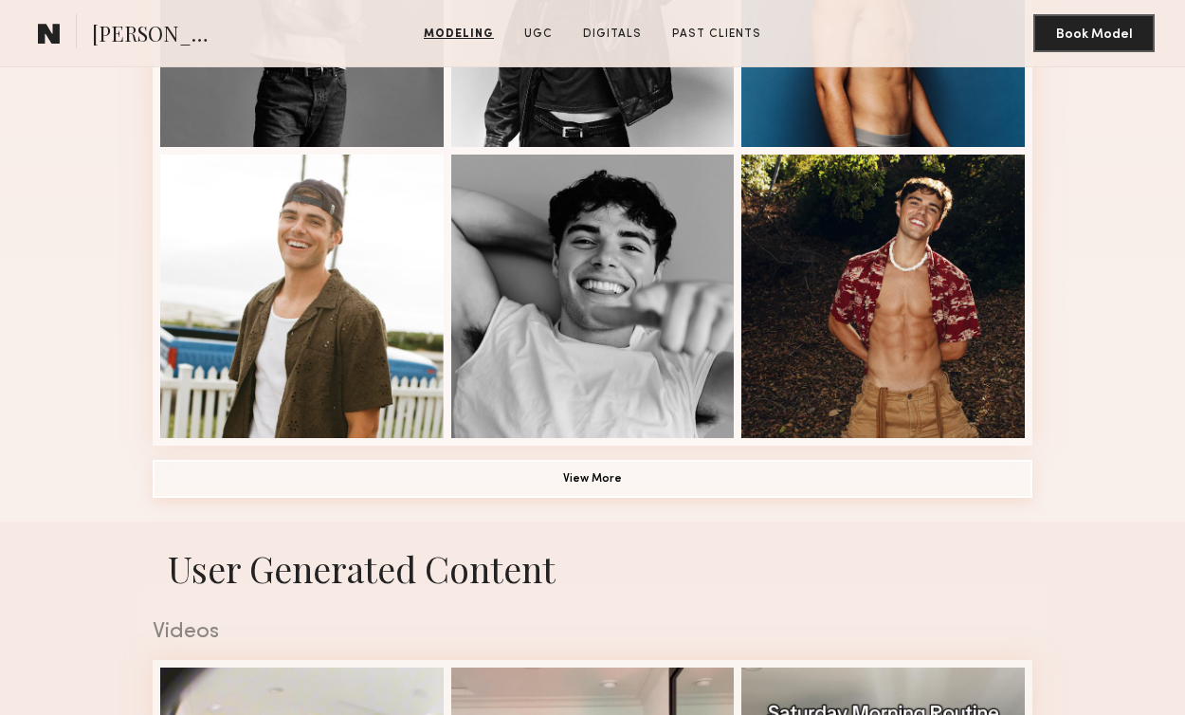
click at [766, 465] on button "View More" at bounding box center [593, 479] width 880 height 38
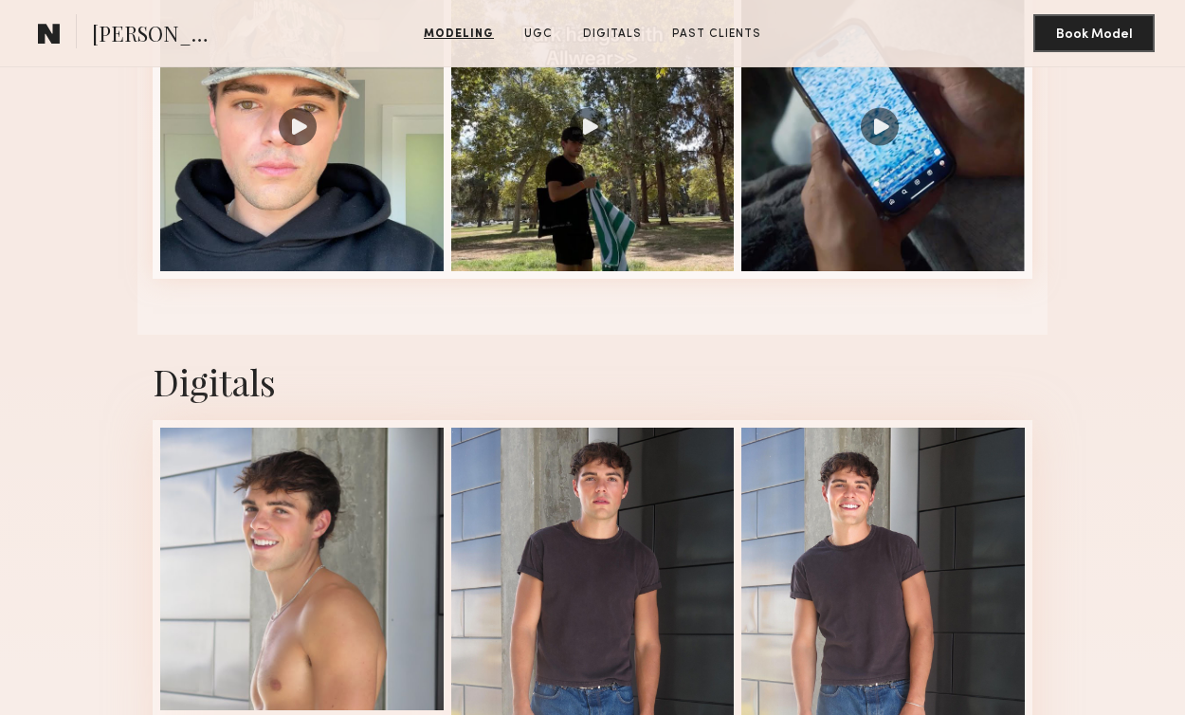
scroll to position [3328, 0]
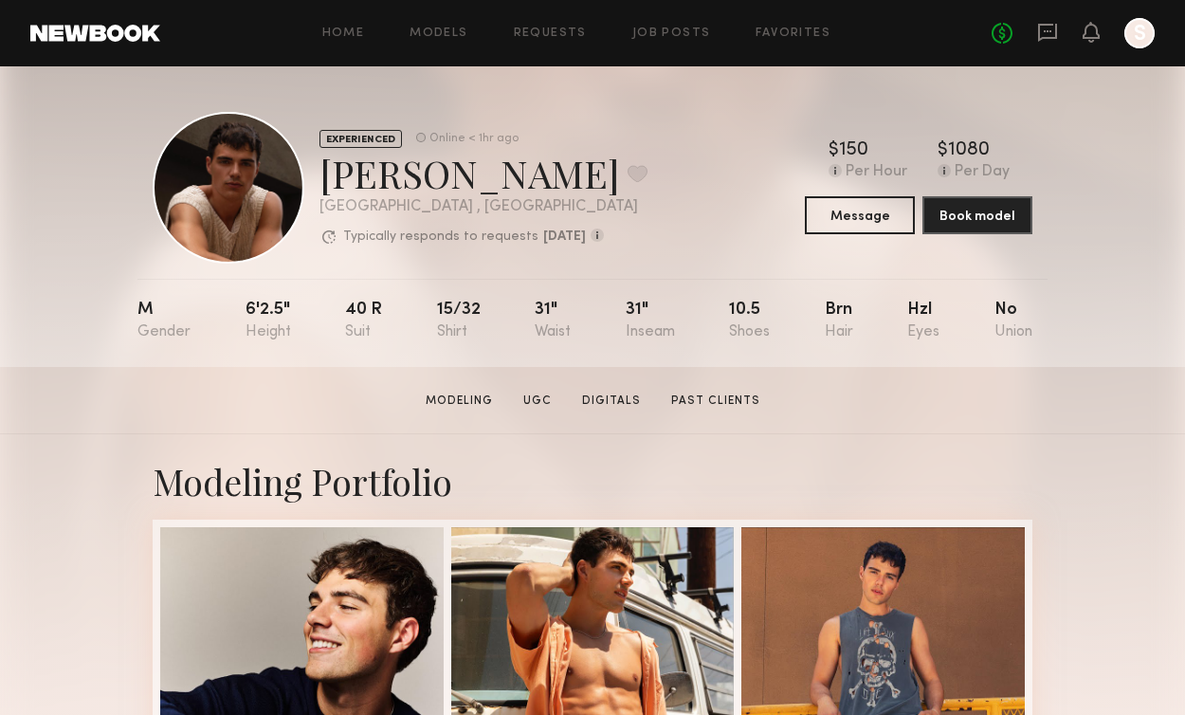
click at [1060, 35] on div "No fees up to $5,000 S" at bounding box center [1073, 33] width 163 height 30
click at [1040, 36] on icon at bounding box center [1047, 33] width 19 height 18
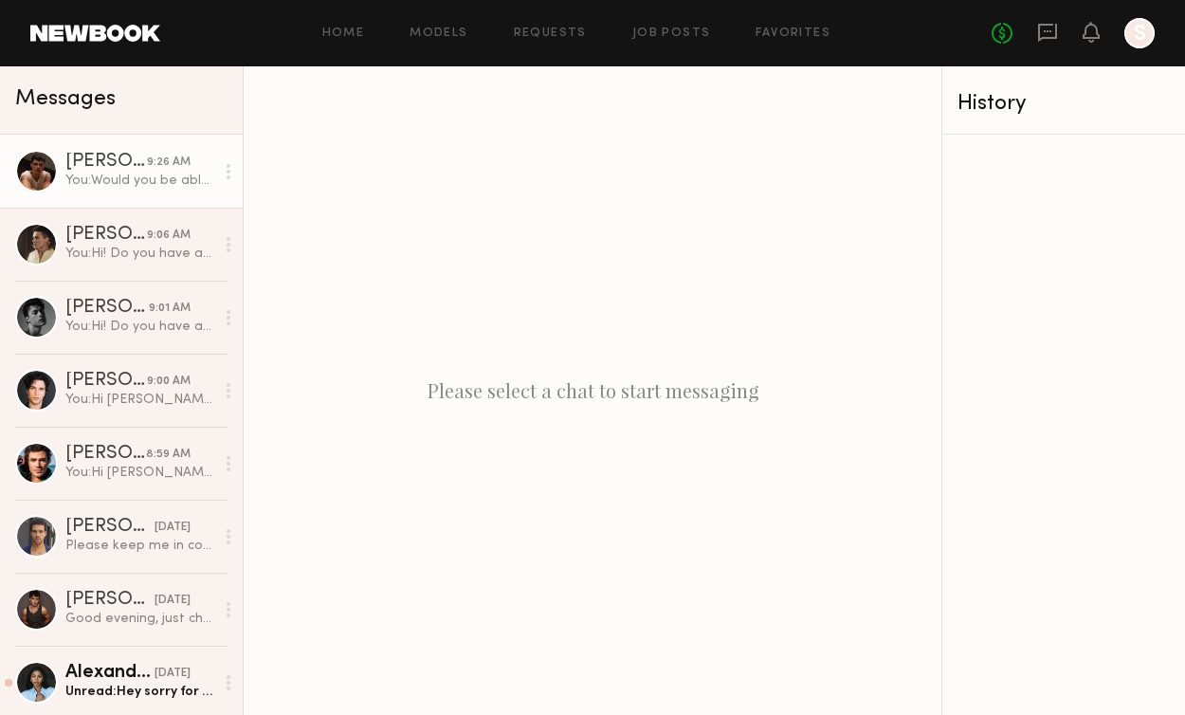
click at [112, 168] on div "[PERSON_NAME]" at bounding box center [106, 162] width 82 height 19
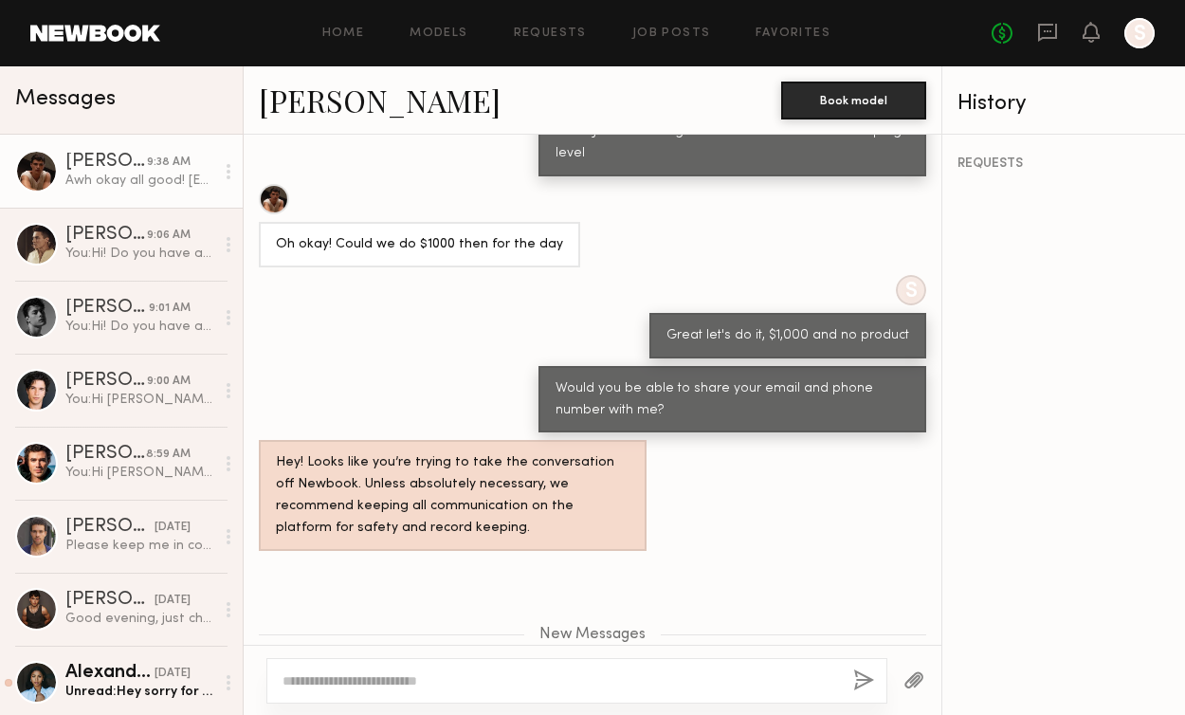
scroll to position [2576, 0]
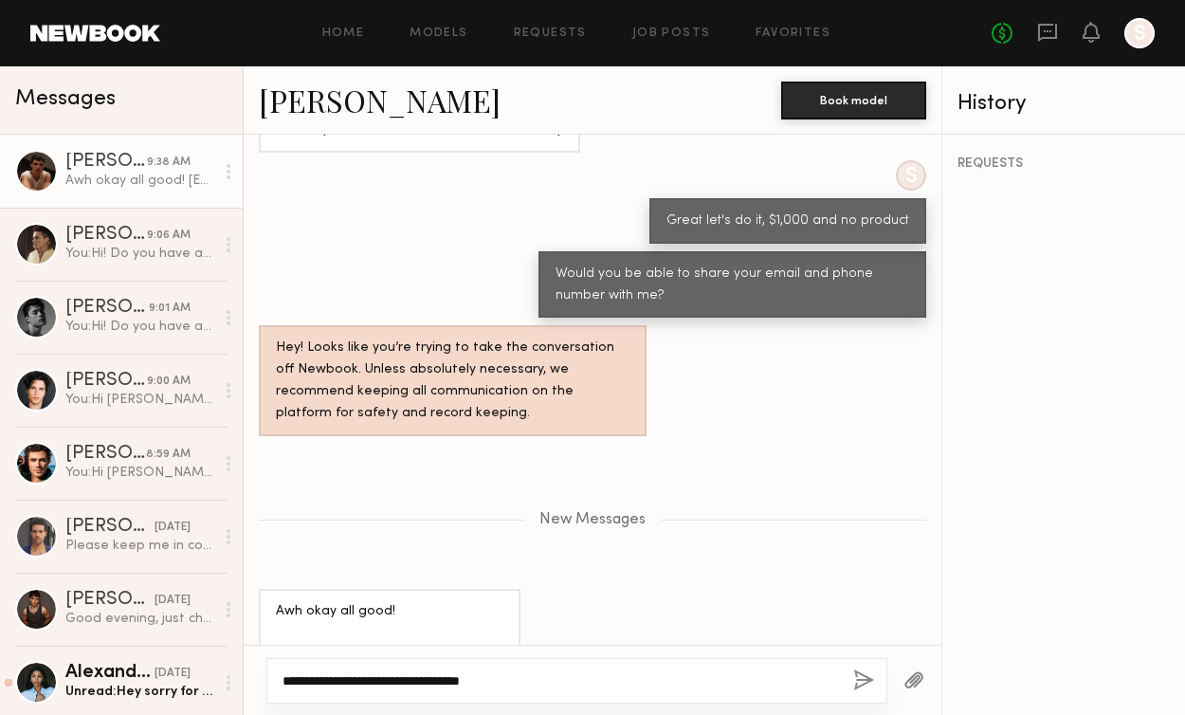
type textarea "**********"
click at [857, 679] on button "button" at bounding box center [863, 681] width 21 height 24
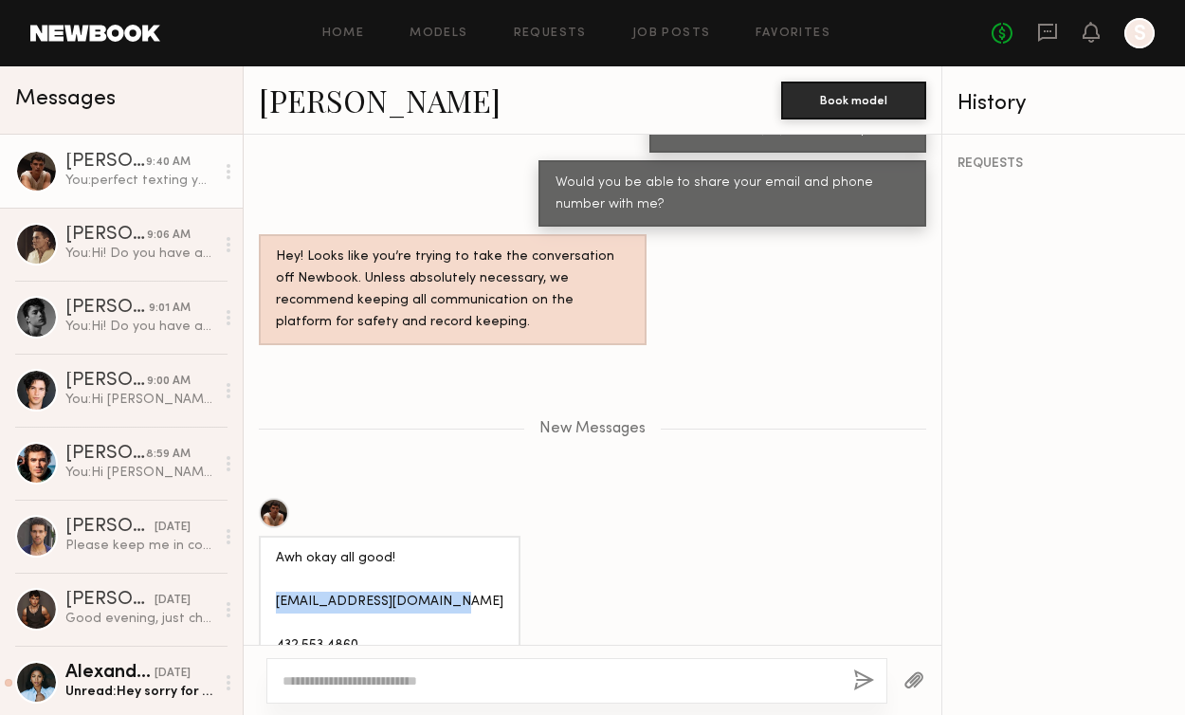
drag, startPoint x: 276, startPoint y: 507, endPoint x: 437, endPoint y: 514, distance: 161.3
click at [437, 536] on div "Awh okay all good! sterlingraider@gmail.com 432.553.4860" at bounding box center [390, 602] width 262 height 133
copy div "sterlingraider@gmail.com"
click at [729, 353] on div "New Messages" at bounding box center [593, 425] width 698 height 145
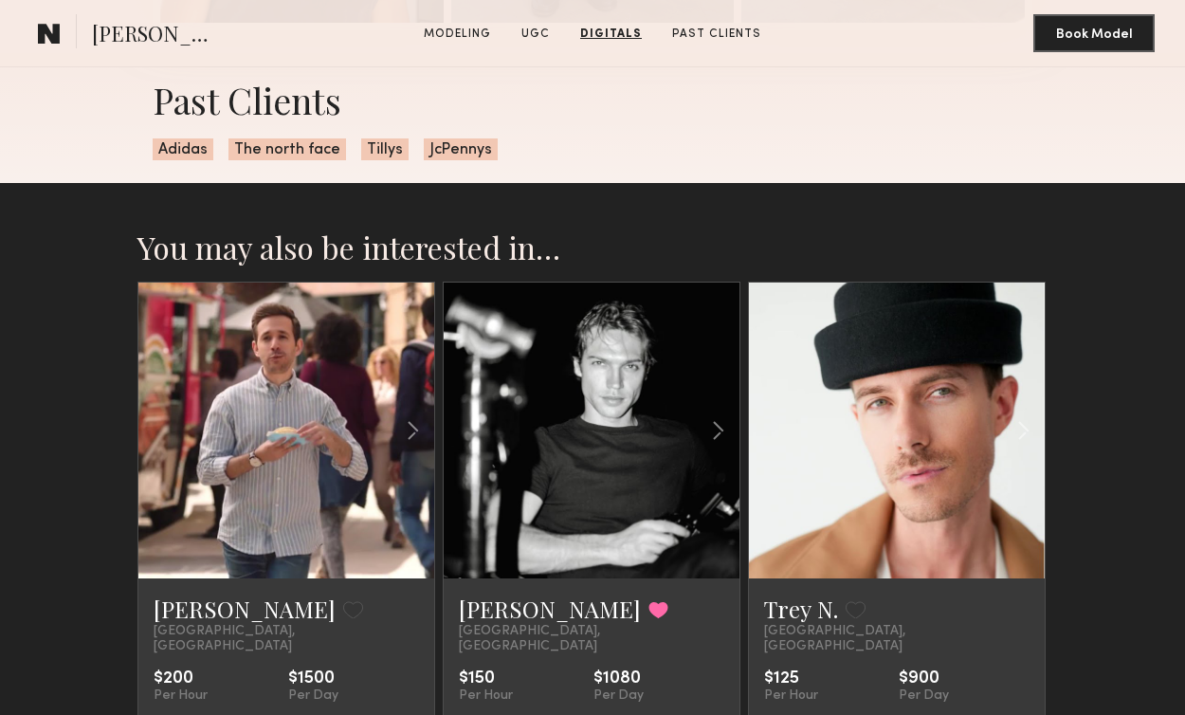
scroll to position [3196, 0]
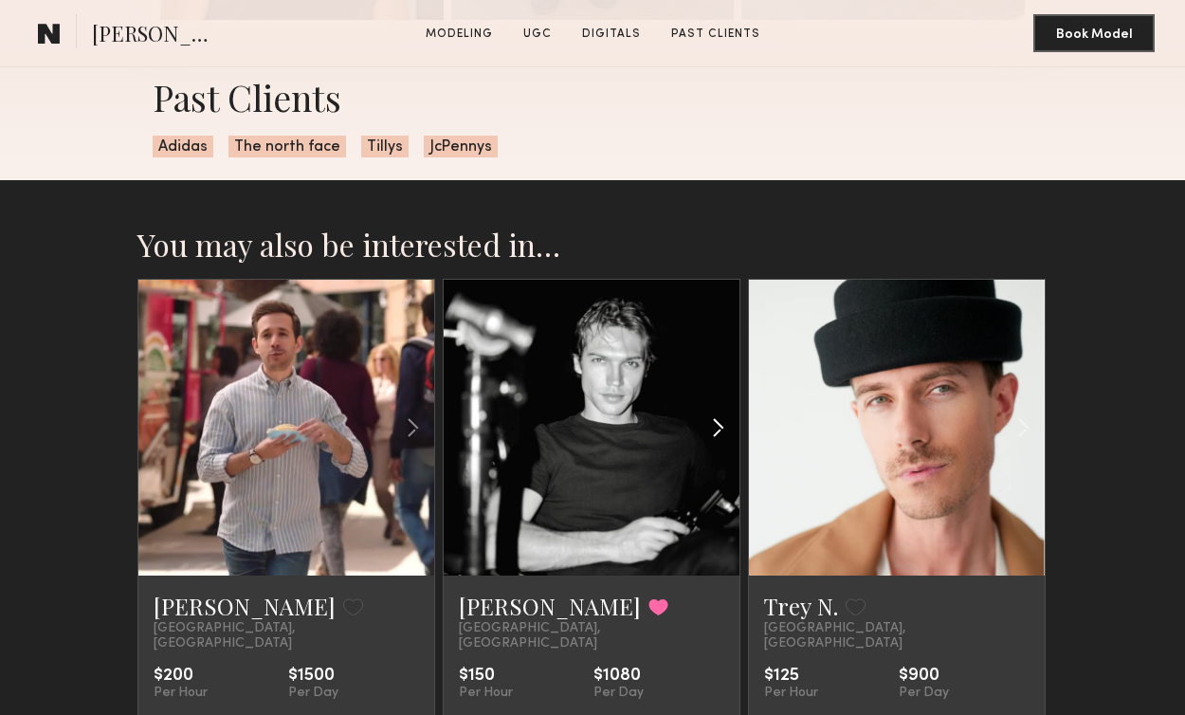
click at [719, 431] on common-icon at bounding box center [717, 428] width 27 height 36
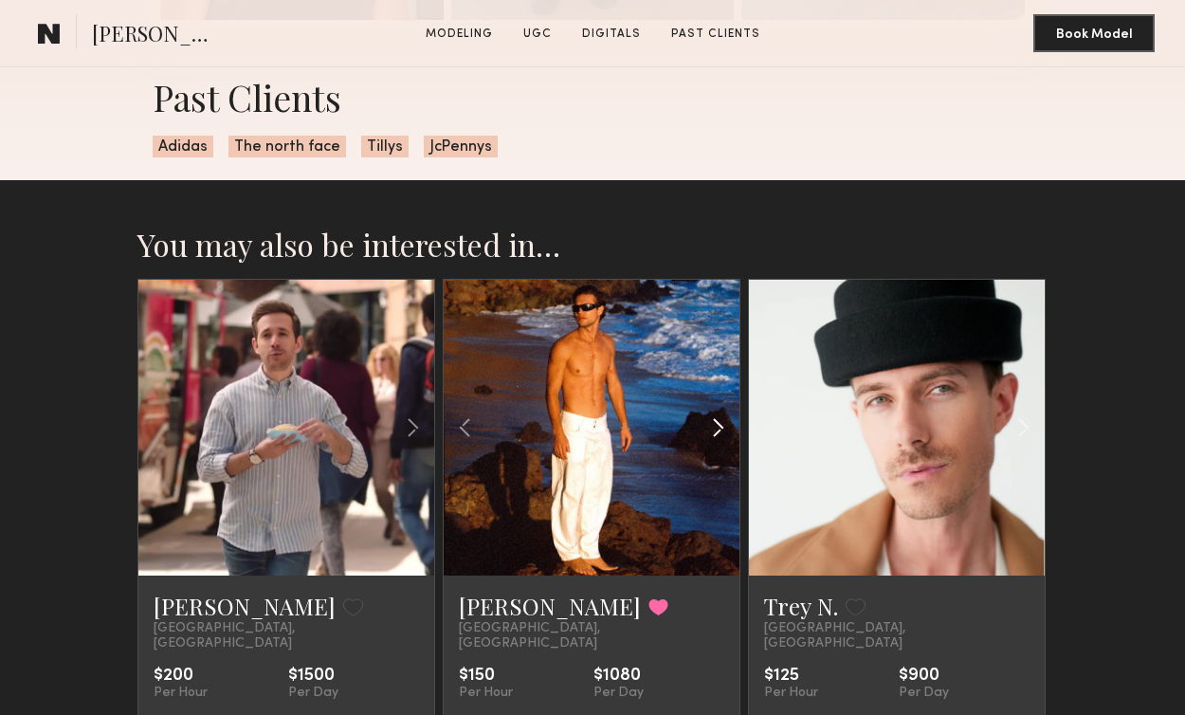
click at [719, 431] on common-icon at bounding box center [717, 428] width 27 height 36
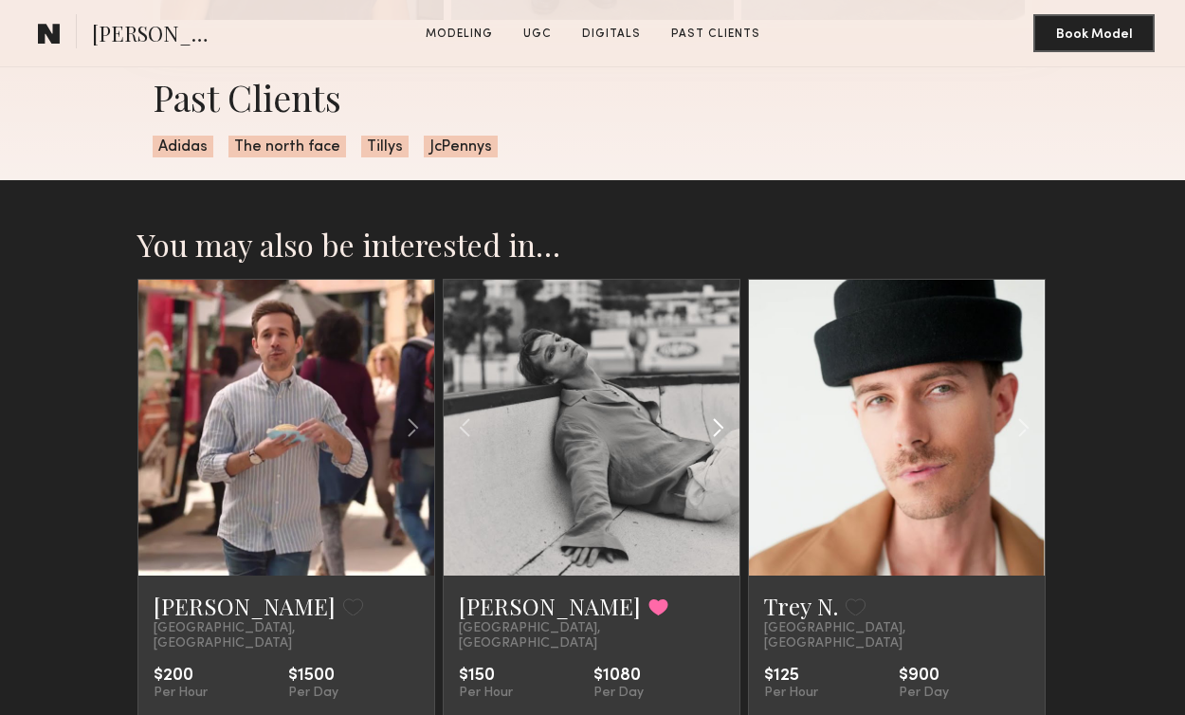
click at [719, 431] on common-icon at bounding box center [717, 428] width 27 height 36
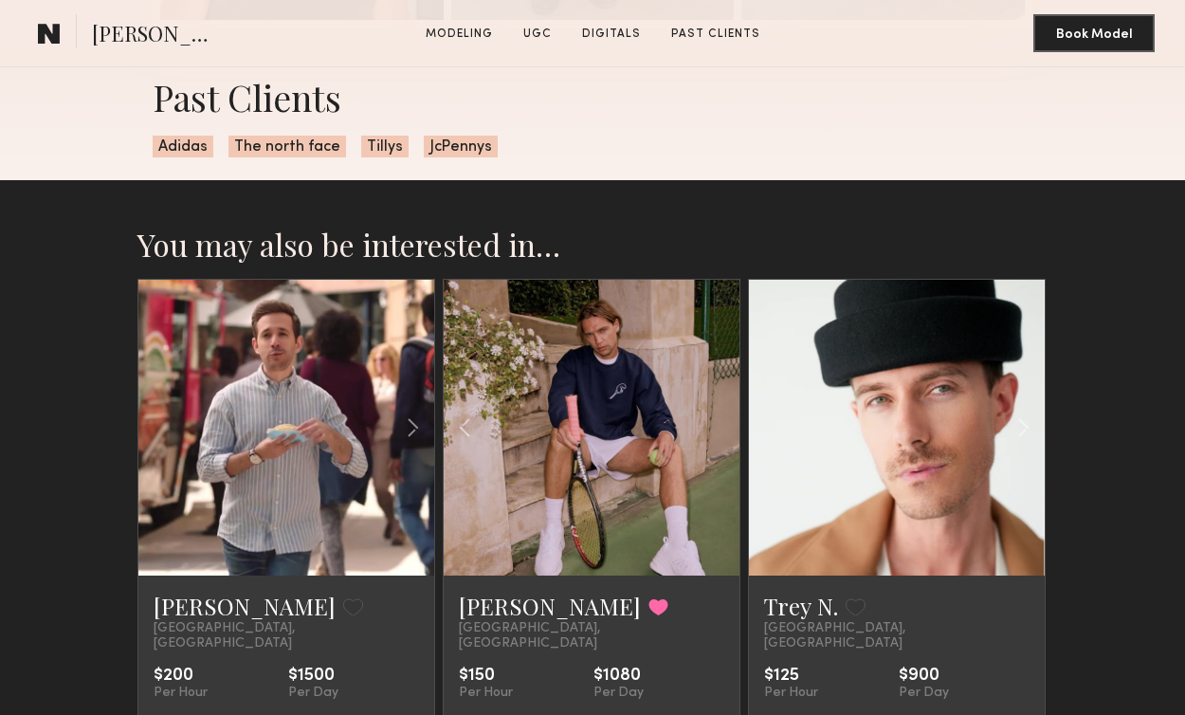
click at [607, 434] on link at bounding box center [591, 428] width 100 height 296
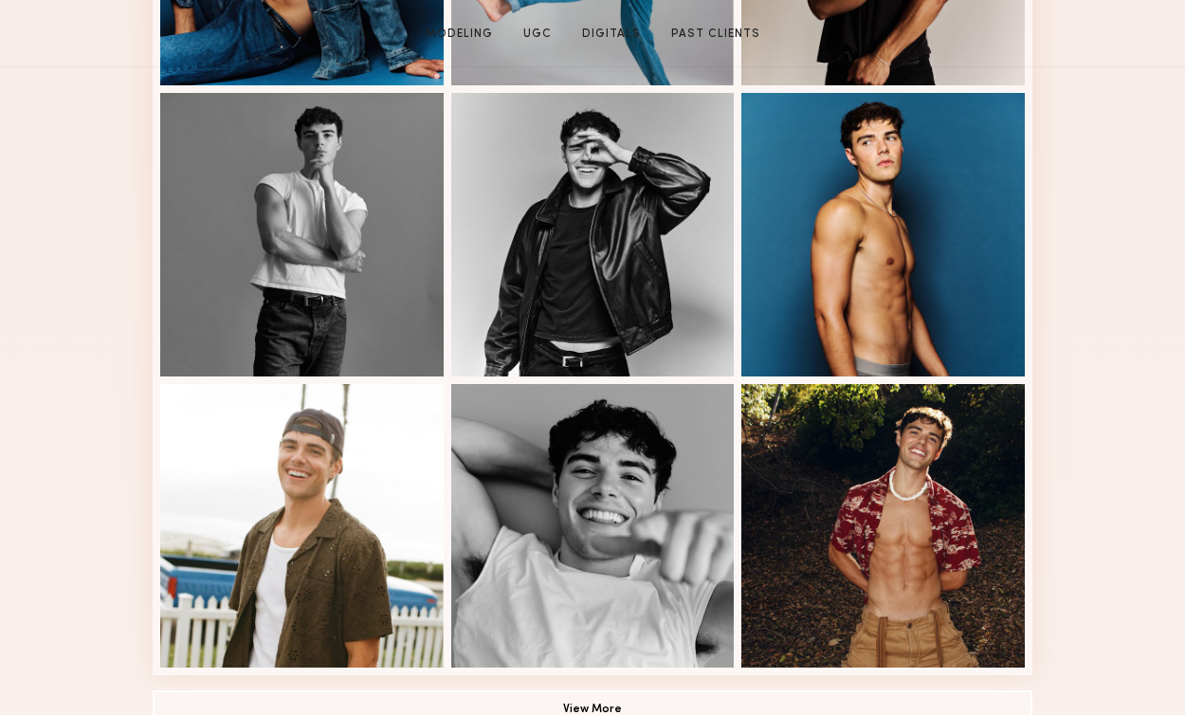
scroll to position [0, 0]
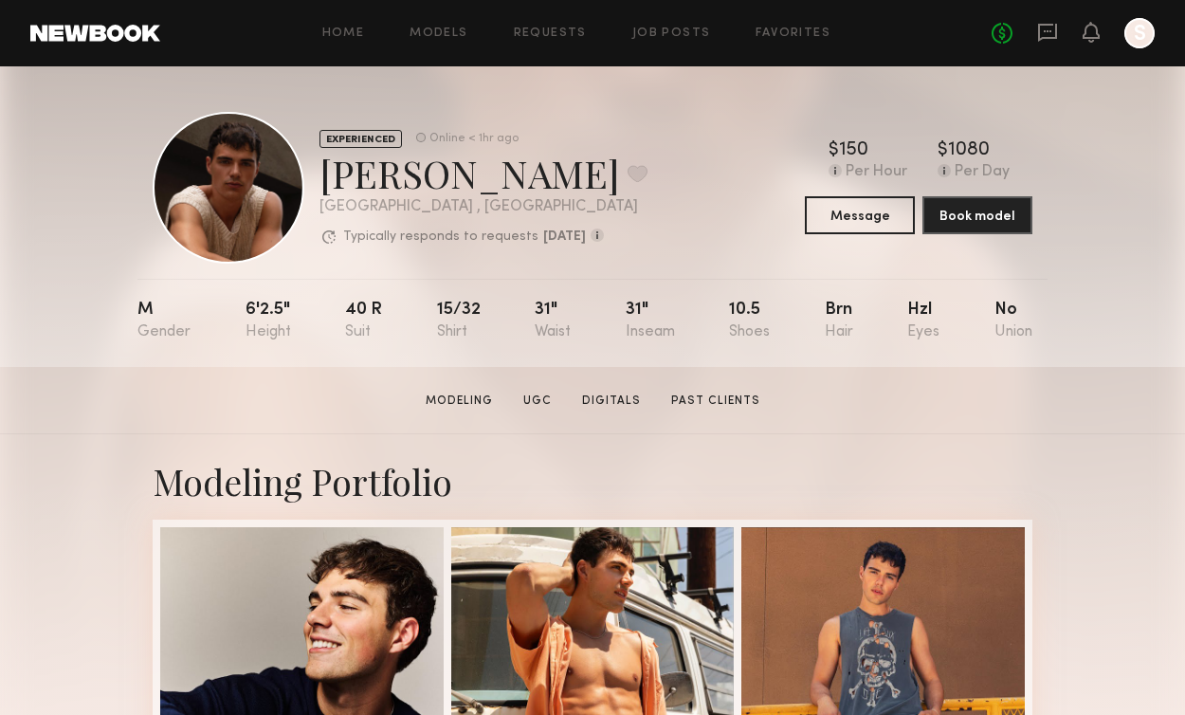
click at [1042, 51] on header "Home Models Requests Job Posts Favorites Sign Out No fees up to $5,000 S" at bounding box center [592, 33] width 1185 height 66
click at [1046, 31] on icon at bounding box center [1048, 31] width 8 height 2
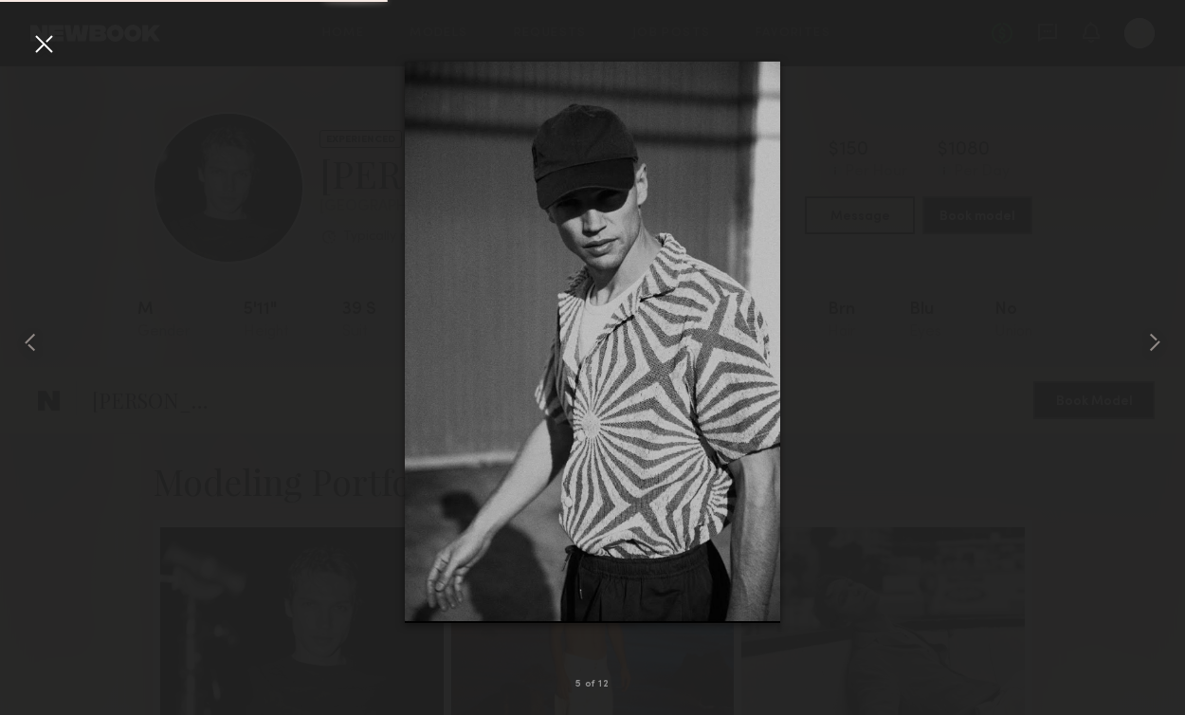
scroll to position [425, 0]
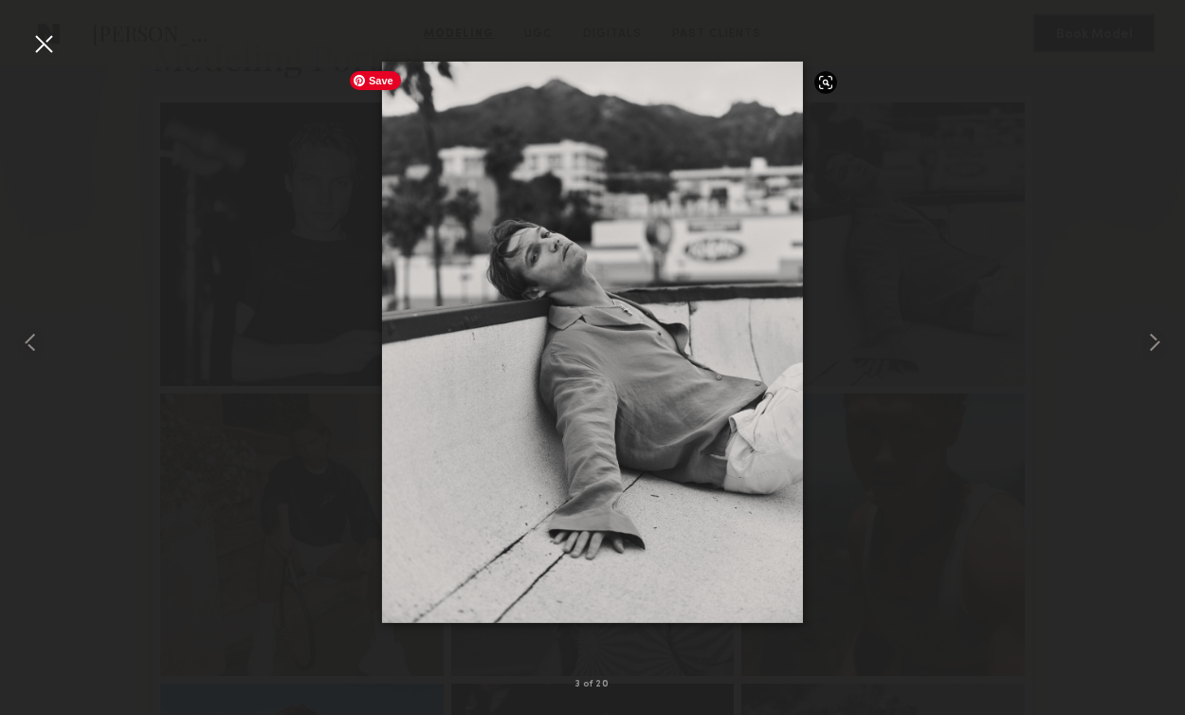
click at [268, 456] on div at bounding box center [592, 342] width 1185 height 624
click at [41, 41] on div at bounding box center [43, 43] width 30 height 30
